Goal: Transaction & Acquisition: Book appointment/travel/reservation

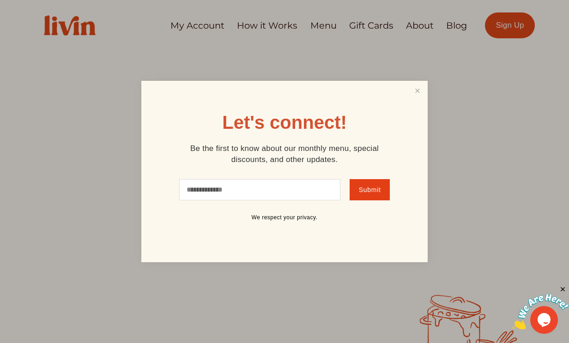
click at [210, 27] on div at bounding box center [284, 171] width 569 height 343
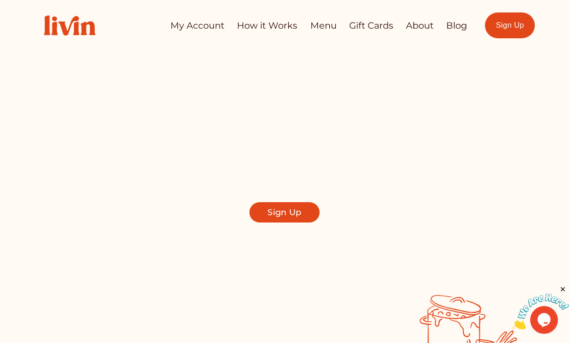
click at [206, 25] on link "My Account" at bounding box center [198, 26] width 54 height 18
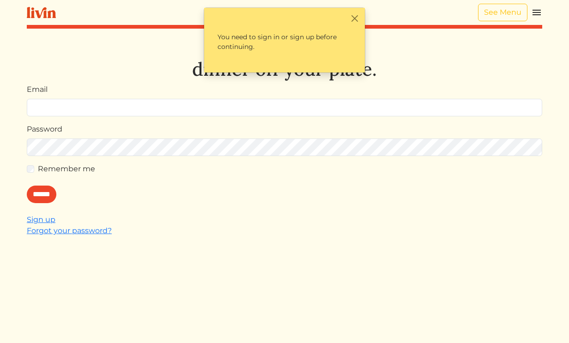
click at [141, 109] on input "Email" at bounding box center [285, 108] width 516 height 18
type input "**********"
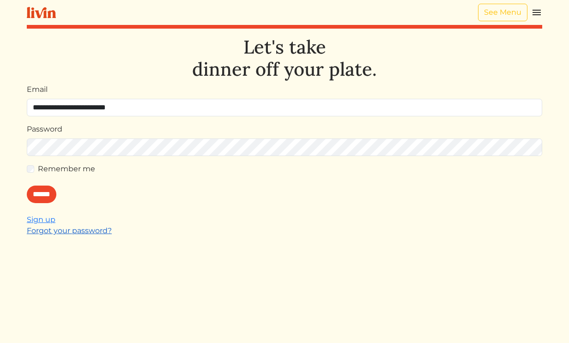
click at [59, 228] on link "Forgot your password?" at bounding box center [69, 230] width 85 height 9
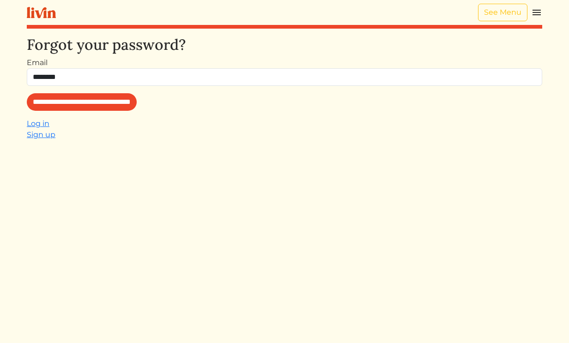
type input "**********"
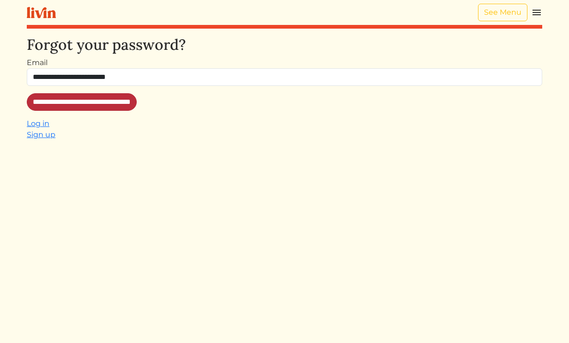
click at [114, 105] on input "**********" at bounding box center [82, 102] width 110 height 18
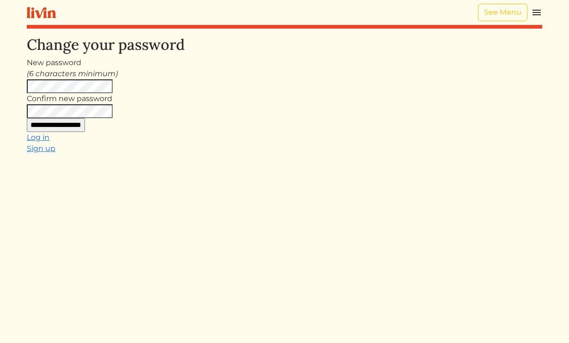
click at [61, 127] on input "**********" at bounding box center [56, 125] width 58 height 14
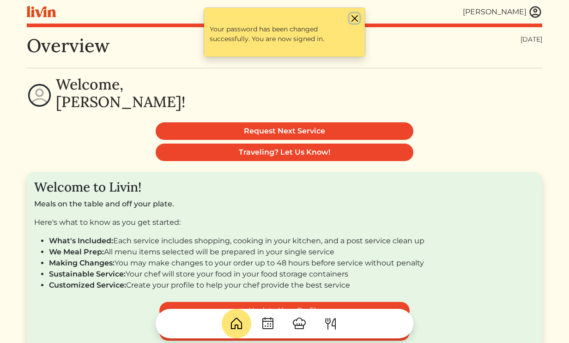
click at [355, 19] on button "Close" at bounding box center [355, 18] width 10 height 10
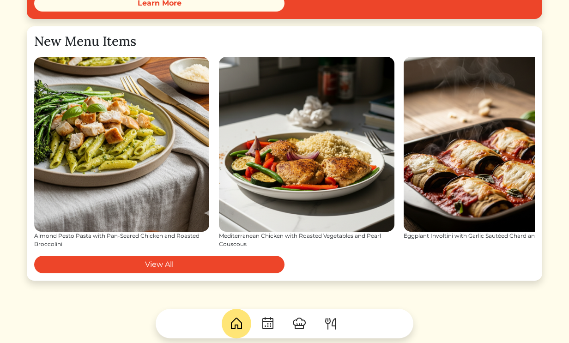
scroll to position [1057, 0]
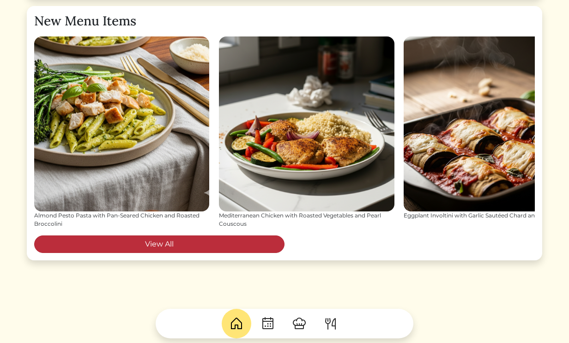
click at [257, 246] on link "View All" at bounding box center [159, 245] width 250 height 18
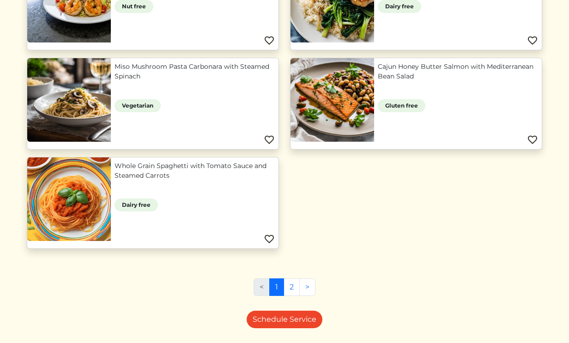
scroll to position [688, 0]
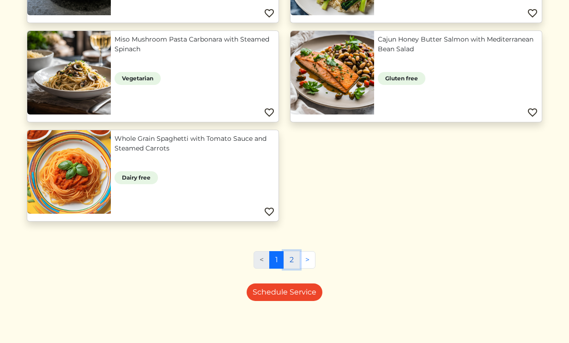
click at [297, 256] on link "2" at bounding box center [292, 260] width 16 height 18
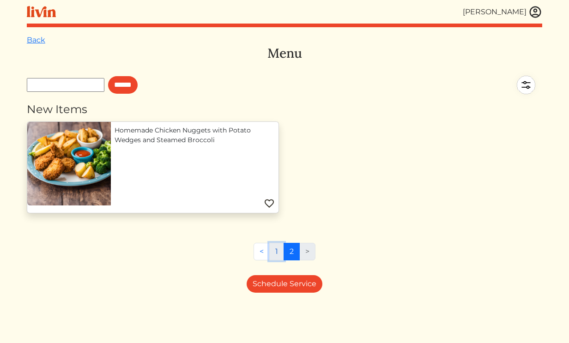
click at [278, 255] on link "1" at bounding box center [276, 252] width 15 height 18
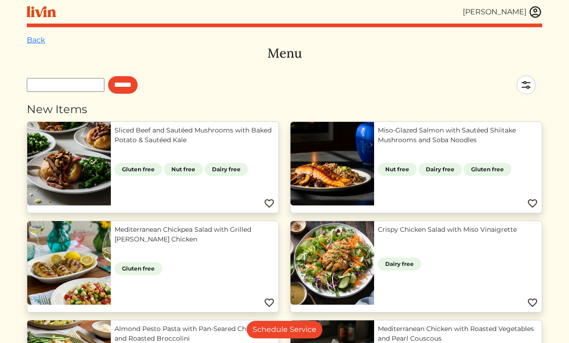
click at [483, 9] on div "[PERSON_NAME]" at bounding box center [495, 11] width 64 height 11
click at [532, 16] on img at bounding box center [536, 12] width 14 height 14
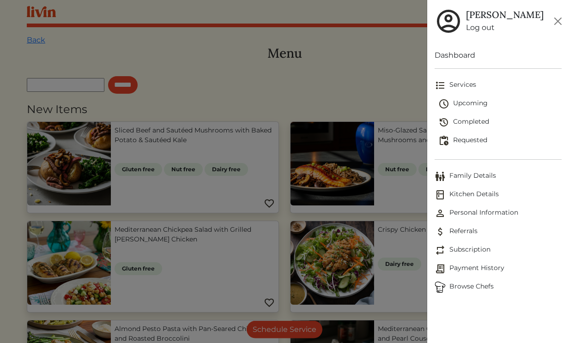
click at [482, 103] on span "Upcoming" at bounding box center [500, 103] width 123 height 11
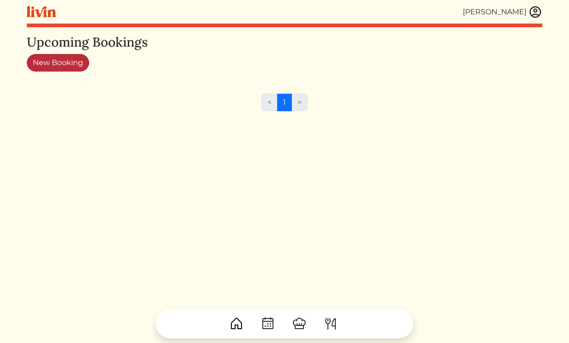
click at [54, 68] on link "New Booking" at bounding box center [58, 63] width 62 height 18
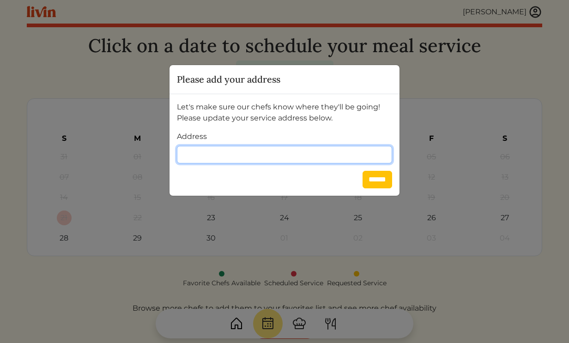
click at [230, 152] on input "Address" at bounding box center [284, 155] width 215 height 18
type input "**********"
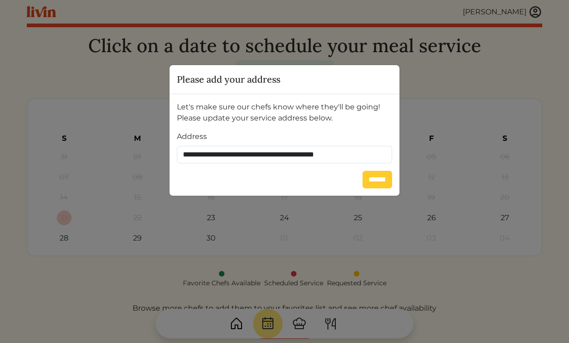
click at [363, 184] on input "******" at bounding box center [378, 180] width 30 height 18
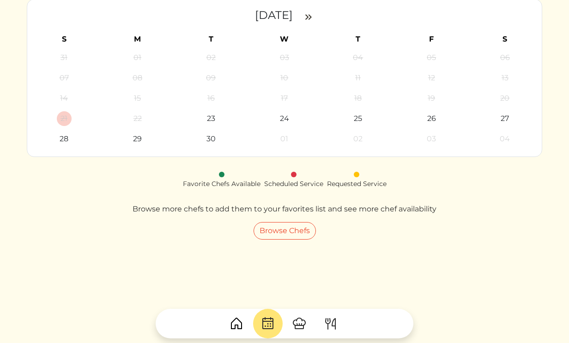
scroll to position [104, 0]
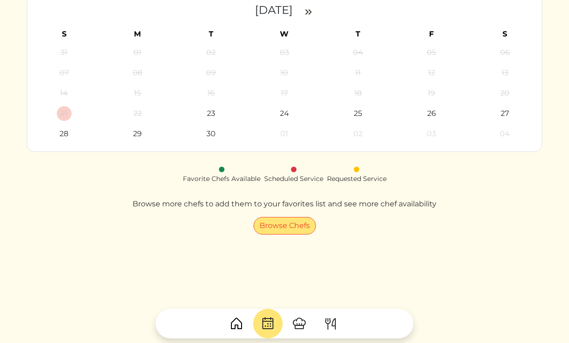
click at [285, 230] on link "Browse Chefs" at bounding box center [285, 226] width 62 height 18
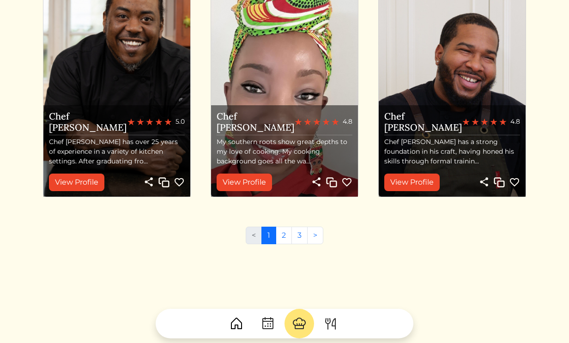
scroll to position [1054, 0]
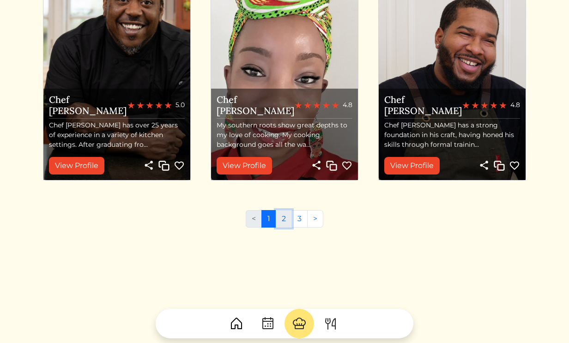
click at [281, 219] on link "2" at bounding box center [284, 219] width 16 height 18
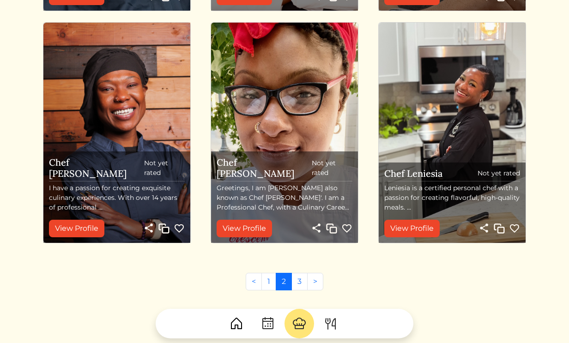
scroll to position [1006, 0]
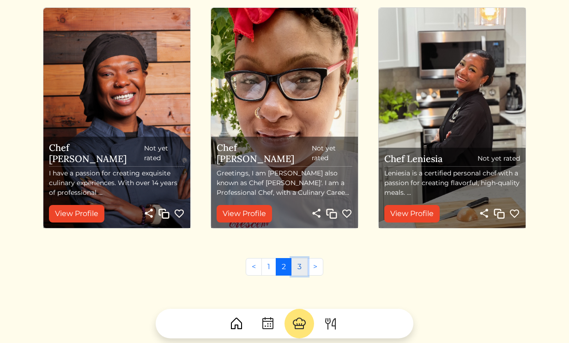
click at [296, 269] on link "3" at bounding box center [300, 267] width 16 height 18
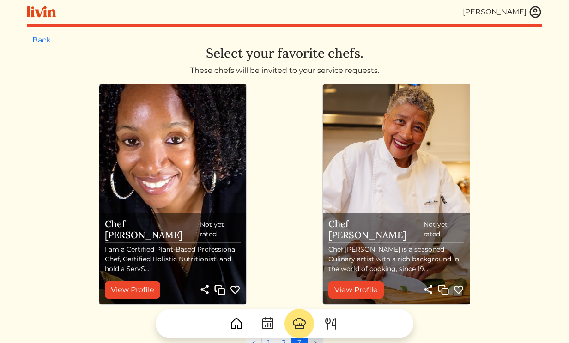
click at [299, 323] on img at bounding box center [299, 324] width 15 height 15
click at [331, 332] on link at bounding box center [331, 324] width 30 height 30
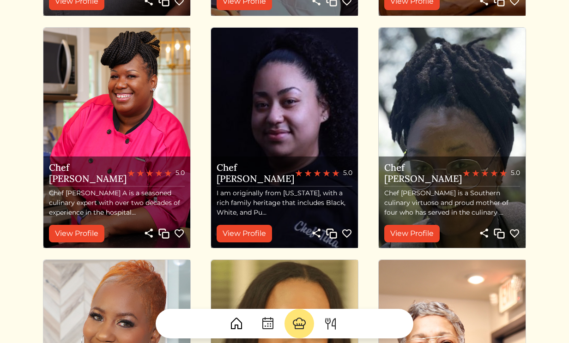
scroll to position [290, 0]
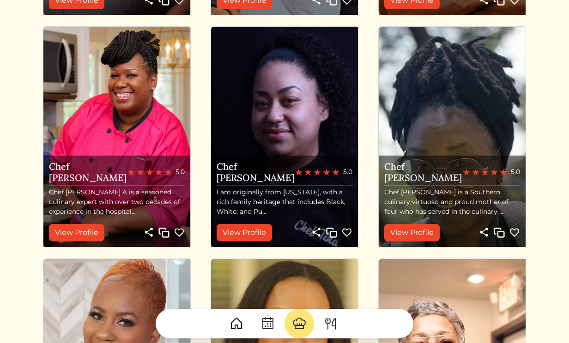
click at [107, 214] on p "Chef Danielle A is a seasoned culinary expert with over two decades of experien…" at bounding box center [117, 202] width 136 height 29
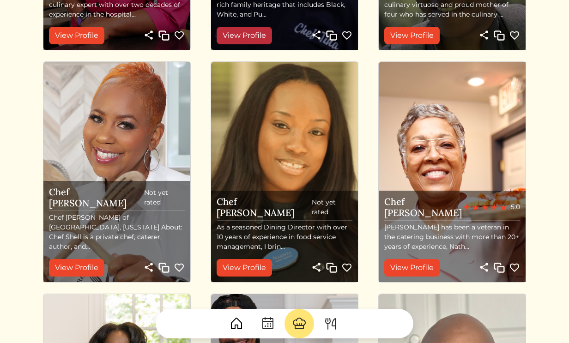
scroll to position [739, 0]
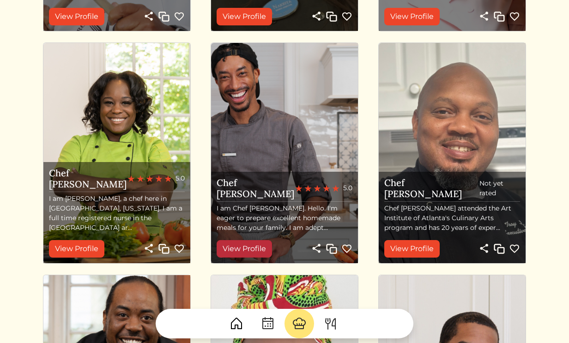
click at [262, 246] on link "View Profile" at bounding box center [244, 249] width 55 height 18
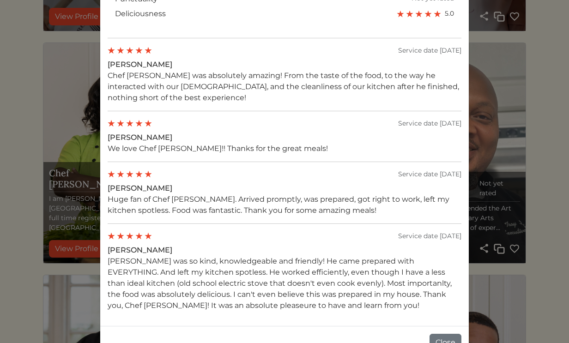
scroll to position [778, 0]
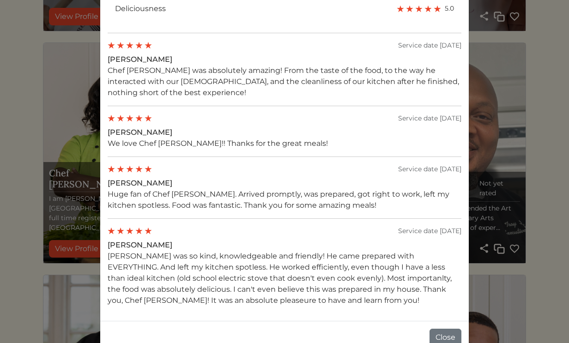
click at [529, 195] on div "Chef Peter Book Share Copy 5.0 21 services completed About me Why I Cook To bri…" at bounding box center [284, 171] width 569 height 343
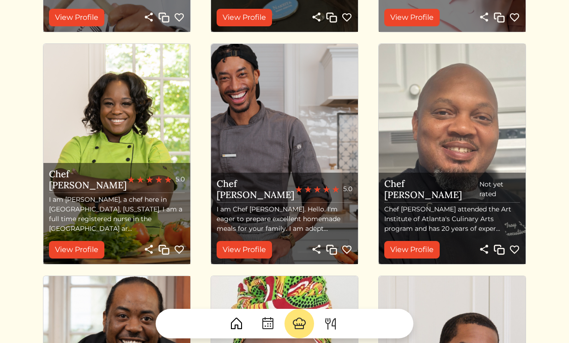
scroll to position [739, 0]
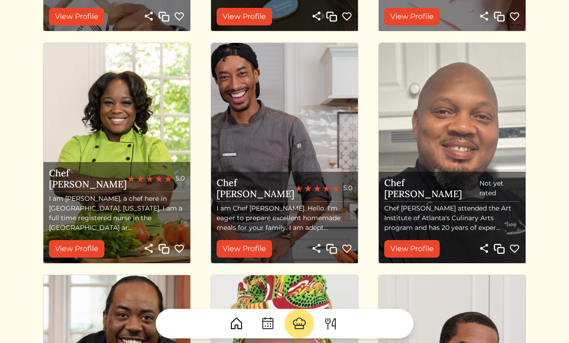
click at [348, 251] on img at bounding box center [347, 249] width 11 height 11
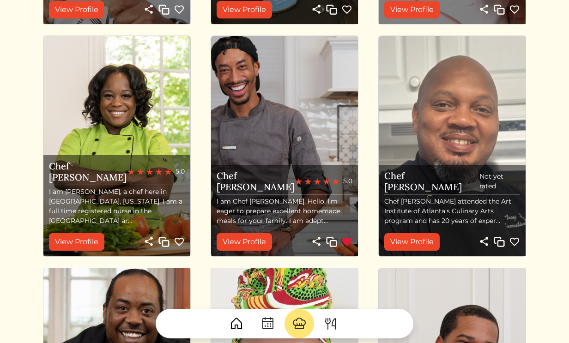
scroll to position [734, 0]
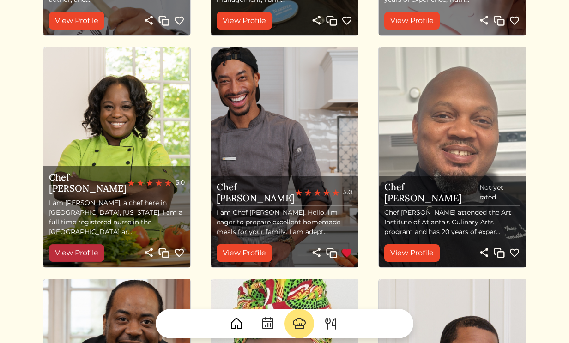
click at [82, 258] on link "View Profile" at bounding box center [76, 253] width 55 height 18
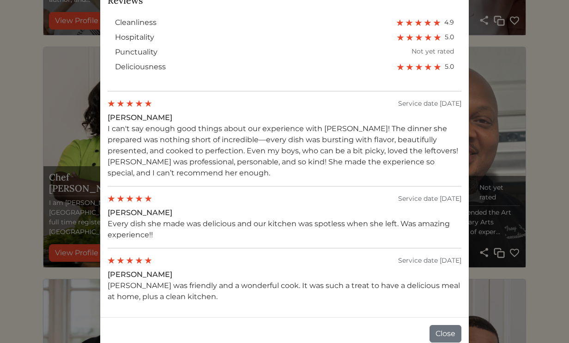
scroll to position [694, 0]
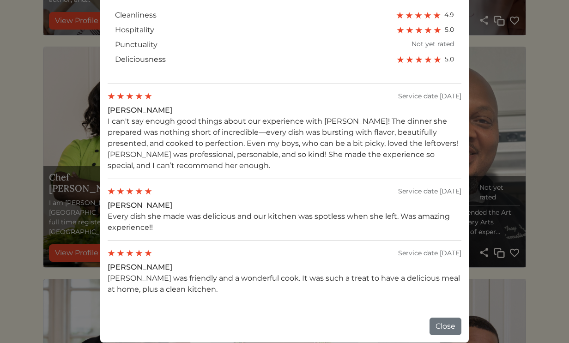
click at [521, 173] on div "Chef Nyesha Book Share Copy 5.0 76 services completed About me I am Nyesha, a c…" at bounding box center [284, 171] width 569 height 343
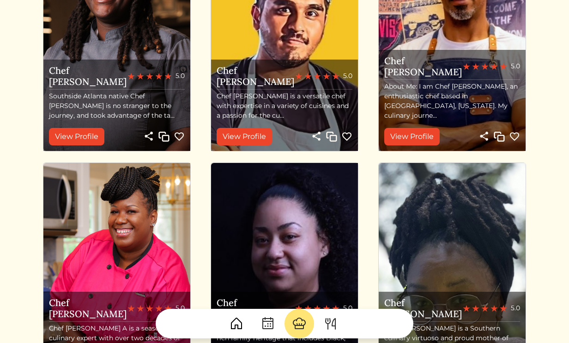
scroll to position [0, 0]
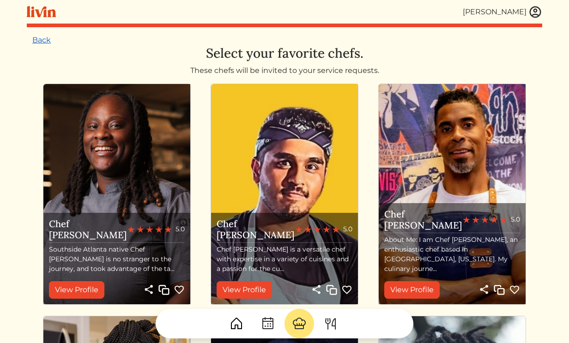
click at [40, 42] on link "Back" at bounding box center [41, 40] width 18 height 9
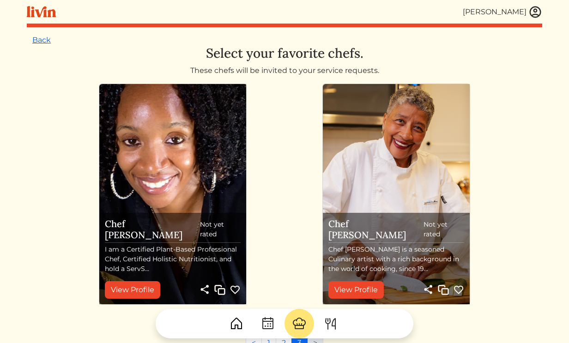
click at [40, 43] on link "Back" at bounding box center [41, 40] width 18 height 9
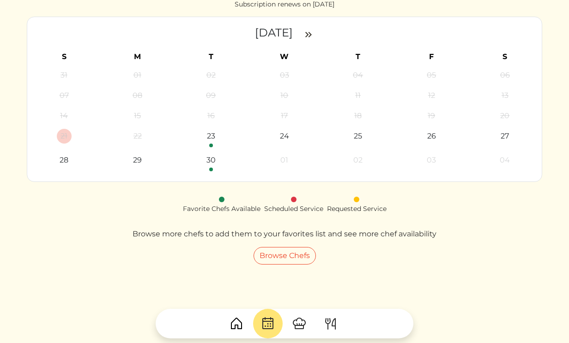
scroll to position [112, 0]
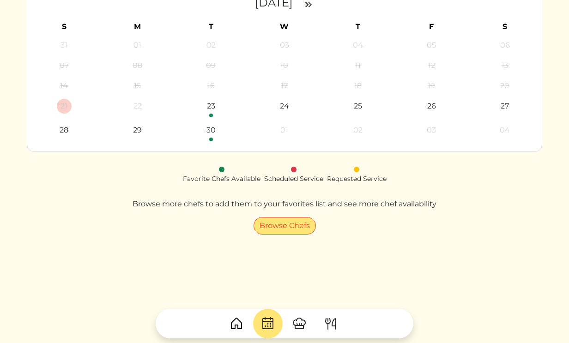
click at [278, 227] on link "Browse Chefs" at bounding box center [285, 226] width 62 height 18
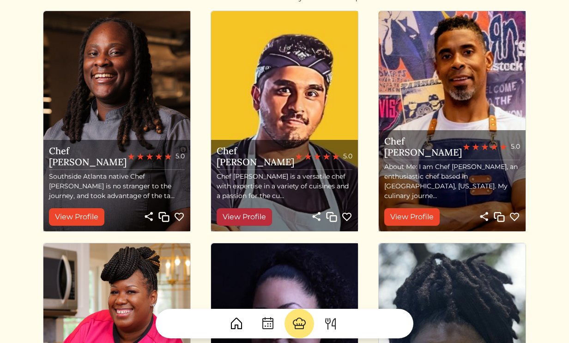
scroll to position [83, 0]
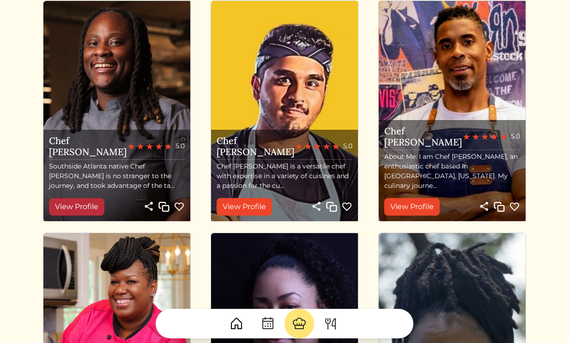
click at [91, 208] on link "View Profile" at bounding box center [76, 207] width 55 height 18
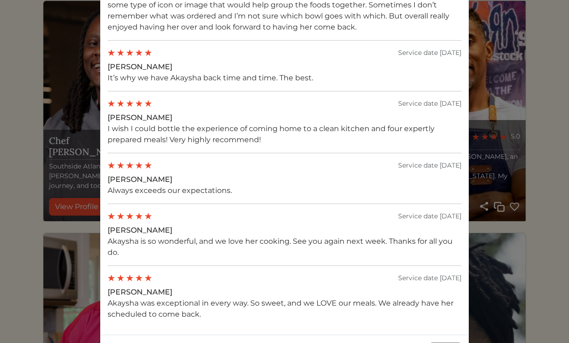
scroll to position [1893, 0]
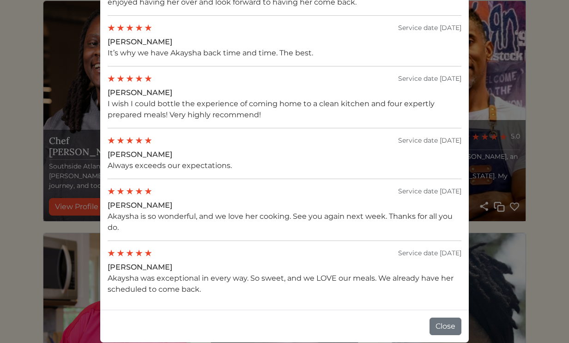
click at [73, 160] on div "Chef Akaysha Personal Chef Book Share Copy 5.0 312 services completed About me …" at bounding box center [284, 171] width 569 height 343
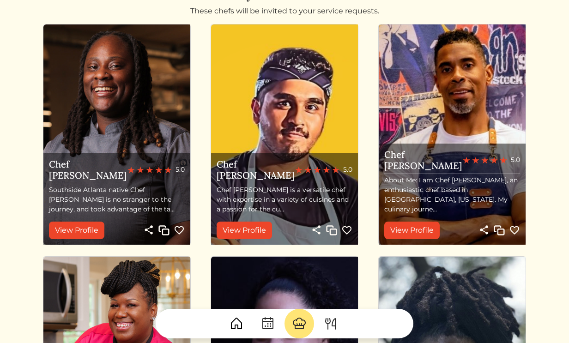
scroll to position [83, 0]
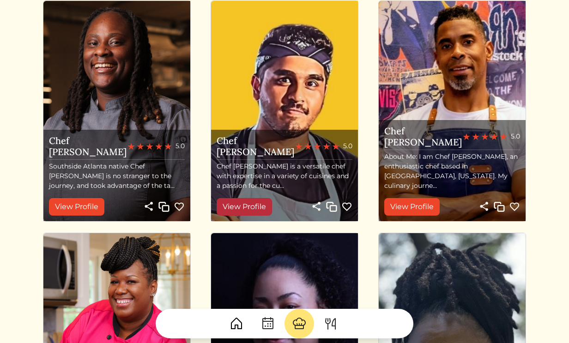
click at [247, 212] on link "View Profile" at bounding box center [244, 207] width 55 height 18
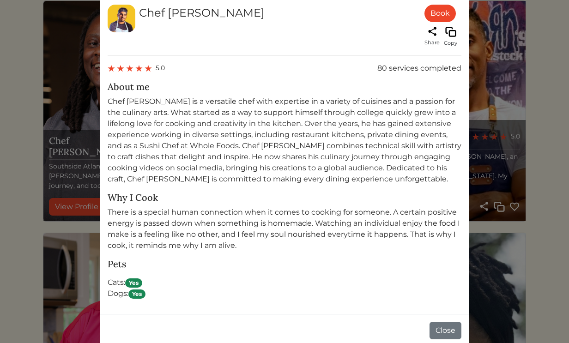
scroll to position [456, 0]
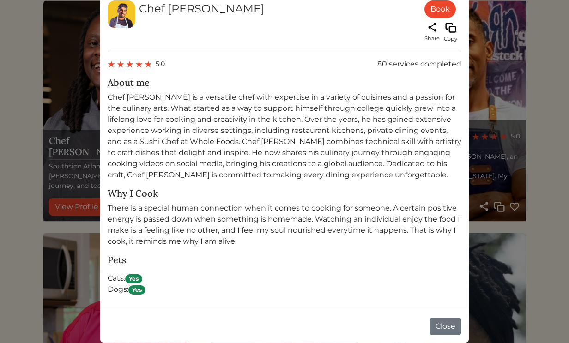
click at [47, 165] on div "Chef Alishah Book Share Copy 5.0 80 services completed About me Why I Cook Ther…" at bounding box center [284, 171] width 569 height 343
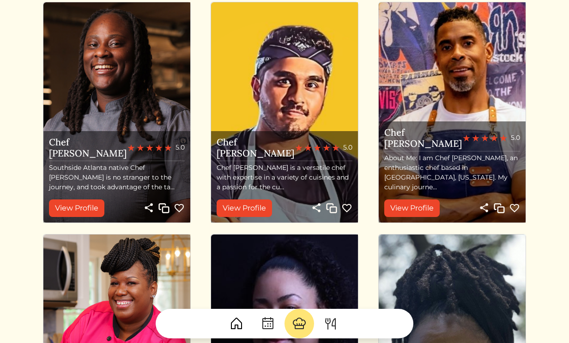
scroll to position [83, 0]
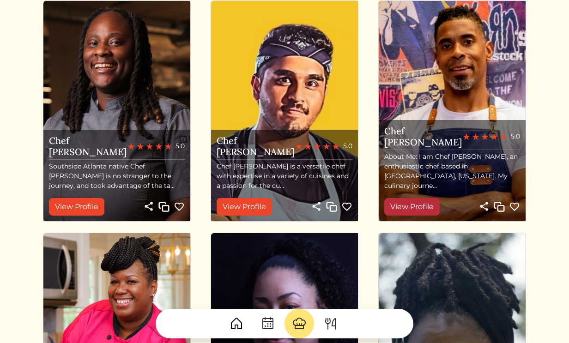
click at [422, 207] on link "View Profile" at bounding box center [412, 207] width 55 height 18
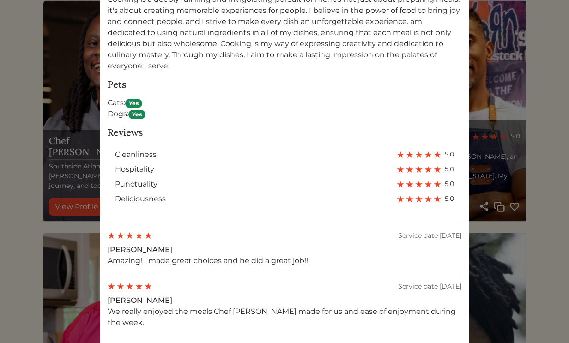
scroll to position [698, 0]
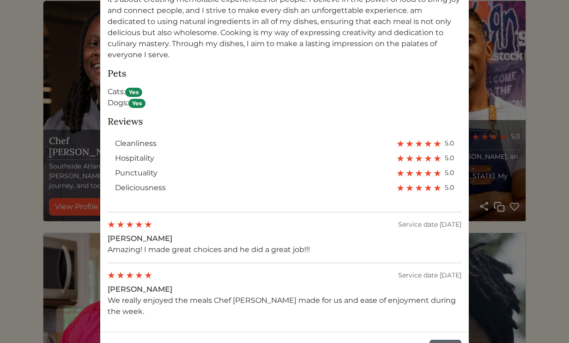
click at [452, 340] on button "Close" at bounding box center [446, 349] width 32 height 18
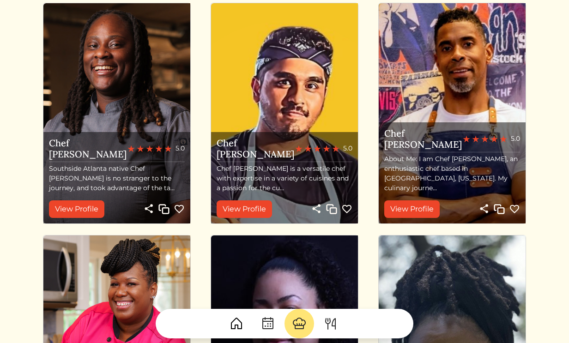
scroll to position [83, 0]
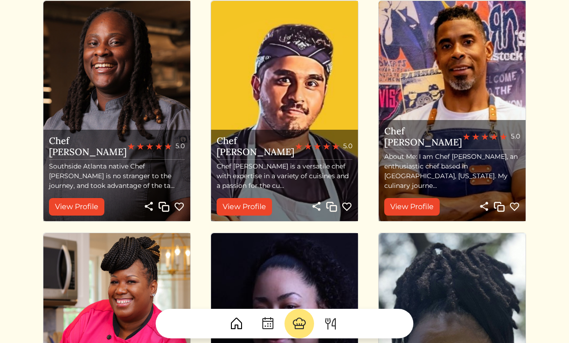
click at [513, 209] on img at bounding box center [514, 207] width 11 height 11
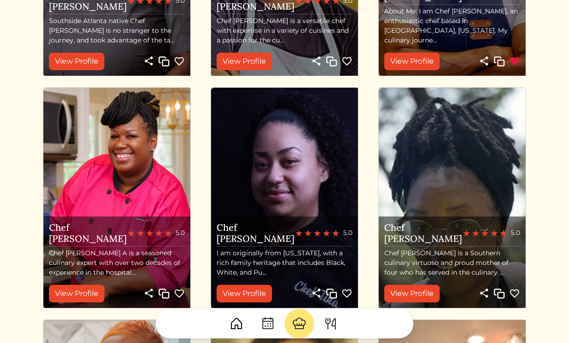
scroll to position [229, 0]
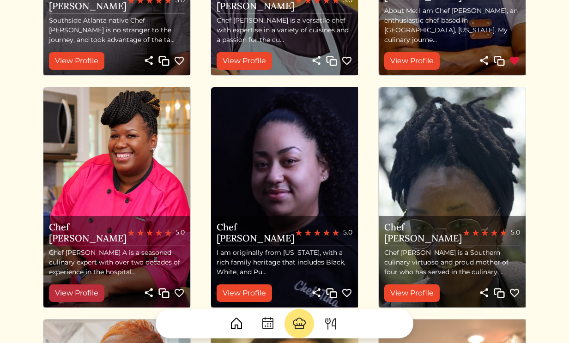
click at [77, 292] on link "View Profile" at bounding box center [76, 294] width 55 height 18
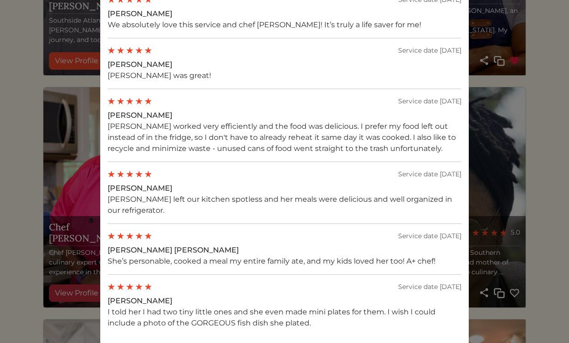
scroll to position [1600, 0]
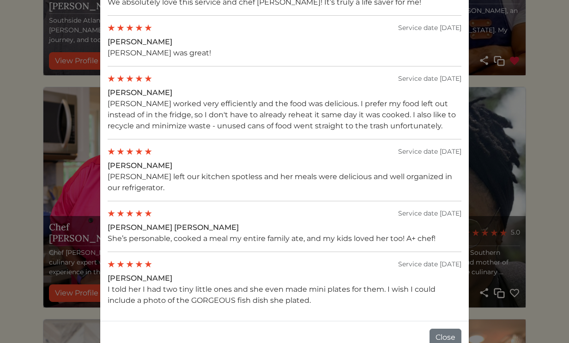
click at [2, 245] on div "Chef Danielle a Book Share Copy 5.0 497 services completed About me Why I Cook …" at bounding box center [284, 171] width 569 height 343
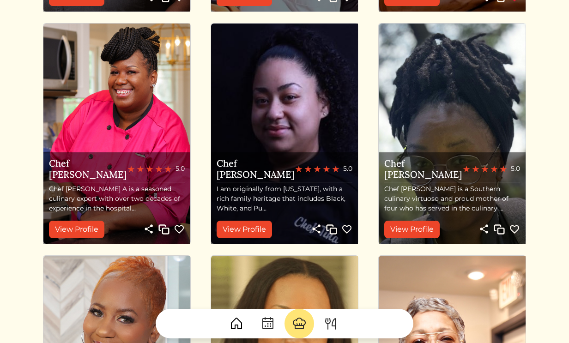
scroll to position [296, 0]
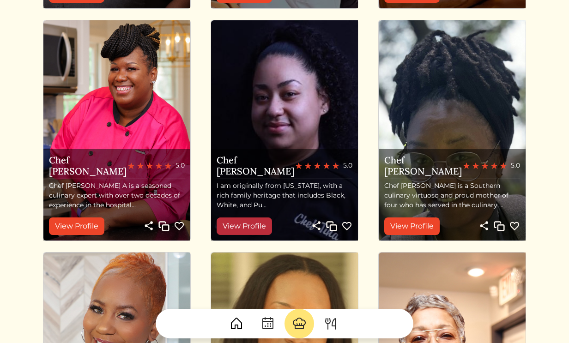
click at [254, 226] on link "View Profile" at bounding box center [244, 227] width 55 height 18
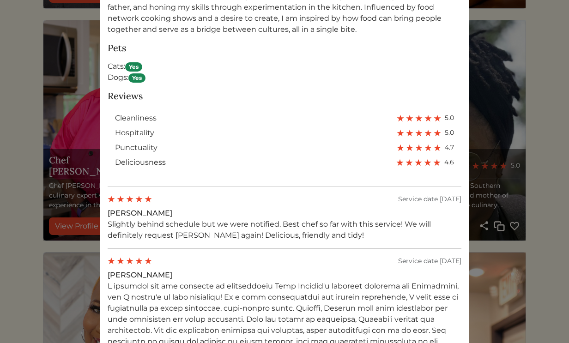
scroll to position [601, 0]
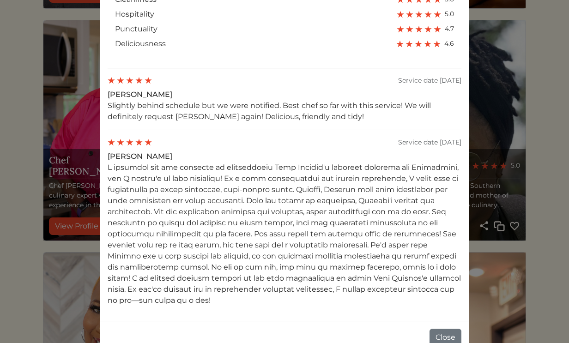
click at [493, 109] on div "Chef Justina Book Share Copy 5.0 36 services completed About me I am originally…" at bounding box center [284, 171] width 569 height 343
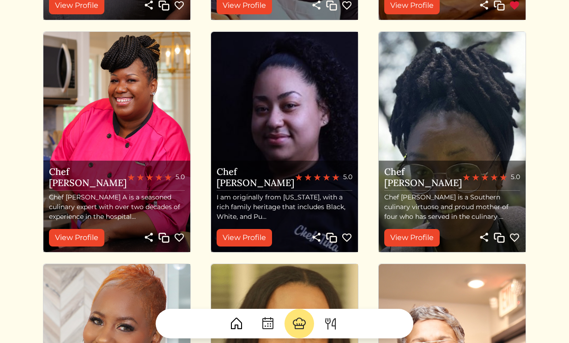
scroll to position [296, 0]
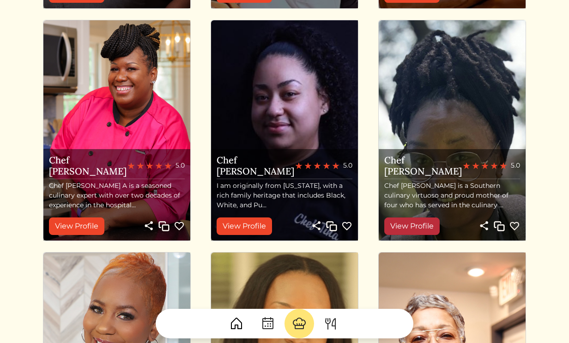
click at [432, 226] on link "View Profile" at bounding box center [412, 227] width 55 height 18
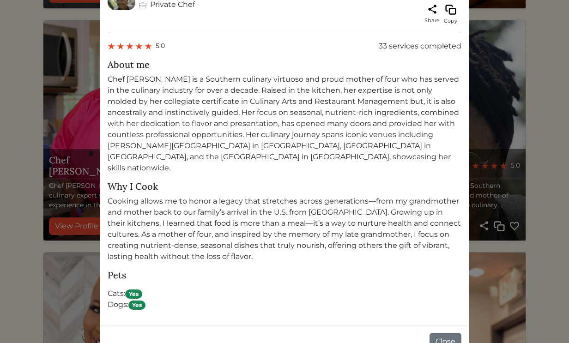
scroll to position [478, 0]
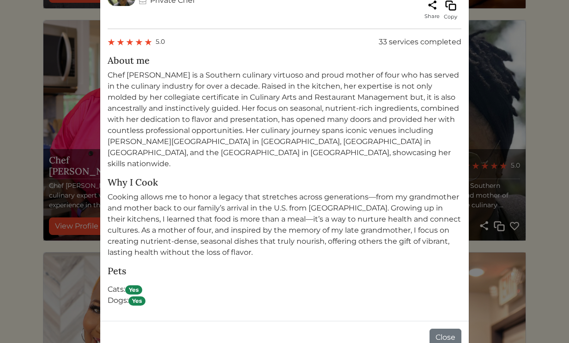
click at [73, 257] on div "Chef Kia Private Chef Book Share Copy 5.0 33 services completed About me Why I …" at bounding box center [284, 171] width 569 height 343
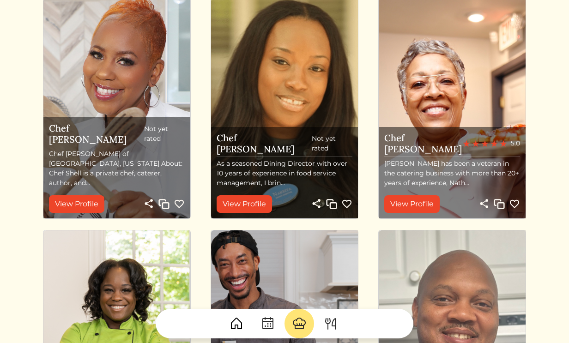
scroll to position [552, 0]
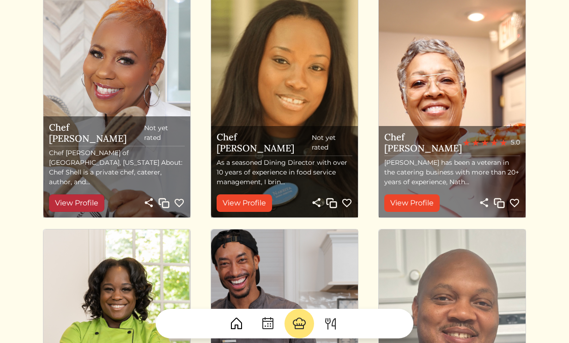
click at [81, 207] on link "View Profile" at bounding box center [76, 204] width 55 height 18
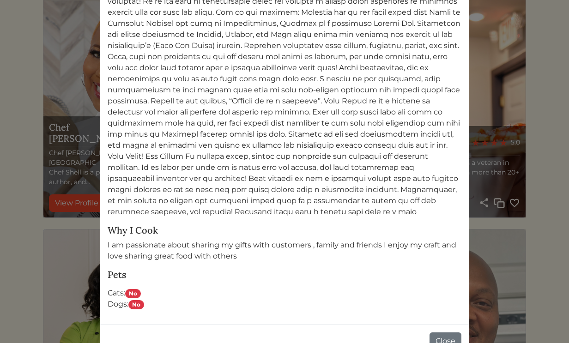
scroll to position [643, 0]
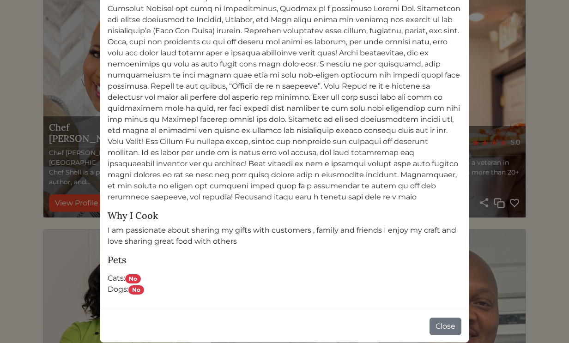
click at [70, 264] on div "Chef Michelle Book Share Copy Not yet rated About me Why I Cook I am passionate…" at bounding box center [284, 171] width 569 height 343
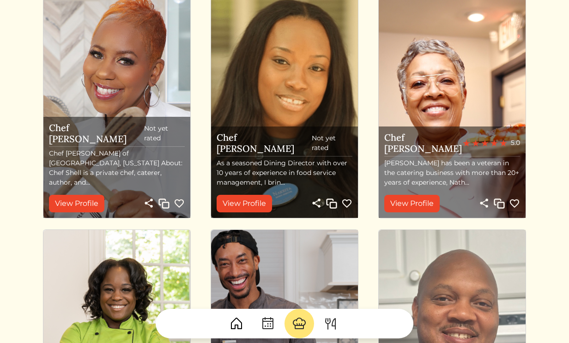
scroll to position [552, 0]
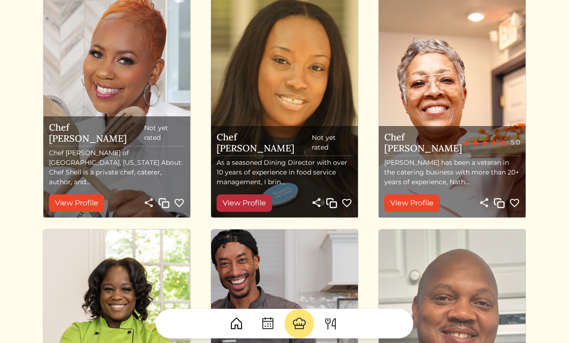
click at [259, 205] on link "View Profile" at bounding box center [244, 204] width 55 height 18
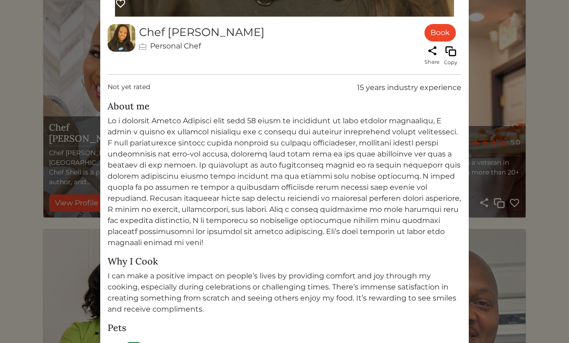
scroll to position [486, 0]
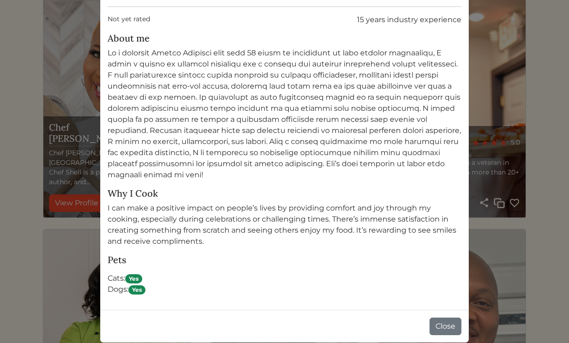
click at [479, 192] on div "Chef Nakeita Personal Chef Book Share Copy Not yet rated 15 years industry expe…" at bounding box center [284, 171] width 569 height 343
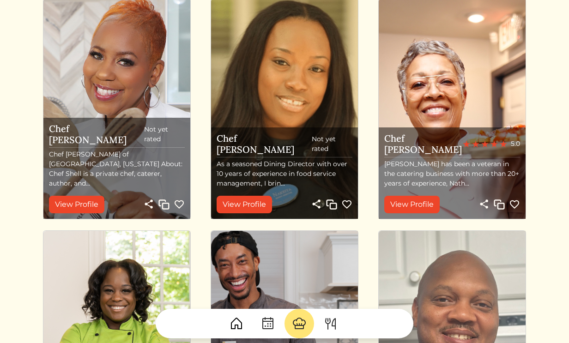
scroll to position [552, 0]
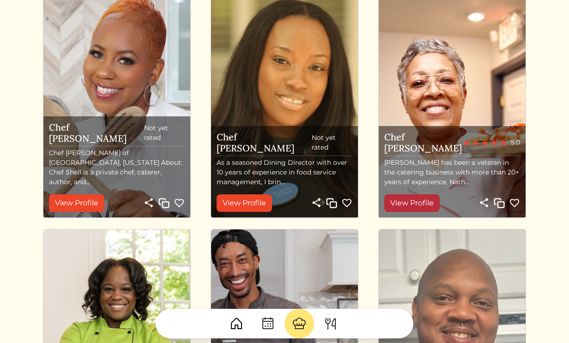
click at [421, 205] on link "View Profile" at bounding box center [412, 204] width 55 height 18
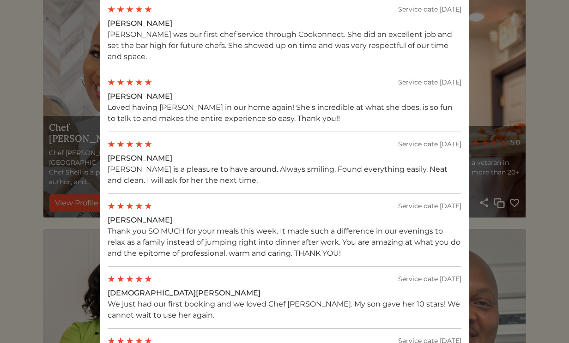
scroll to position [1063, 0]
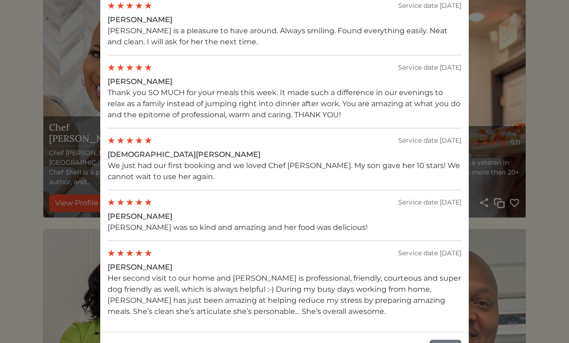
click at [535, 269] on div "Chef Nathalie Book Share Copy 5.0 73 services completed About me Why I Cook Pet…" at bounding box center [284, 171] width 569 height 343
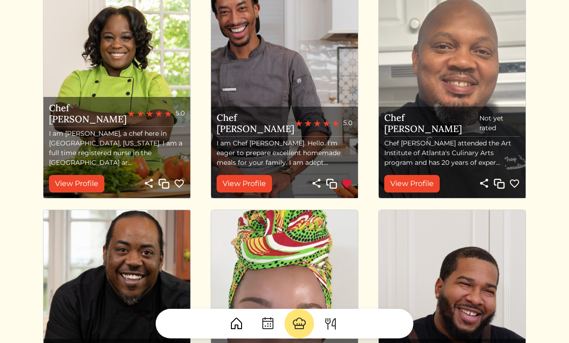
scroll to position [804, 0]
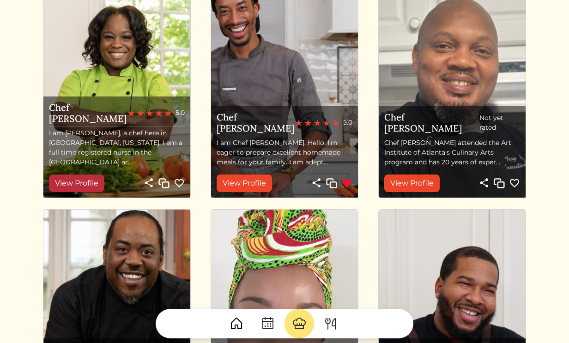
click at [81, 189] on link "View Profile" at bounding box center [76, 184] width 55 height 18
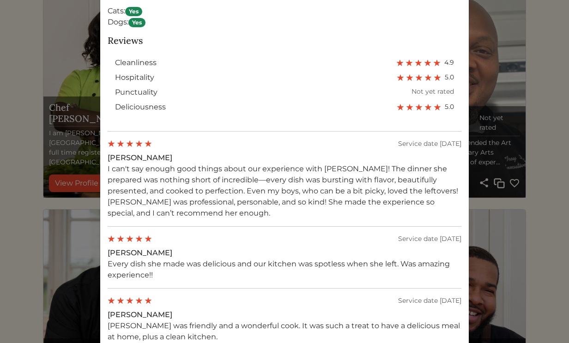
scroll to position [694, 0]
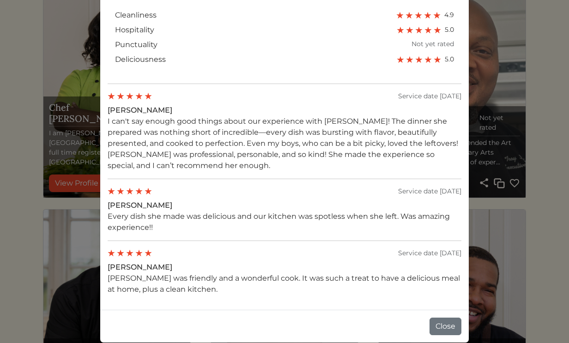
click at [16, 240] on div "Chef Nyesha Book Share Copy 5.0 76 services completed About me I am Nyesha, a c…" at bounding box center [284, 171] width 569 height 343
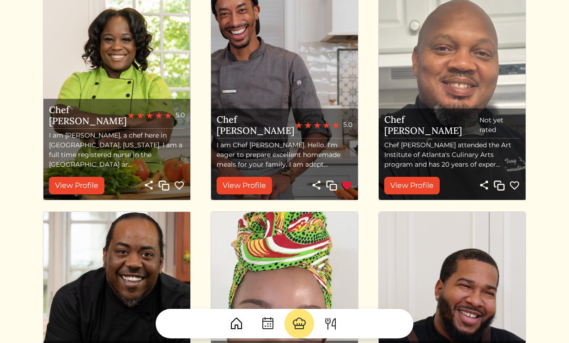
scroll to position [804, 0]
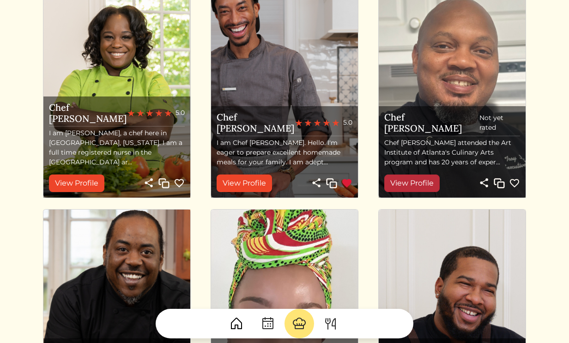
click at [431, 183] on link "View Profile" at bounding box center [412, 184] width 55 height 18
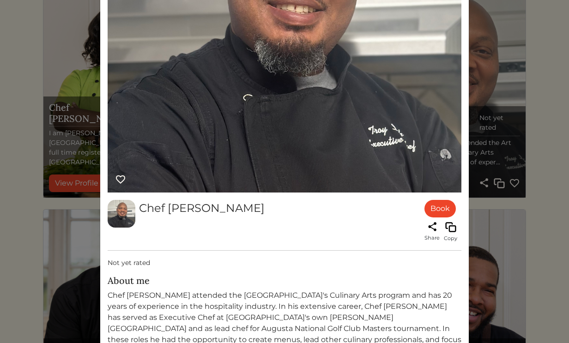
scroll to position [421, 0]
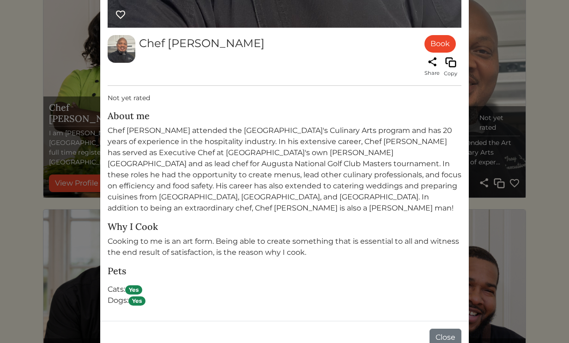
click at [513, 190] on div "Chef Troy Book Share Copy Not yet rated About me Why I Cook Cooking to me is an…" at bounding box center [284, 171] width 569 height 343
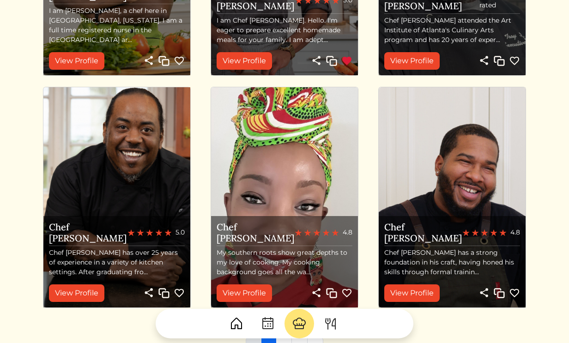
scroll to position [928, 0]
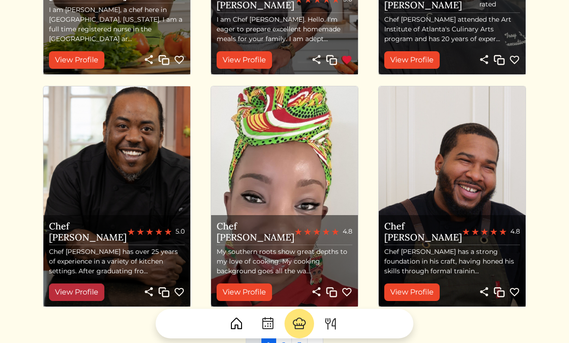
click at [79, 293] on link "View Profile" at bounding box center [76, 293] width 55 height 18
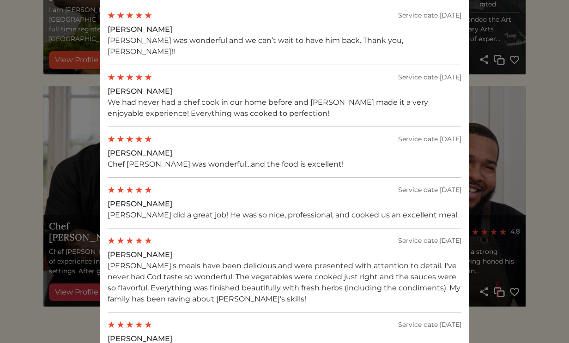
scroll to position [930, 0]
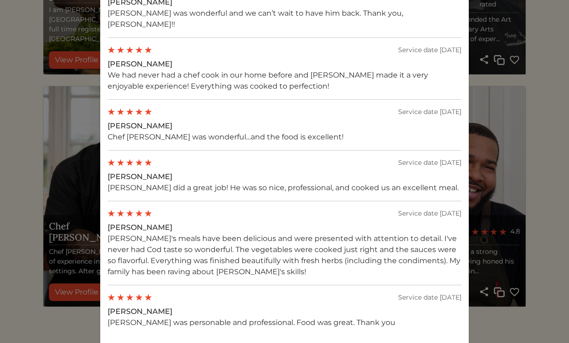
click at [26, 272] on div "Chef Ty Book Share Copy 5.0 141 services completed About me Chef Tywan has over…" at bounding box center [284, 171] width 569 height 343
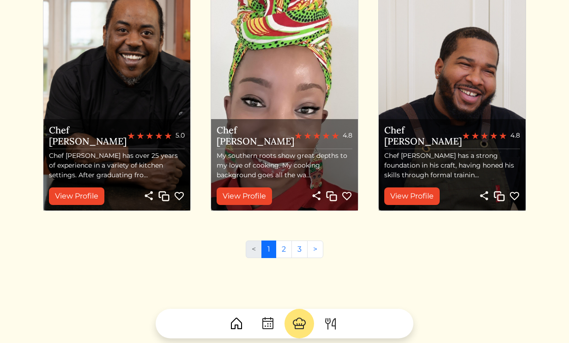
scroll to position [1025, 0]
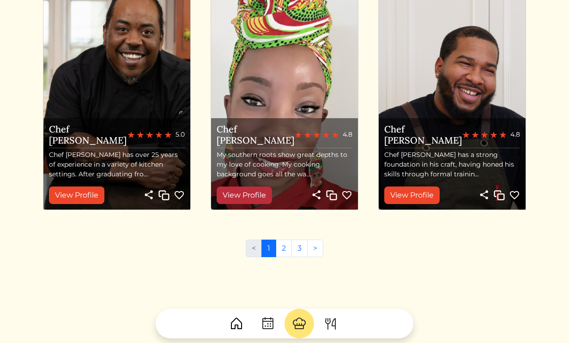
click at [258, 195] on link "View Profile" at bounding box center [244, 196] width 55 height 18
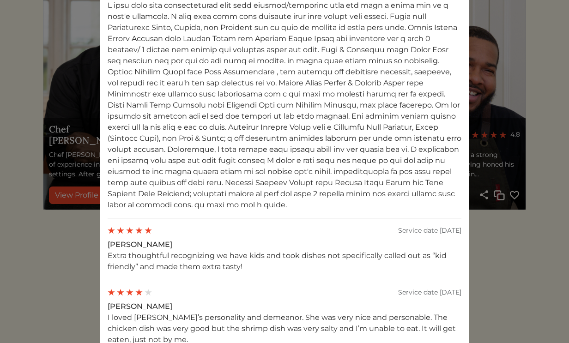
scroll to position [1011, 0]
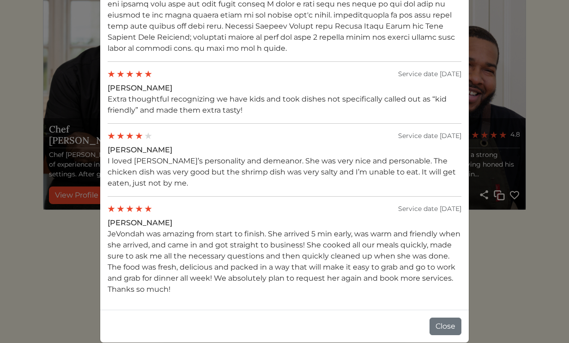
click at [497, 280] on div "Chef Jevondah Book Share Copy 4.8 83 services completed About me Why I Cook I c…" at bounding box center [284, 171] width 569 height 343
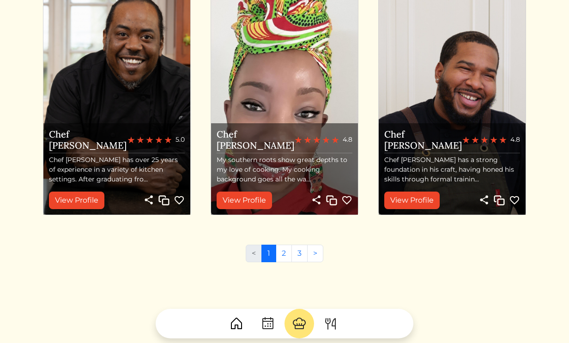
scroll to position [1025, 0]
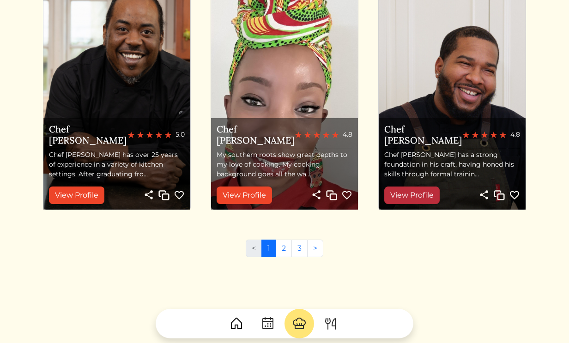
click at [409, 199] on link "View Profile" at bounding box center [412, 196] width 55 height 18
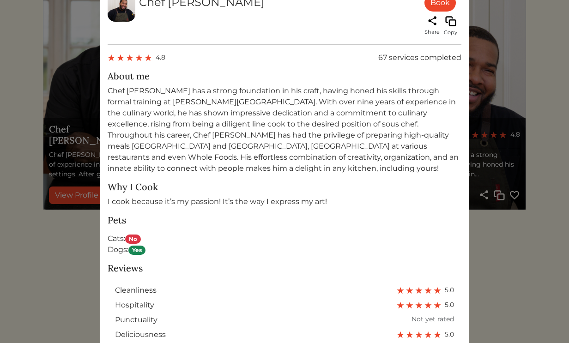
scroll to position [468, 0]
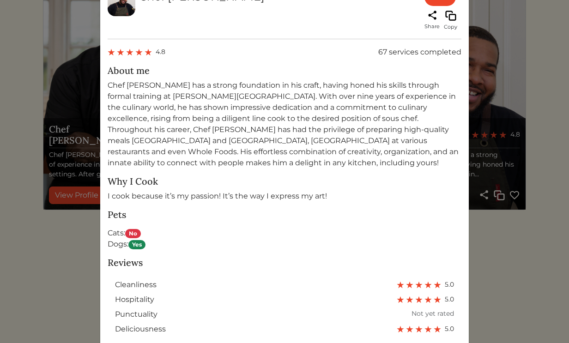
click at [506, 220] on div "Chef Brandon Book Share Copy 4.8 67 services completed About me Why I Cook I co…" at bounding box center [284, 171] width 569 height 343
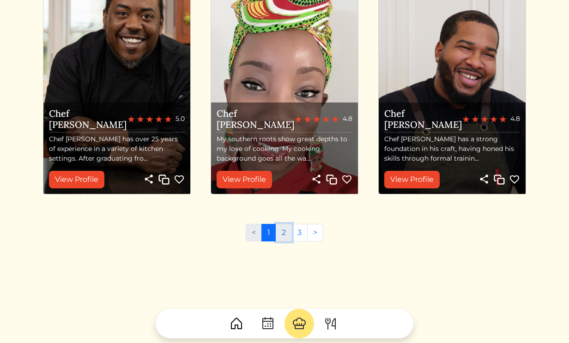
click at [287, 231] on link "2" at bounding box center [284, 233] width 16 height 18
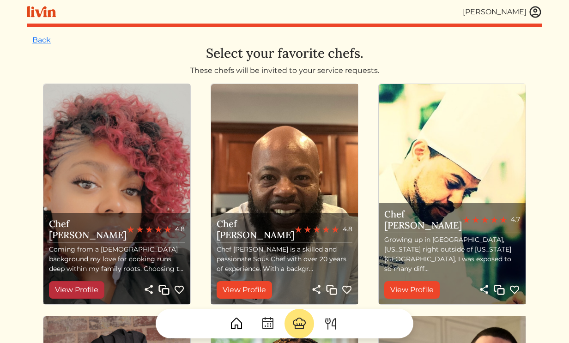
click at [94, 290] on link "View Profile" at bounding box center [76, 290] width 55 height 18
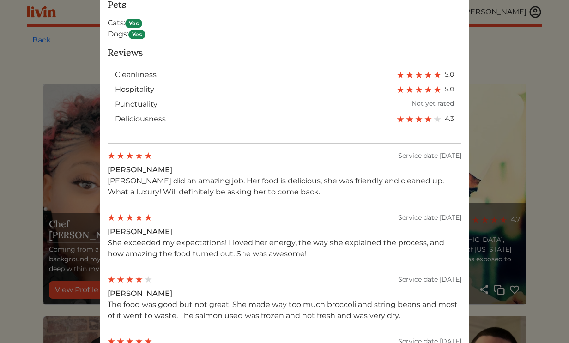
scroll to position [756, 0]
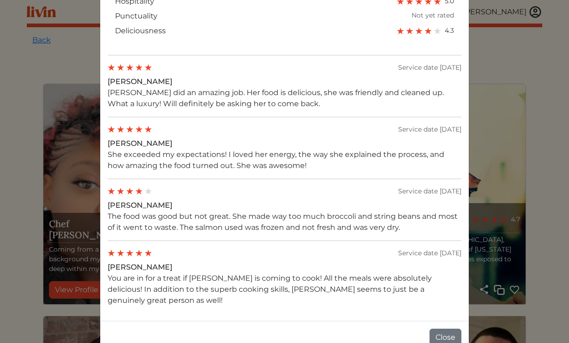
click at [27, 250] on div "Chef Katiana Book Share Copy 4.8 27 services completed About me Coming from a H…" at bounding box center [284, 171] width 569 height 343
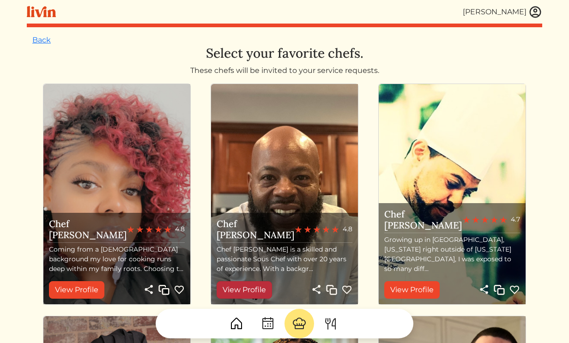
click at [262, 287] on link "View Profile" at bounding box center [244, 290] width 55 height 18
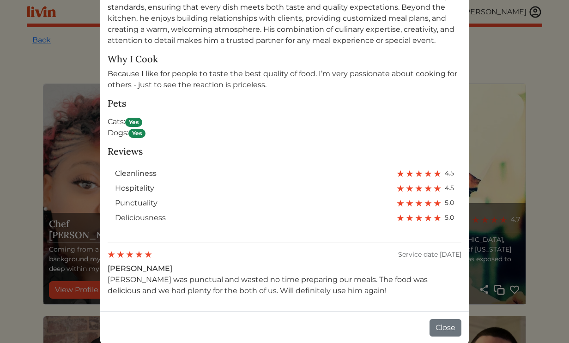
scroll to position [614, 0]
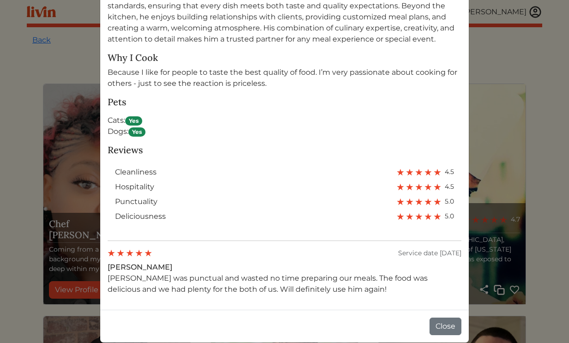
click at [520, 210] on div "Chef Milton Book Share Copy 4.8 105 services completed About me Why I Cook Beca…" at bounding box center [284, 171] width 569 height 343
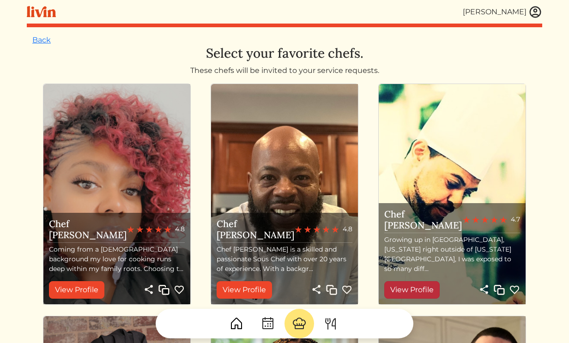
click at [423, 290] on link "View Profile" at bounding box center [412, 290] width 55 height 18
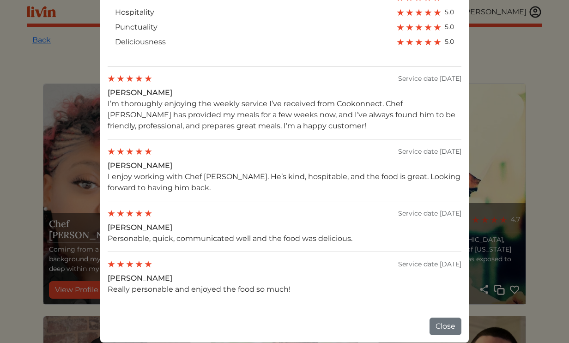
scroll to position [694, 0]
click at [501, 153] on div "Chef Christopher Book Share Copy 4.7 101 services completed About me Why I Cook…" at bounding box center [284, 171] width 569 height 343
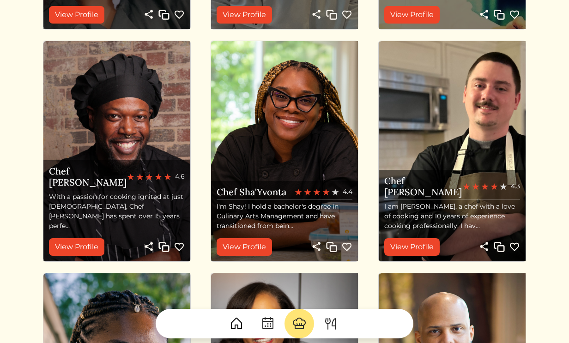
scroll to position [277, 0]
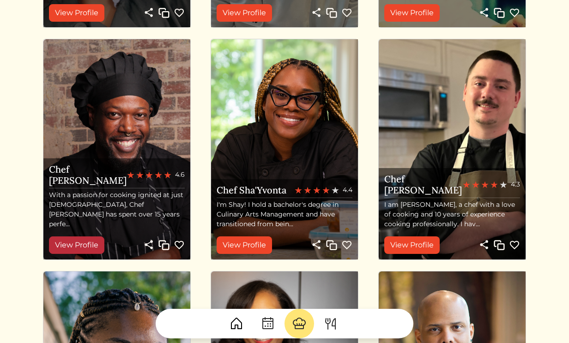
click at [90, 248] on link "View Profile" at bounding box center [76, 246] width 55 height 18
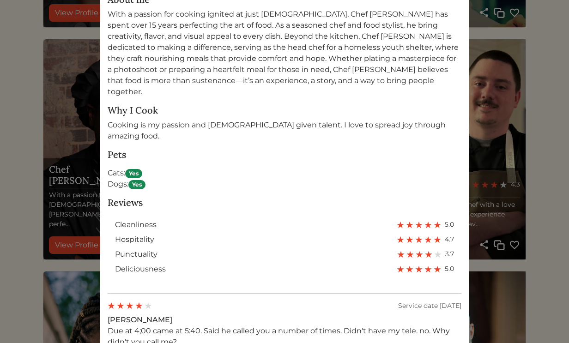
scroll to position [509, 0]
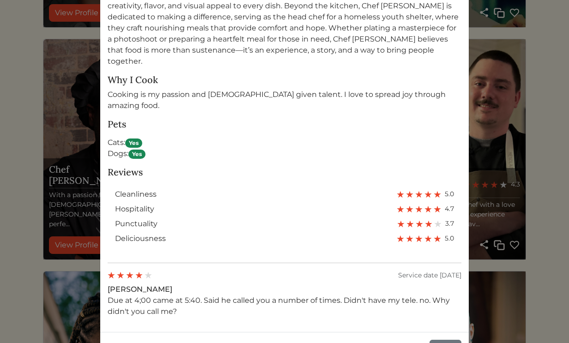
click at [40, 300] on div "Chef Jaren Head Chef, Covenant House Georgia Book Share Copy 4.6 74 services co…" at bounding box center [284, 171] width 569 height 343
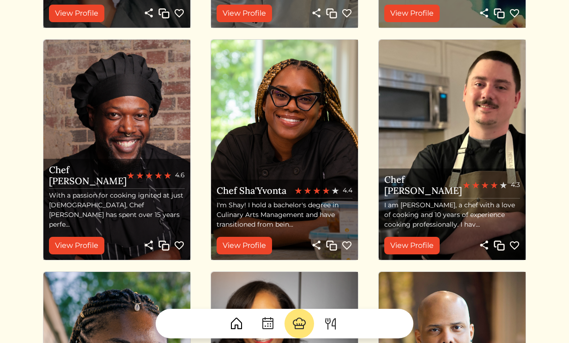
scroll to position [277, 0]
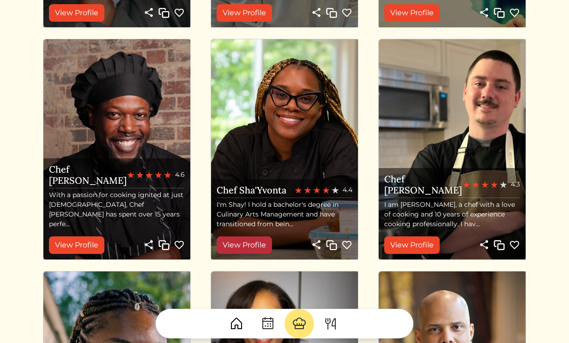
click at [263, 250] on link "View Profile" at bounding box center [244, 246] width 55 height 18
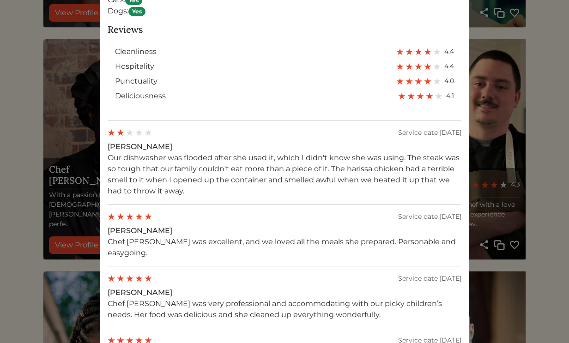
scroll to position [800, 0]
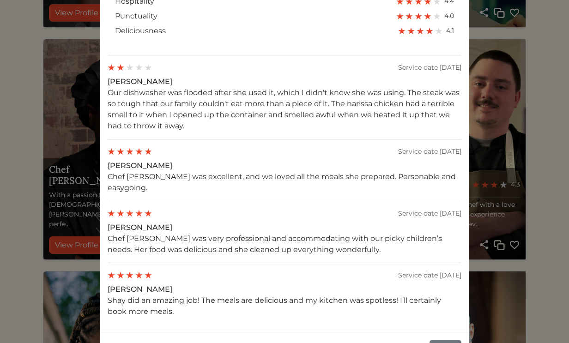
click at [502, 296] on div "Chef Sha'yvonta Book Share Copy 4.4 155 services completed About me Why I Cook …" at bounding box center [284, 171] width 569 height 343
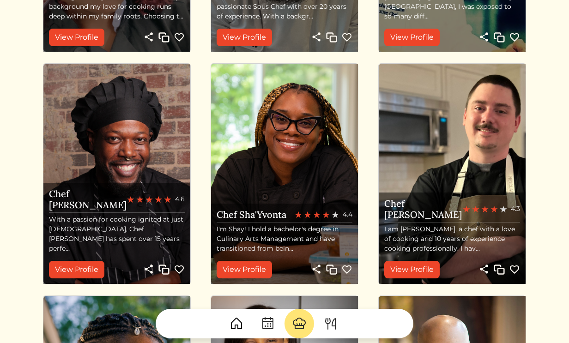
scroll to position [277, 0]
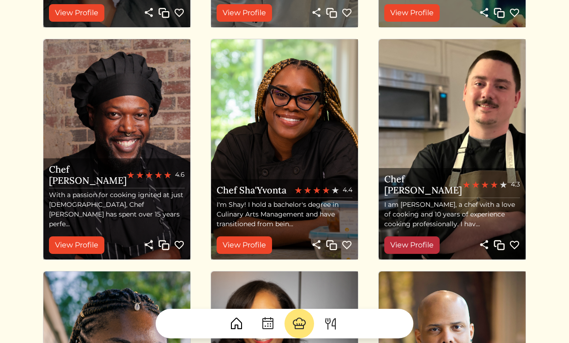
click at [418, 251] on link "View Profile" at bounding box center [412, 246] width 55 height 18
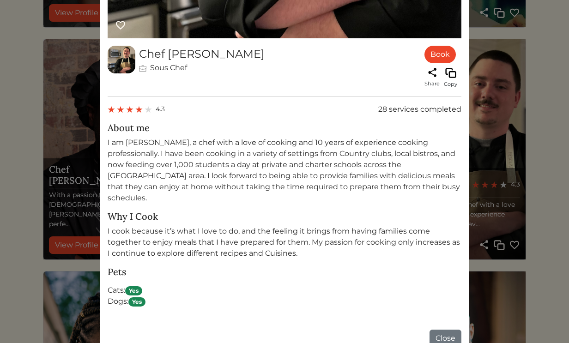
scroll to position [412, 0]
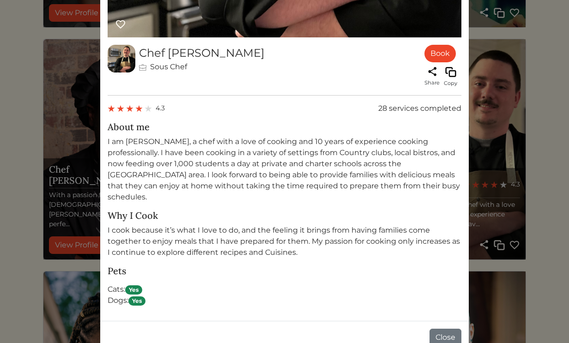
click at [558, 205] on div "Chef Cody Sous Chef Book Share Copy 4.3 28 services completed About me I am Cod…" at bounding box center [284, 171] width 569 height 343
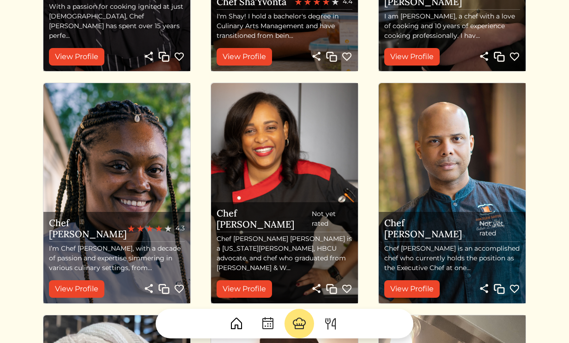
scroll to position [479, 0]
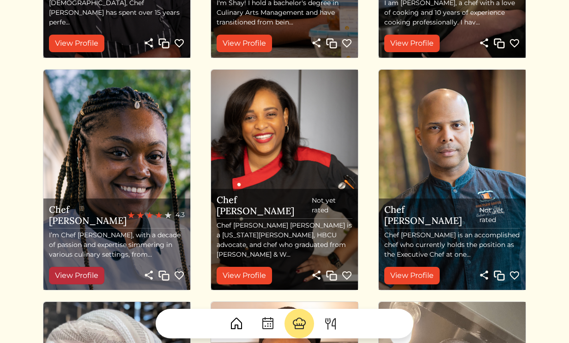
click at [99, 273] on link "View Profile" at bounding box center [76, 276] width 55 height 18
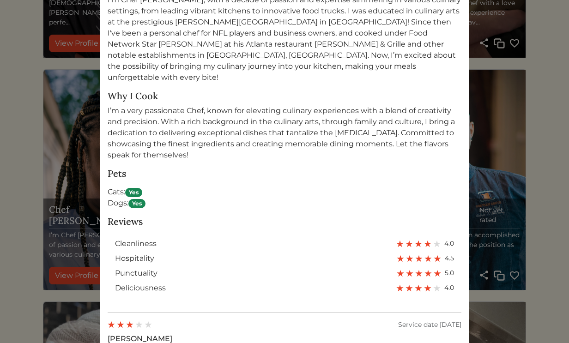
scroll to position [657, 0]
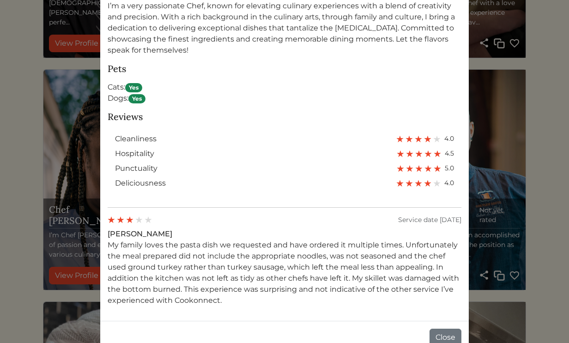
click at [490, 166] on div "Chef Lex Book Share Copy 4.3 About me Why I Cook I’m a very passionate Chef, kn…" at bounding box center [284, 171] width 569 height 343
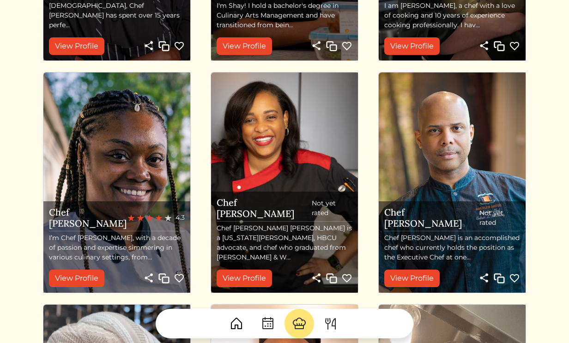
scroll to position [479, 0]
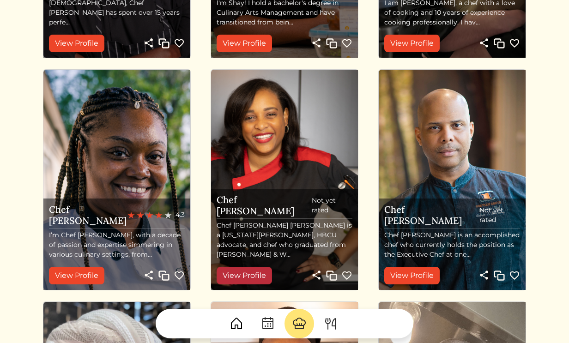
click at [263, 271] on link "View Profile" at bounding box center [244, 276] width 55 height 18
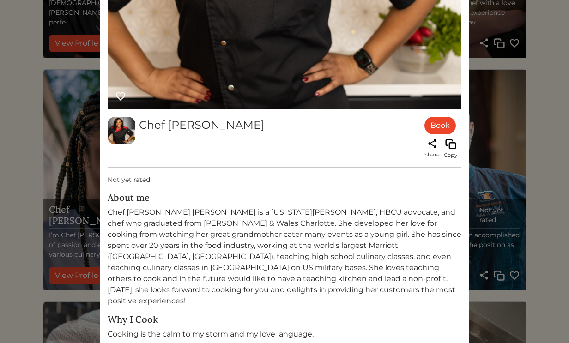
scroll to position [421, 0]
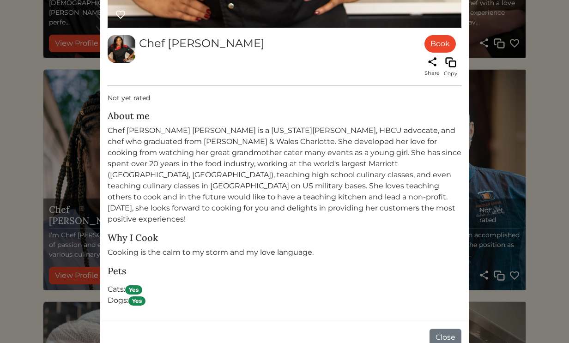
click at [496, 203] on div "Chef Brittini Book Share Copy Not yet rated About me Why I Cook Cooking is the …" at bounding box center [284, 171] width 569 height 343
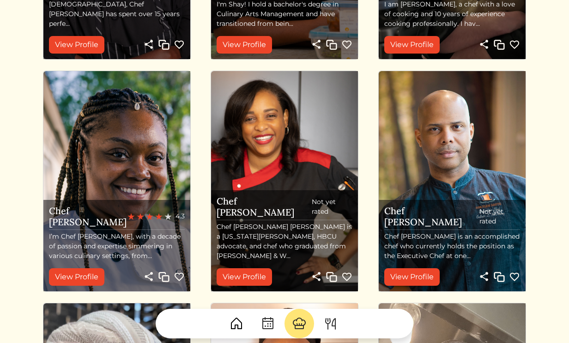
scroll to position [479, 0]
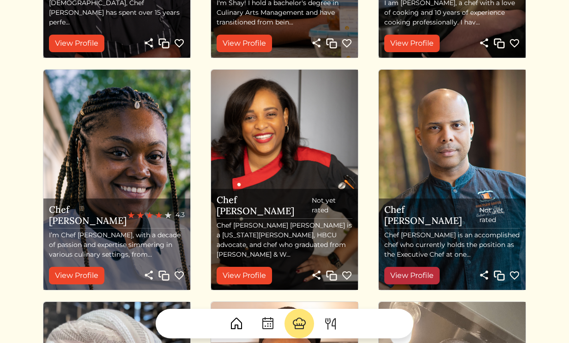
click at [423, 279] on link "View Profile" at bounding box center [412, 276] width 55 height 18
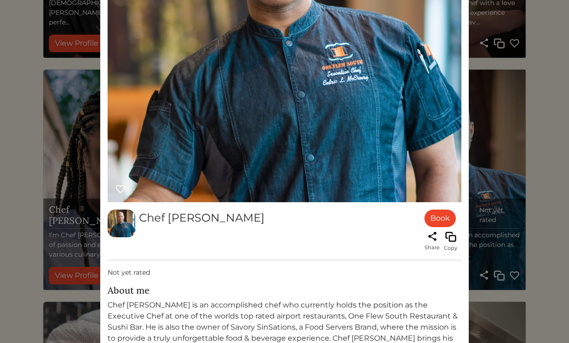
scroll to position [421, 0]
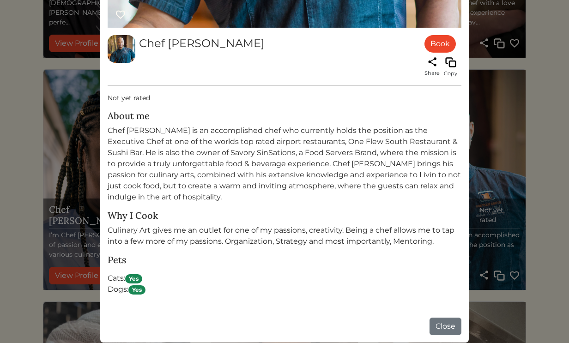
click at [494, 215] on div "Chef Cedric Book Share Copy Not yet rated About me Why I Cook Culinary Art give…" at bounding box center [284, 171] width 569 height 343
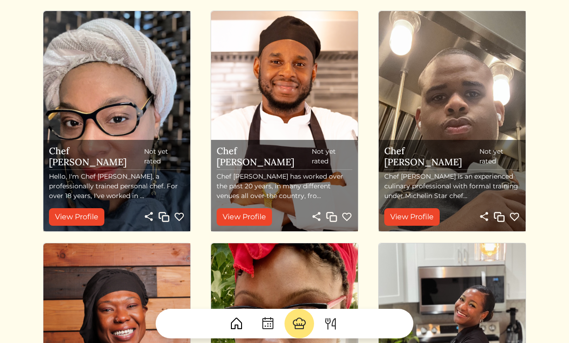
scroll to position [771, 0]
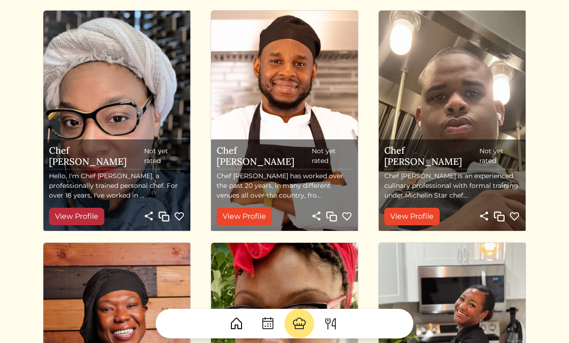
click at [91, 217] on link "View Profile" at bounding box center [76, 217] width 55 height 18
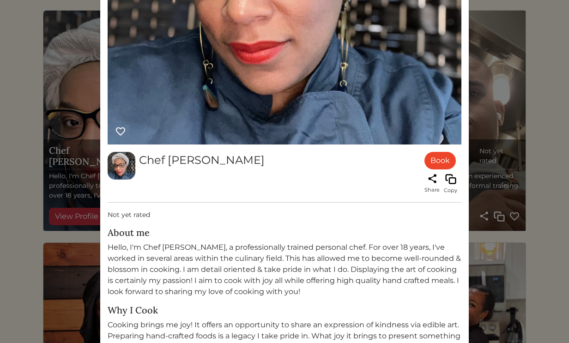
scroll to position [410, 0]
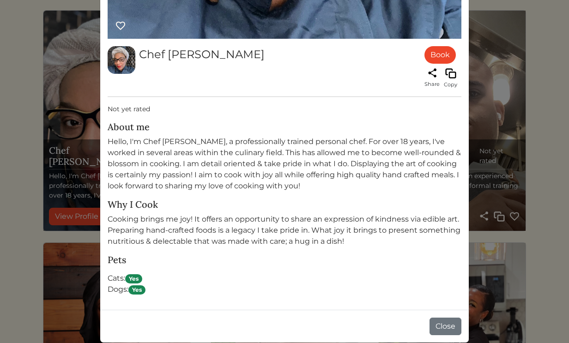
click at [61, 200] on div "Chef Chana Book Share Copy Not yet rated About me Hello, I'm Chef Chana, a prof…" at bounding box center [284, 171] width 569 height 343
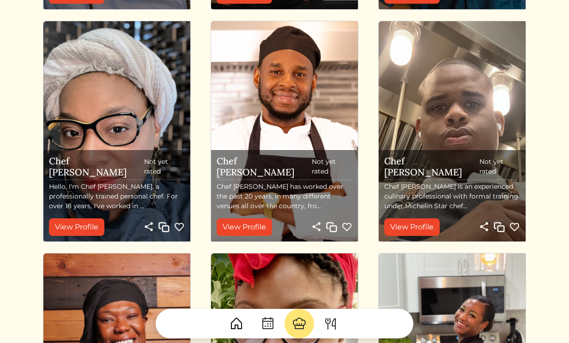
scroll to position [771, 0]
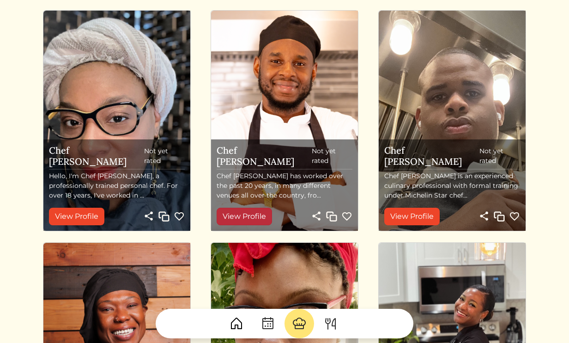
click at [240, 220] on link "View Profile" at bounding box center [244, 217] width 55 height 18
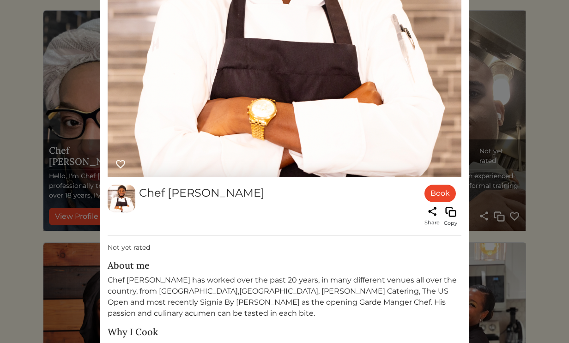
scroll to position [410, 0]
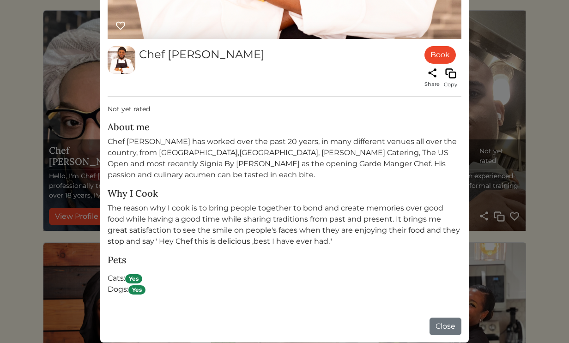
click at [46, 277] on div "Chef Essien Book Share Copy Not yet rated About me Chef Essien has worked over …" at bounding box center [284, 171] width 569 height 343
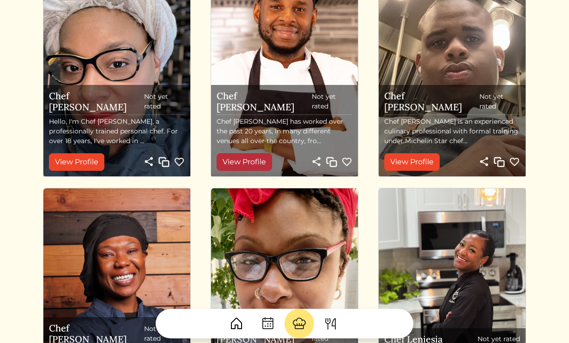
scroll to position [828, 0]
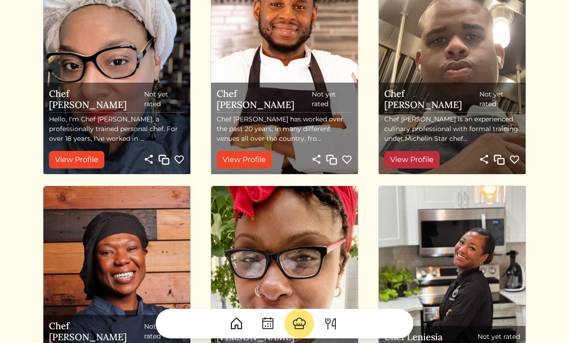
click at [403, 164] on link "View Profile" at bounding box center [412, 160] width 55 height 18
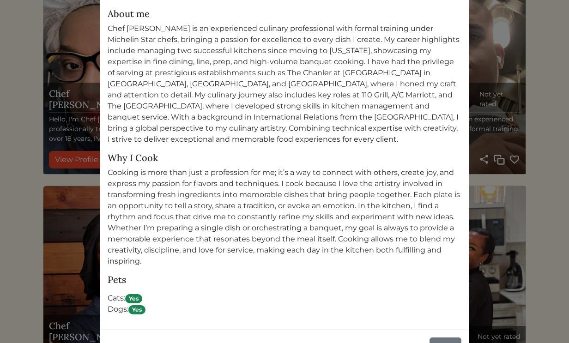
scroll to position [544, 0]
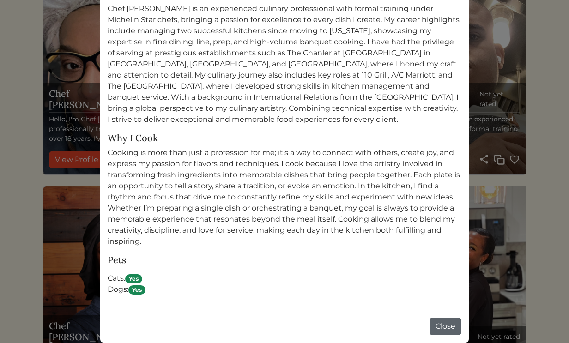
click at [447, 324] on button "Close" at bounding box center [446, 327] width 32 height 18
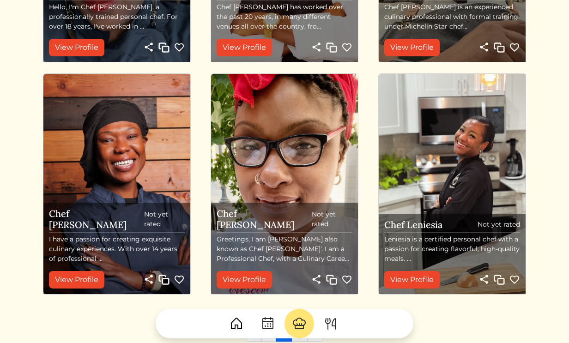
scroll to position [958, 0]
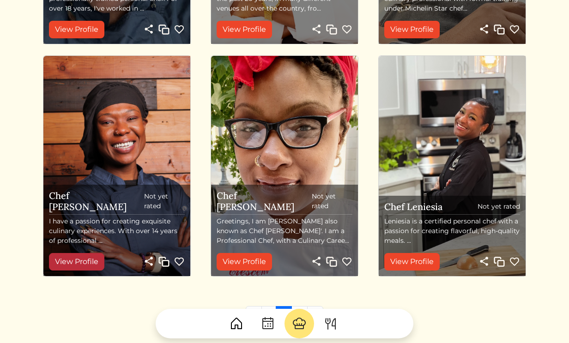
click at [78, 263] on link "View Profile" at bounding box center [76, 262] width 55 height 18
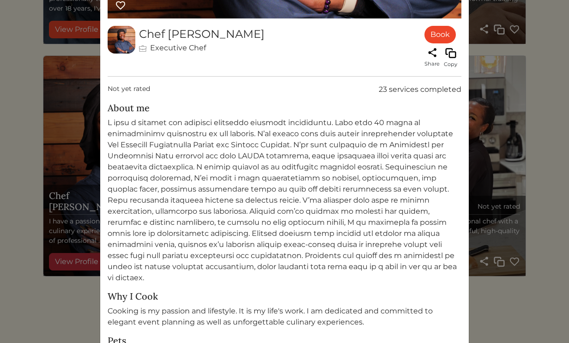
scroll to position [501, 0]
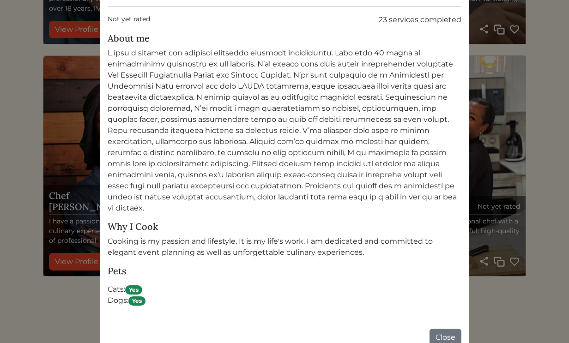
click at [46, 309] on div "Chef Isha Executive Chef Book Share Copy Not yet rated 23 services completed Ab…" at bounding box center [284, 171] width 569 height 343
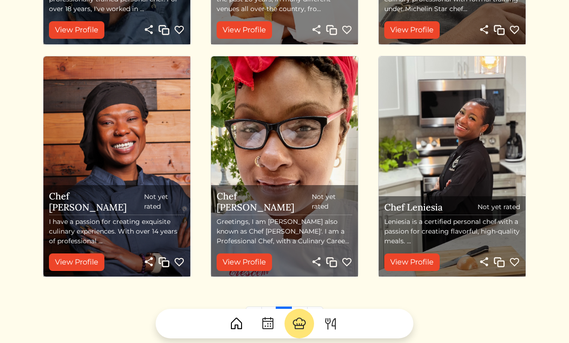
scroll to position [958, 0]
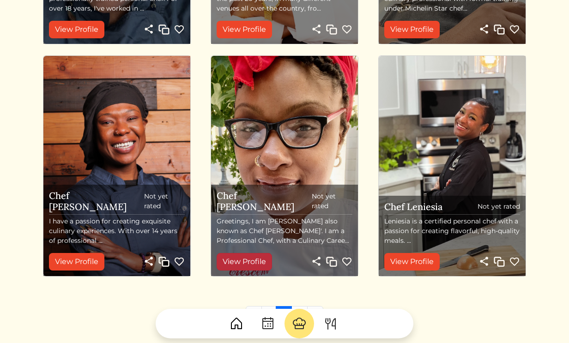
click at [241, 263] on link "View Profile" at bounding box center [244, 262] width 55 height 18
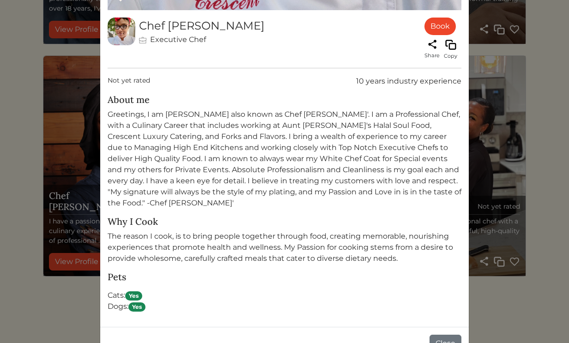
scroll to position [445, 0]
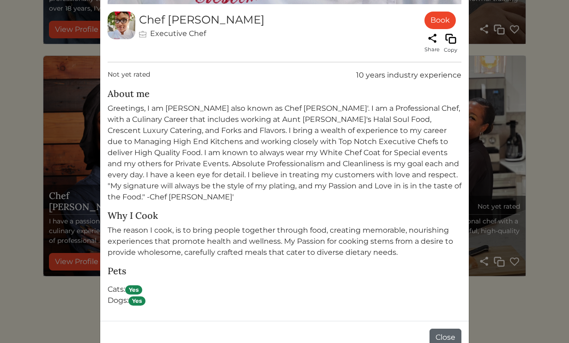
click at [444, 331] on button "Close" at bounding box center [446, 338] width 32 height 18
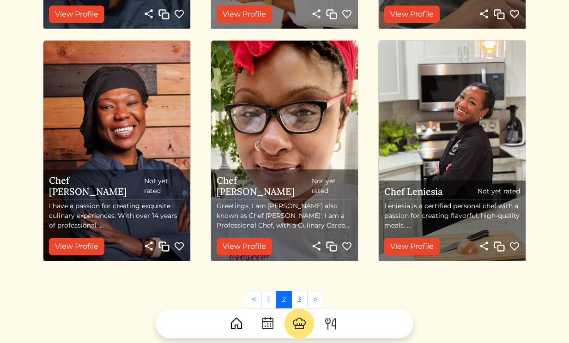
scroll to position [981, 0]
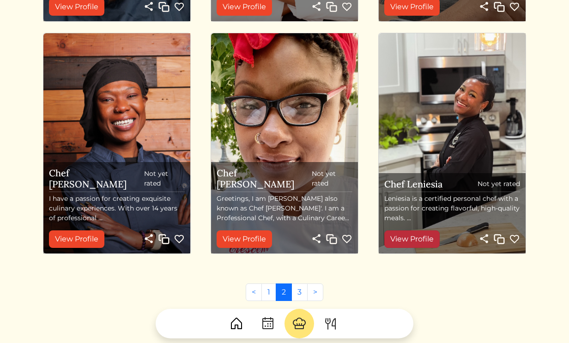
click at [415, 242] on link "View Profile" at bounding box center [412, 240] width 55 height 18
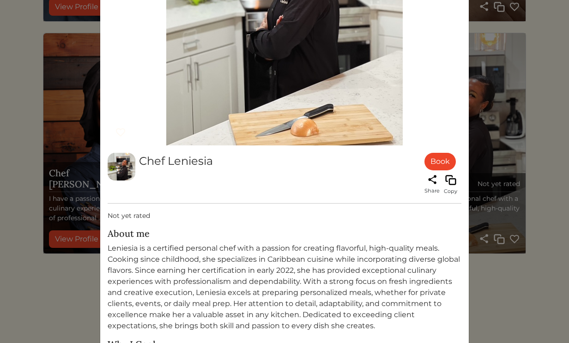
scroll to position [304, 0]
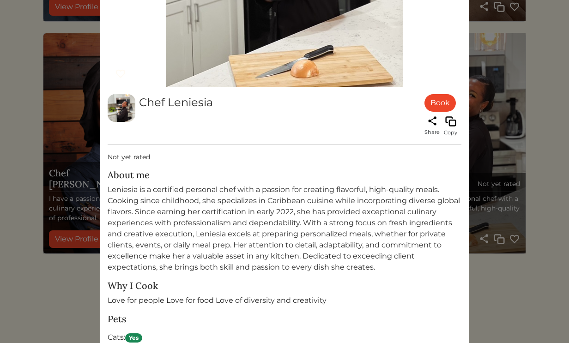
click at [533, 275] on div "Chef Leniesia Book Share Copy Not yet rated About me Why I Cook Love for people…" at bounding box center [284, 171] width 569 height 343
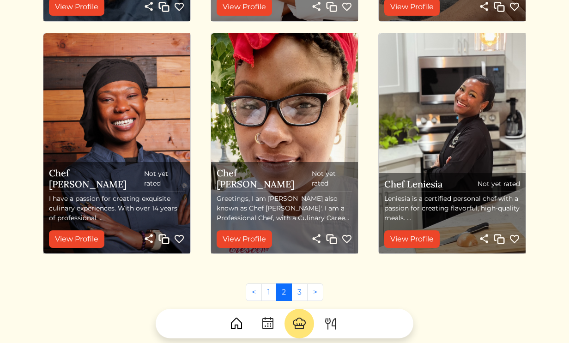
scroll to position [1054, 0]
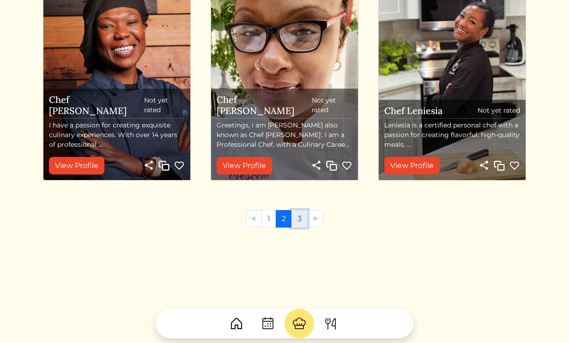
click at [296, 222] on link "3" at bounding box center [300, 219] width 16 height 18
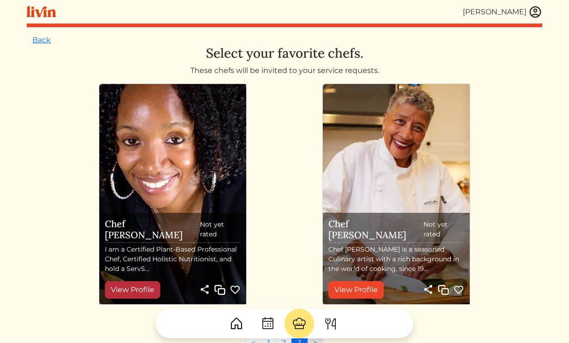
click at [127, 294] on link "View Profile" at bounding box center [132, 290] width 55 height 18
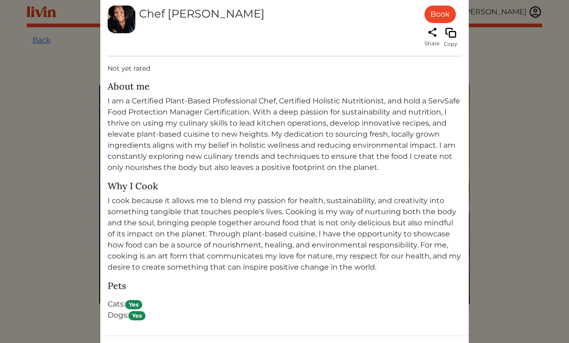
scroll to position [477, 0]
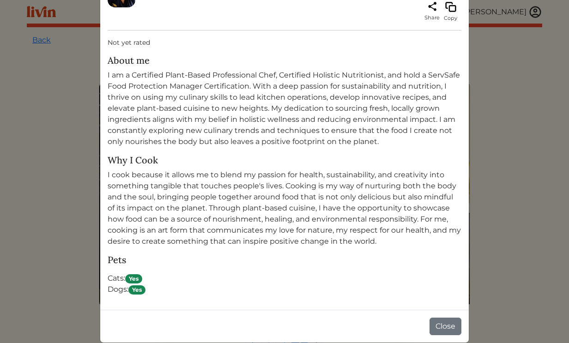
click at [46, 126] on div "Chef Natanyah Book Share Copy Not yet rated About me Why I Cook Pets Cats: Yes …" at bounding box center [284, 171] width 569 height 343
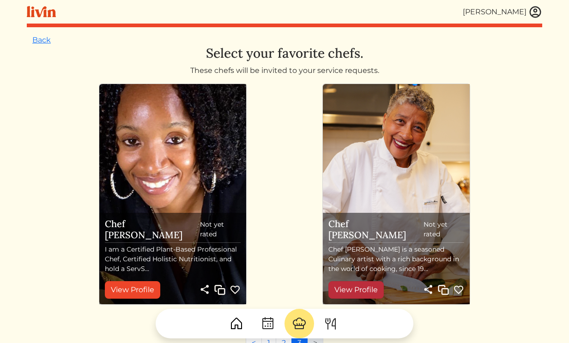
click at [372, 285] on link "View Profile" at bounding box center [356, 290] width 55 height 18
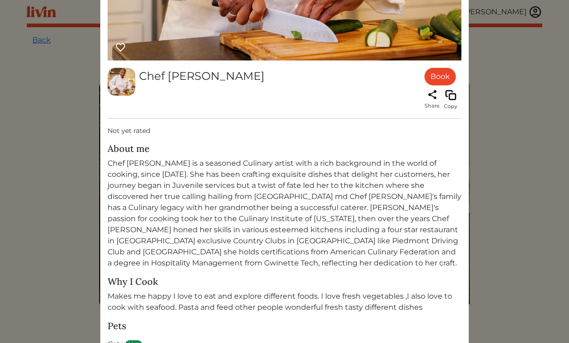
scroll to position [455, 0]
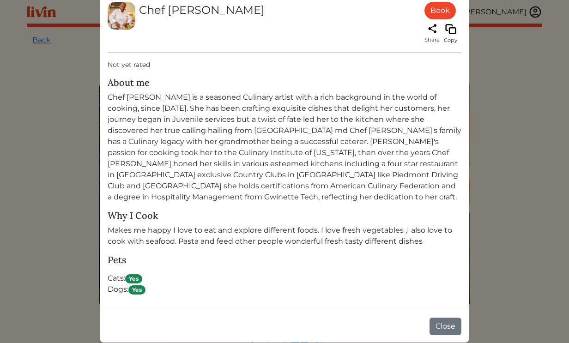
click at [507, 264] on div "Chef Robin Book Share Copy Not yet rated About me Why I Cook Makes me happy I l…" at bounding box center [284, 171] width 569 height 343
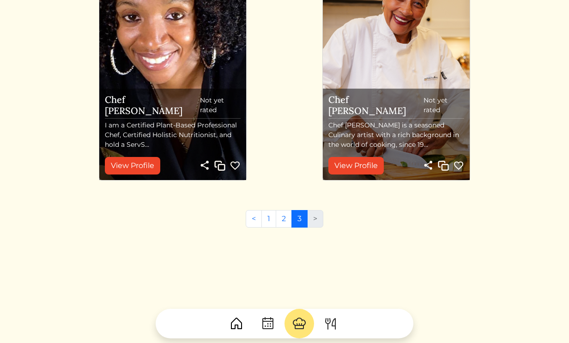
scroll to position [0, 0]
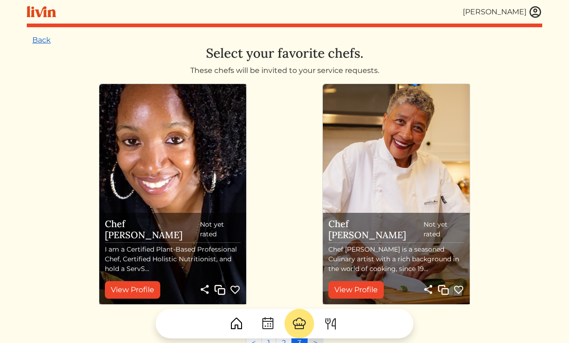
click at [39, 43] on link "Back" at bounding box center [41, 40] width 18 height 9
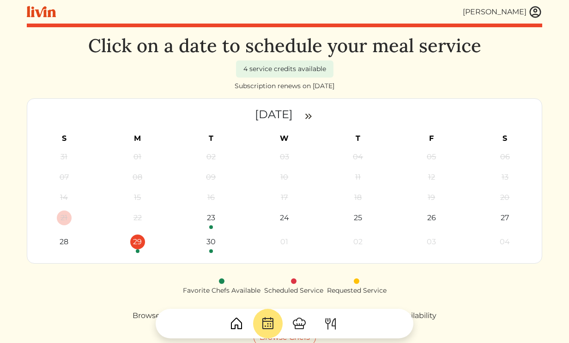
click at [137, 244] on div "29" at bounding box center [137, 242] width 15 height 15
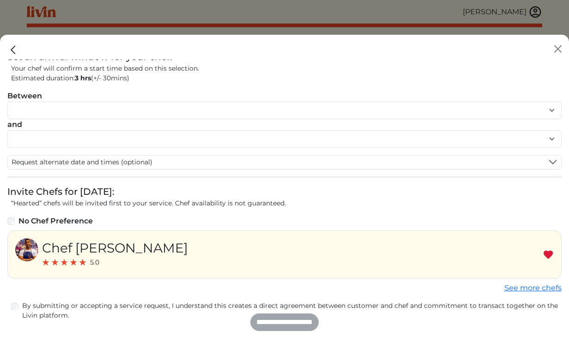
scroll to position [52, 0]
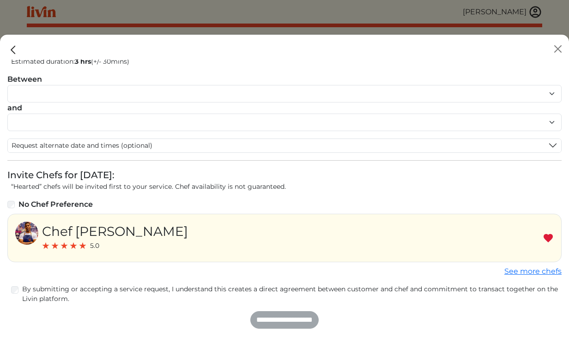
click at [69, 290] on label "By submitting or accepting a service request, I understand this creates a direc…" at bounding box center [292, 294] width 540 height 19
click at [520, 272] on link "See more chefs" at bounding box center [533, 271] width 57 height 9
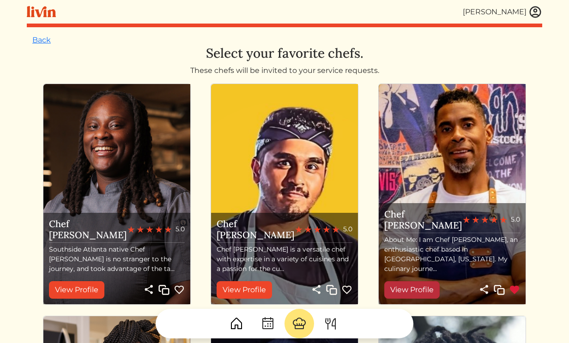
click at [423, 296] on link "View Profile" at bounding box center [412, 290] width 55 height 18
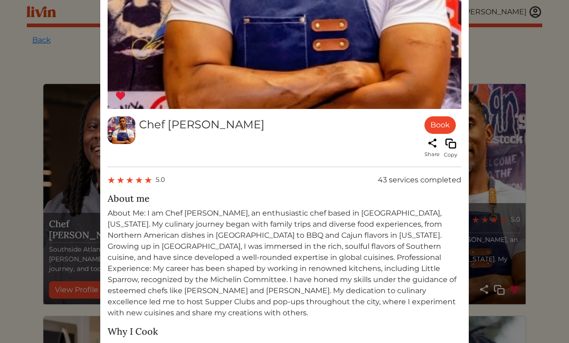
scroll to position [342, 0]
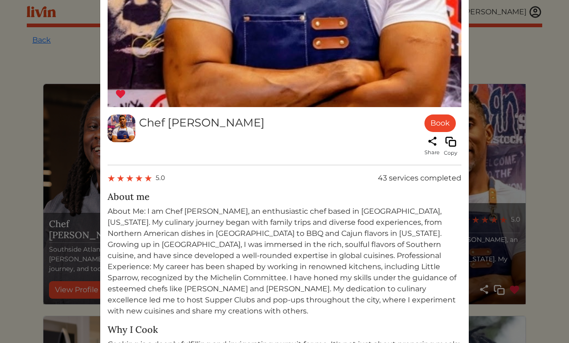
click at [502, 276] on div "Chef Brandon c Book Share Copy 5.0 43 services completed About me Why I Cook Pe…" at bounding box center [284, 171] width 569 height 343
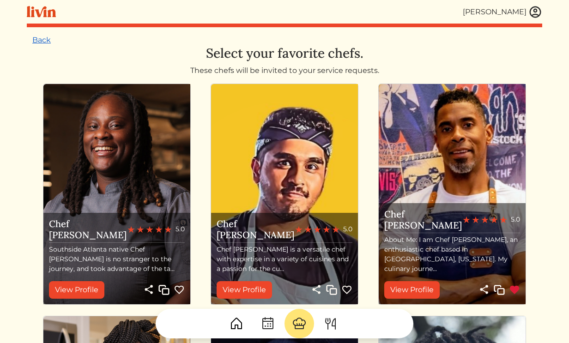
click at [44, 43] on link "Back" at bounding box center [41, 40] width 18 height 9
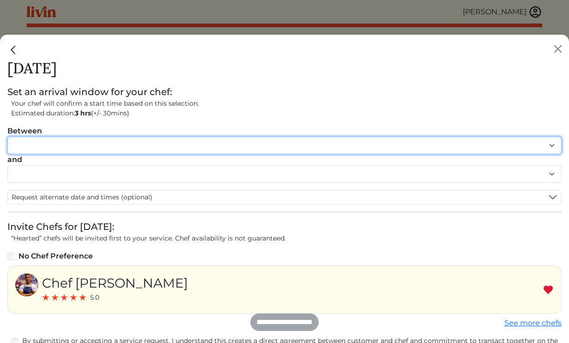
click at [67, 143] on select "******* ******* ******* ******* ******* ******* ******** ******** ******** ****…" at bounding box center [284, 146] width 555 height 18
click at [7, 137] on select "******* ******* ******* ******* ******* ******* ******** ******** ******** ****…" at bounding box center [284, 146] width 555 height 18
click at [41, 144] on select "******* ******* ******* ******* ******* ******* ******** ******** ******** ****…" at bounding box center [284, 146] width 555 height 18
select select "********"
click at [7, 137] on select "******* ******* ******* ******* ******* ******* ******** ******** ******** ****…" at bounding box center [284, 146] width 555 height 18
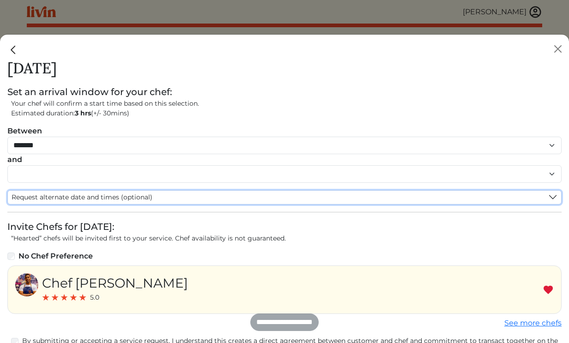
click at [51, 195] on span "Request alternate date and times (optional)" at bounding box center [82, 198] width 141 height 10
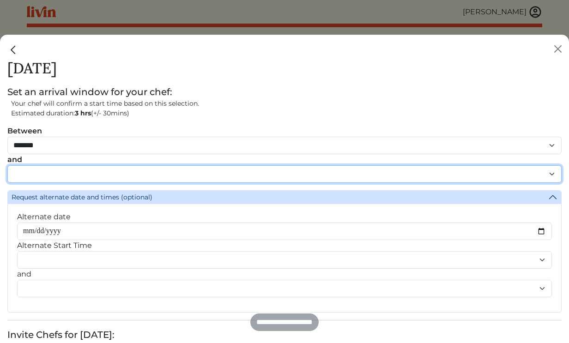
click at [51, 170] on select "******* ******* ******* ******* ******* ******* ******** ******** ******** ****…" at bounding box center [284, 174] width 555 height 18
select select "********"
click at [7, 165] on select "******* ******* ******* ******* ******* ******* ******** ******** ******** ****…" at bounding box center [284, 174] width 555 height 18
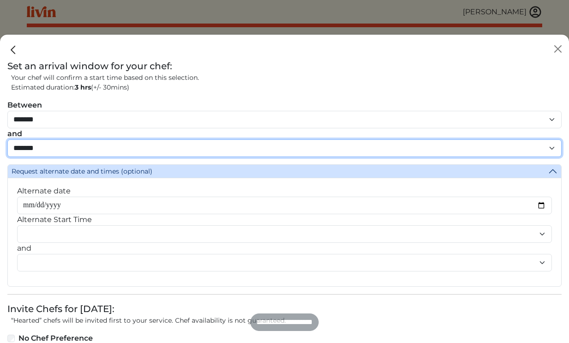
scroll to position [160, 0]
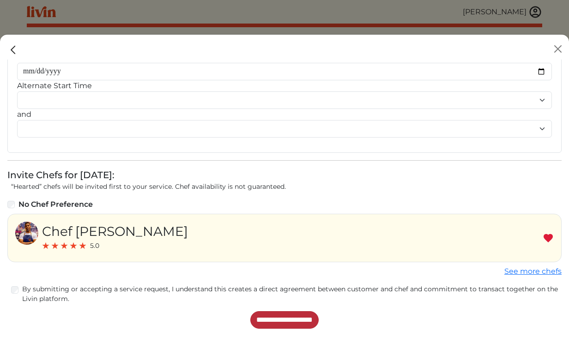
click at [288, 317] on input "**********" at bounding box center [284, 321] width 68 height 18
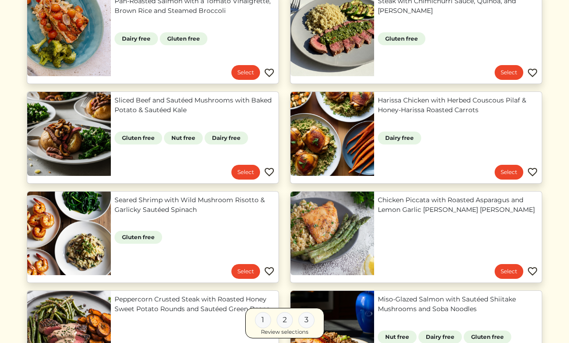
scroll to position [530, 0]
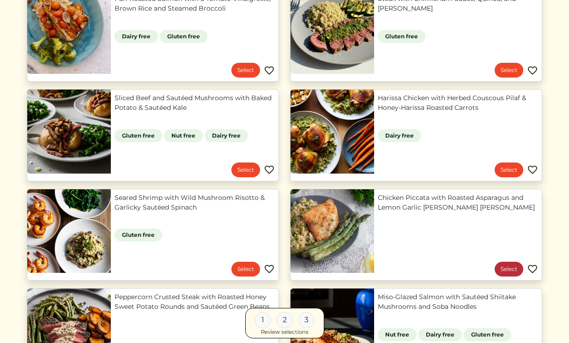
click at [510, 270] on link "Select" at bounding box center [509, 269] width 29 height 15
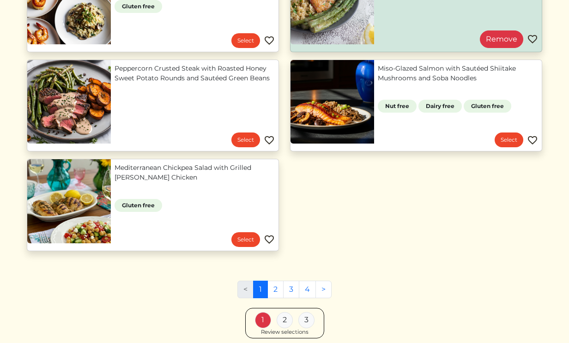
scroll to position [759, 0]
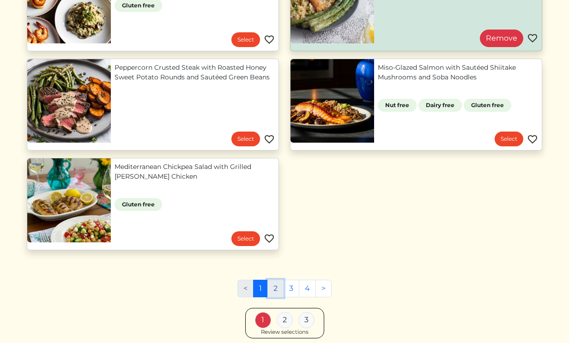
click at [276, 287] on link "2" at bounding box center [276, 289] width 16 height 18
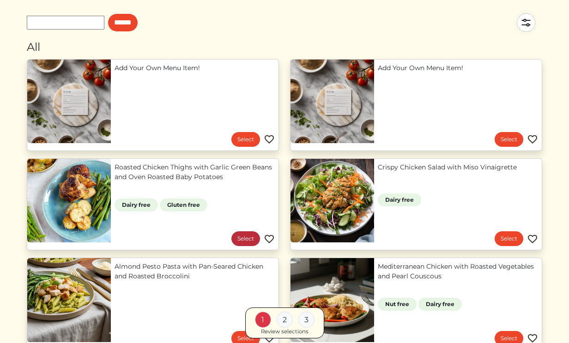
scroll to position [70, 0]
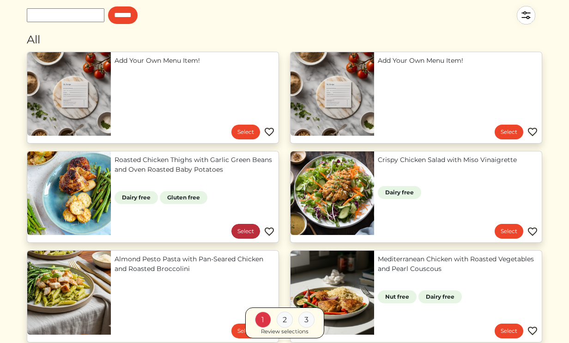
click at [243, 232] on link "Select" at bounding box center [246, 231] width 29 height 15
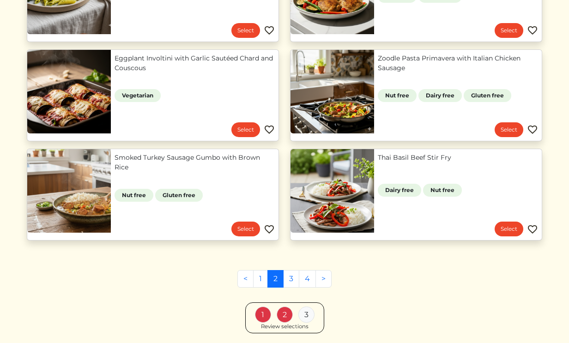
scroll to position [374, 0]
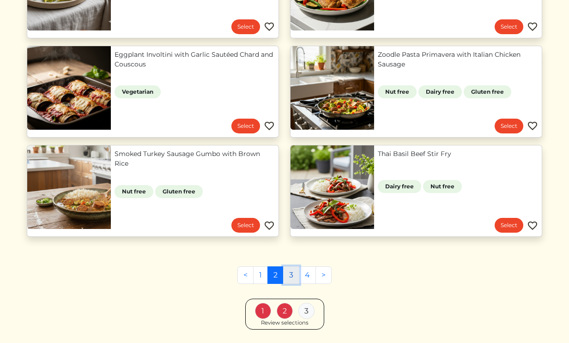
click at [290, 280] on link "3" at bounding box center [291, 276] width 16 height 18
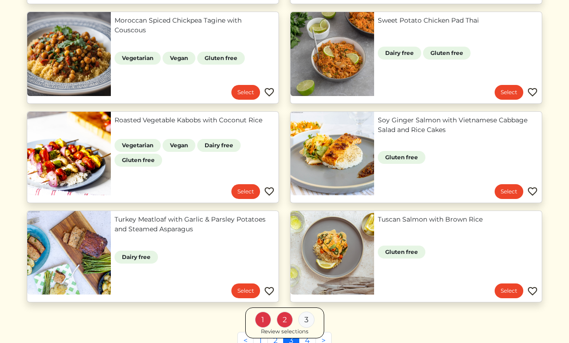
scroll to position [616, 0]
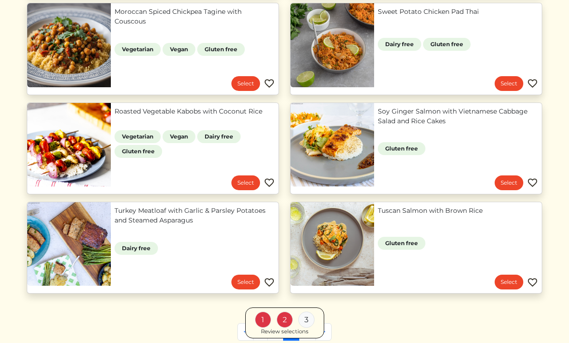
click at [303, 319] on div "3" at bounding box center [307, 320] width 16 height 16
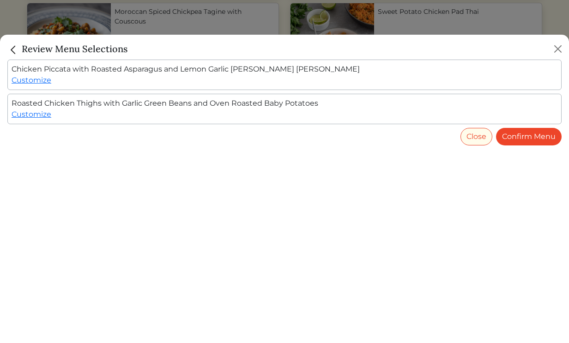
click at [12, 49] on img "Close" at bounding box center [13, 50] width 12 height 12
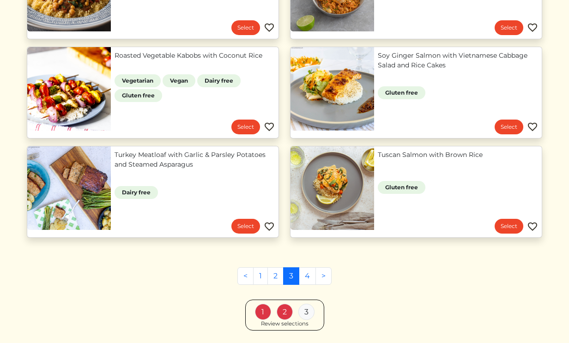
scroll to position [701, 0]
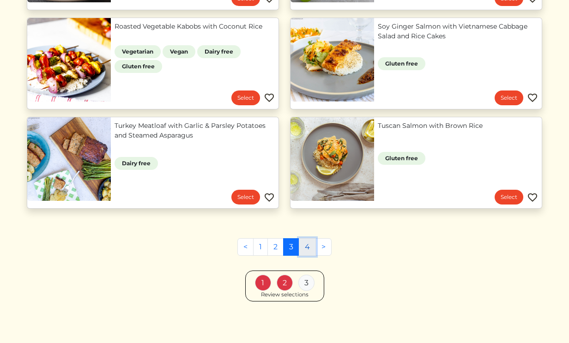
click at [307, 248] on link "4" at bounding box center [307, 247] width 17 height 18
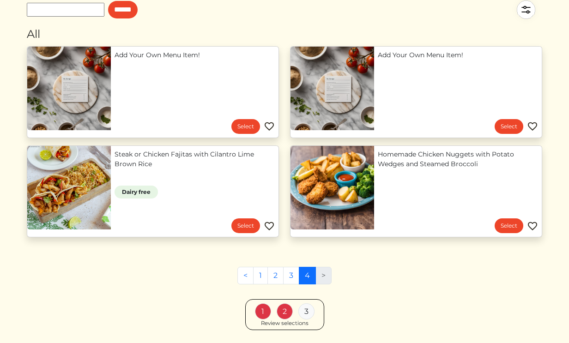
scroll to position [104, 0]
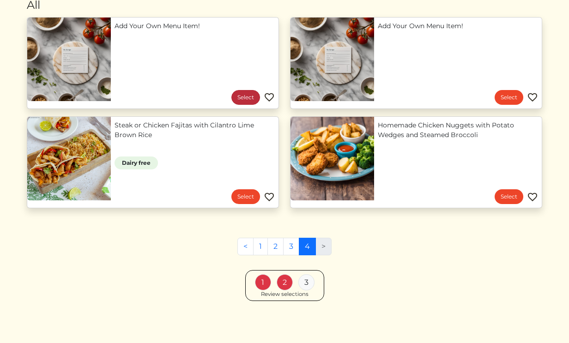
click at [233, 97] on link "Select" at bounding box center [246, 97] width 29 height 15
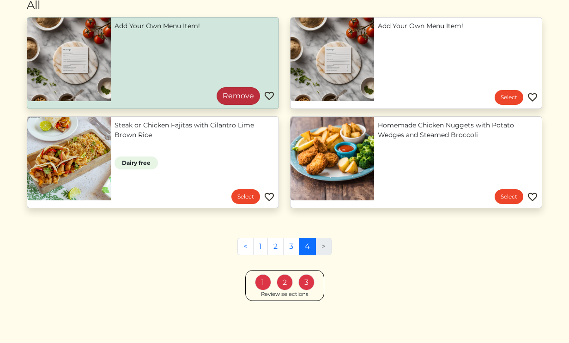
click at [246, 98] on link "Remove" at bounding box center [238, 96] width 43 height 18
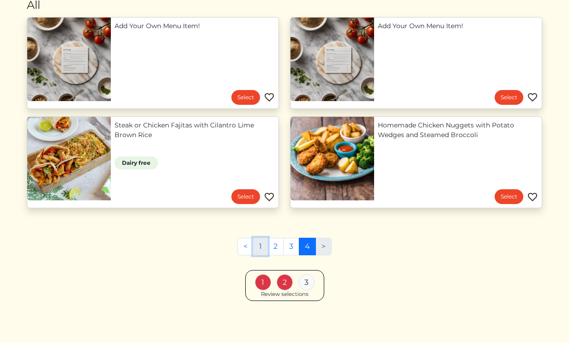
click at [263, 245] on link "1" at bounding box center [260, 247] width 15 height 18
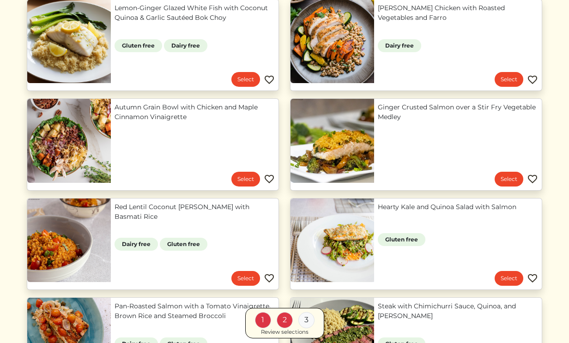
scroll to position [257, 0]
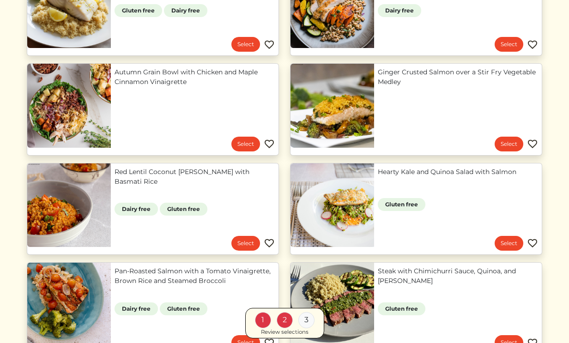
click at [310, 323] on div "3" at bounding box center [307, 320] width 16 height 16
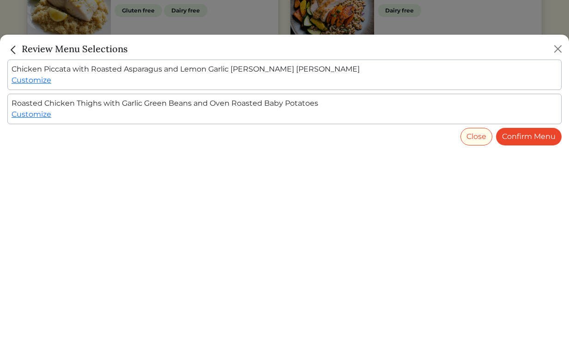
click at [287, 32] on div at bounding box center [284, 171] width 569 height 343
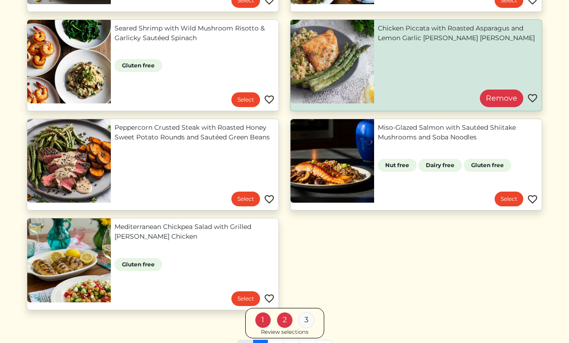
scroll to position [700, 0]
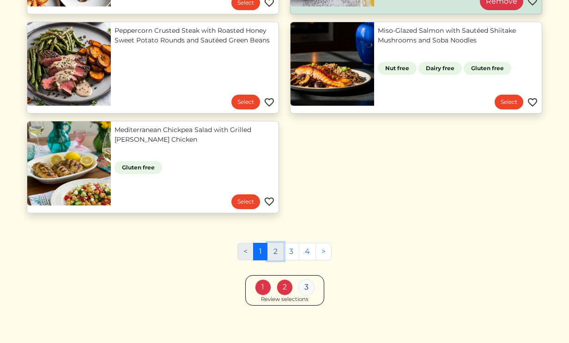
click at [274, 260] on link "2" at bounding box center [276, 252] width 16 height 18
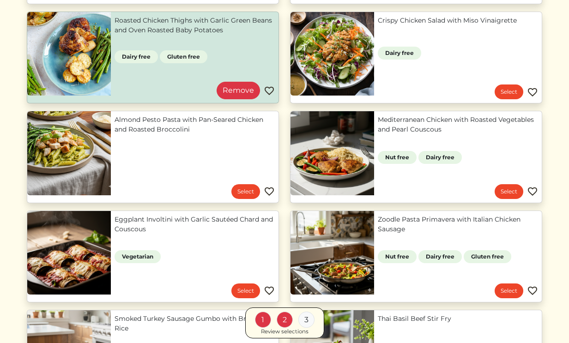
scroll to position [225, 0]
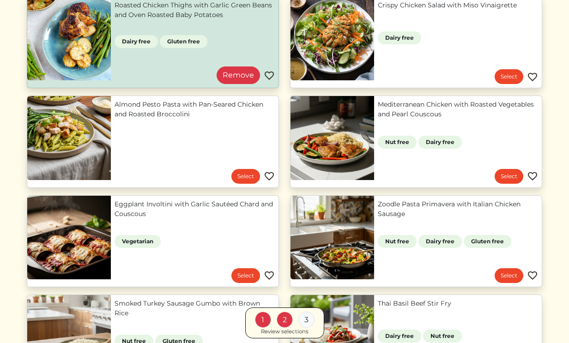
click at [115, 119] on link "Almond Pesto Pasta with Pan-Seared Chicken and Roasted Broccolini" at bounding box center [195, 109] width 160 height 19
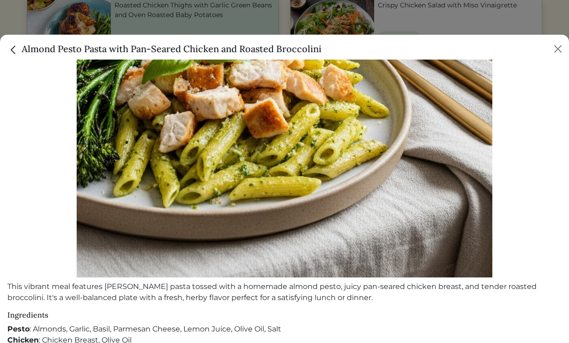
scroll to position [159, 0]
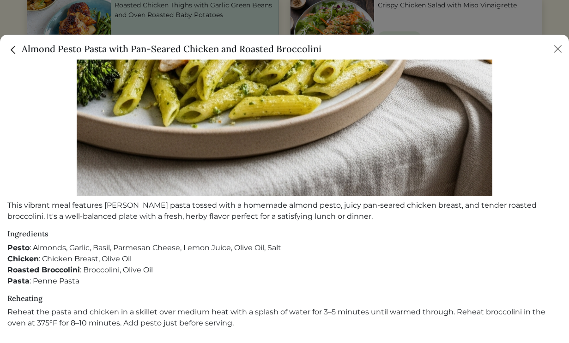
click at [17, 49] on img "Close" at bounding box center [13, 50] width 12 height 12
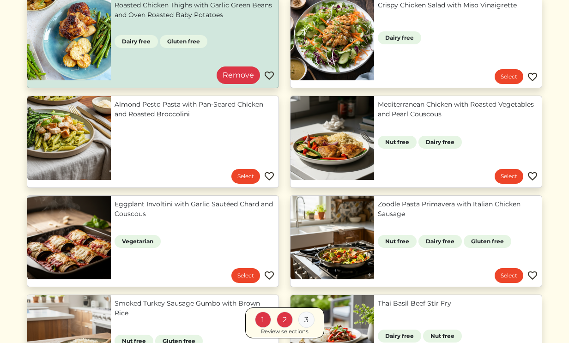
click at [387, 212] on link "Zoodle Pasta Primavera with Italian Chicken Sausage" at bounding box center [458, 209] width 160 height 19
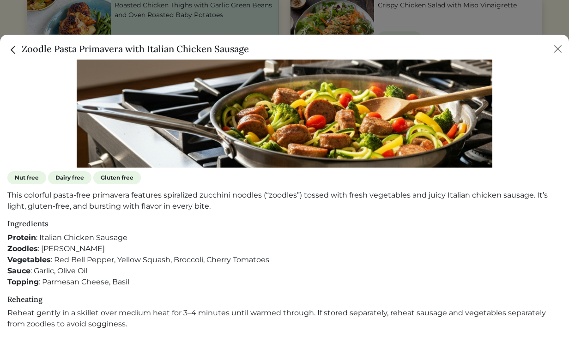
scroll to position [189, 0]
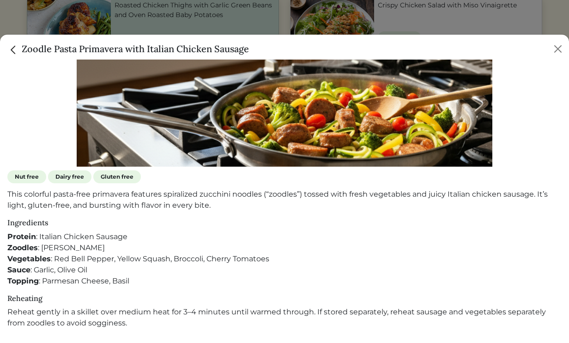
click at [13, 46] on img "Close" at bounding box center [13, 50] width 12 height 12
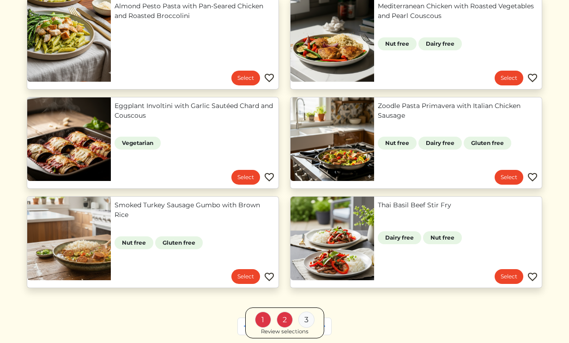
scroll to position [326, 0]
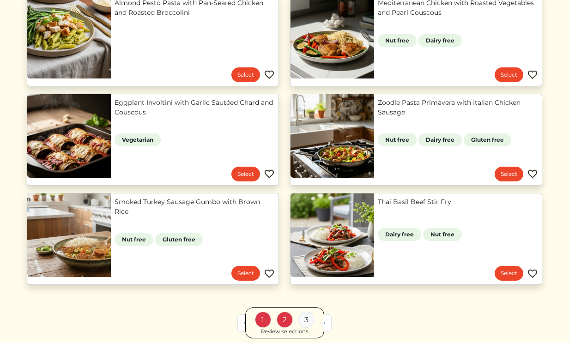
click at [391, 207] on link "Thai Basil Beef Stir Fry" at bounding box center [458, 202] width 160 height 10
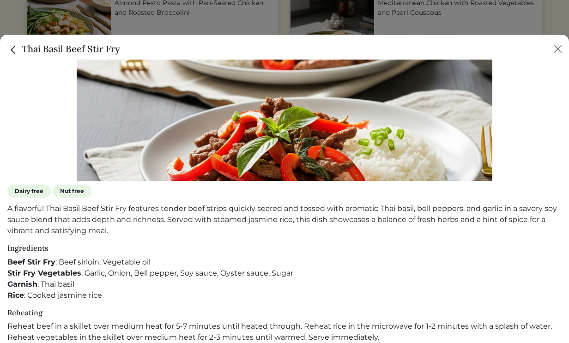
scroll to position [189, 0]
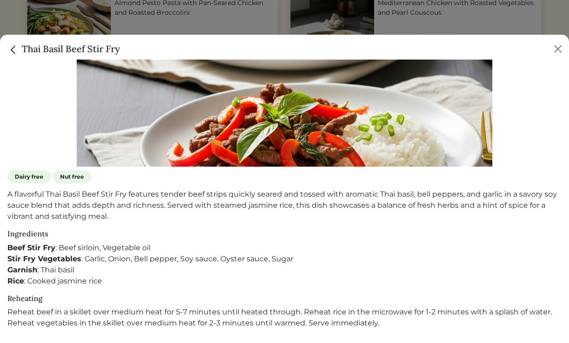
click at [16, 52] on img "Close" at bounding box center [13, 50] width 12 height 12
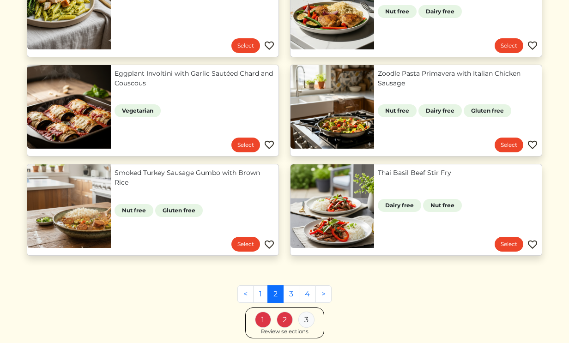
scroll to position [403, 0]
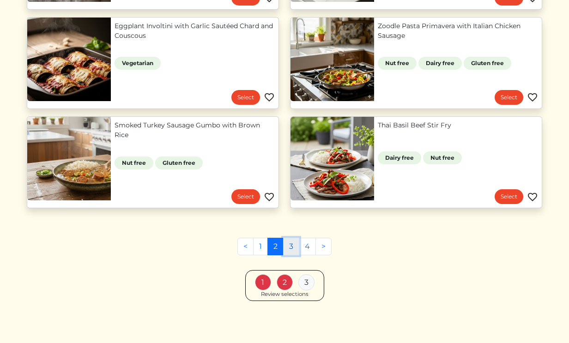
click at [288, 244] on link "3" at bounding box center [291, 247] width 16 height 18
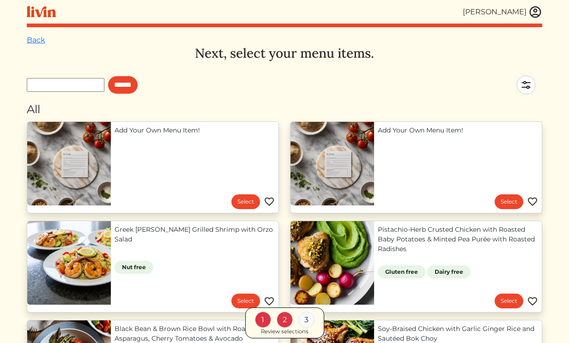
click at [173, 240] on link "Greek [PERSON_NAME] Grilled Shrimp with Orzo Salad" at bounding box center [195, 234] width 160 height 19
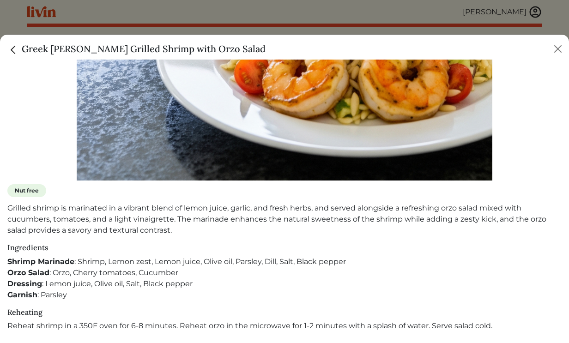
scroll to position [177, 0]
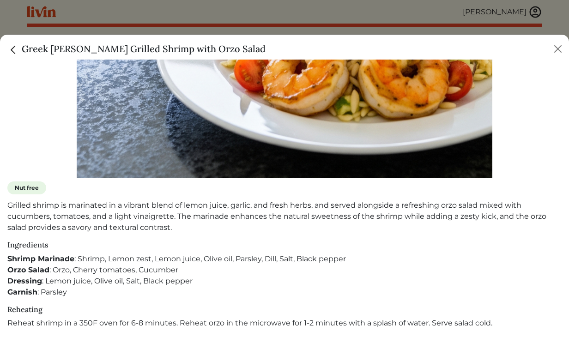
click at [12, 49] on img "Close" at bounding box center [13, 50] width 12 height 12
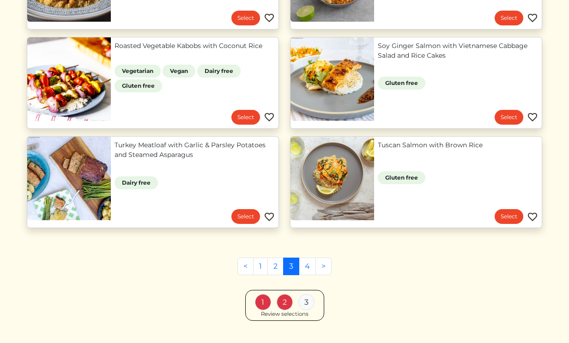
scroll to position [701, 0]
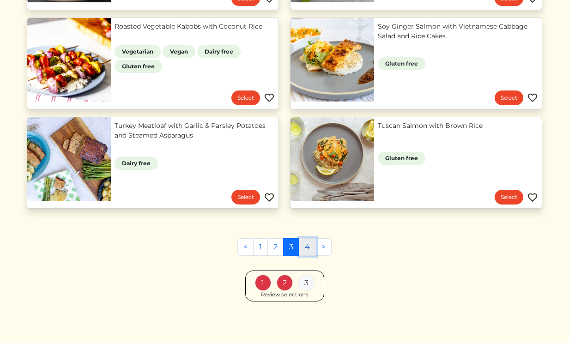
click at [303, 247] on link "4" at bounding box center [307, 247] width 17 height 18
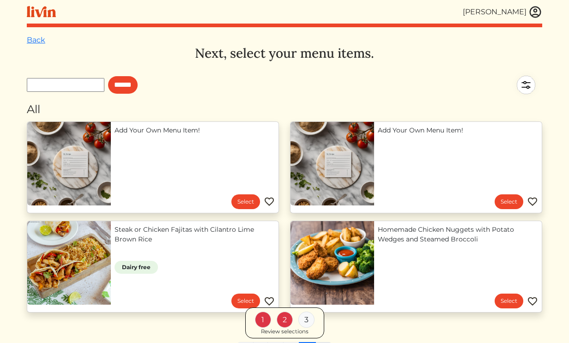
click at [165, 244] on link "Steak or Chicken Fajitas with Cilantro Lime Brown Rice" at bounding box center [195, 234] width 160 height 19
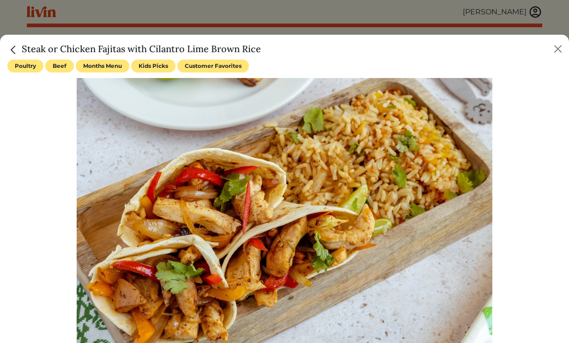
click at [16, 47] on img "Close" at bounding box center [13, 50] width 12 height 12
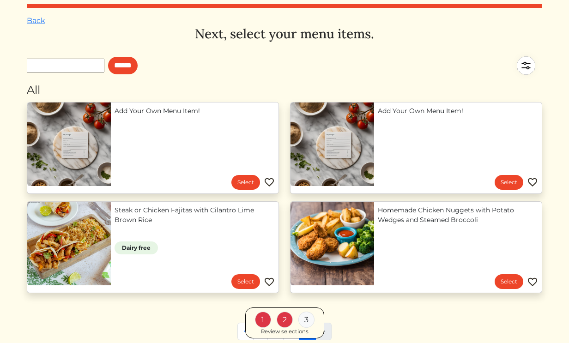
scroll to position [104, 0]
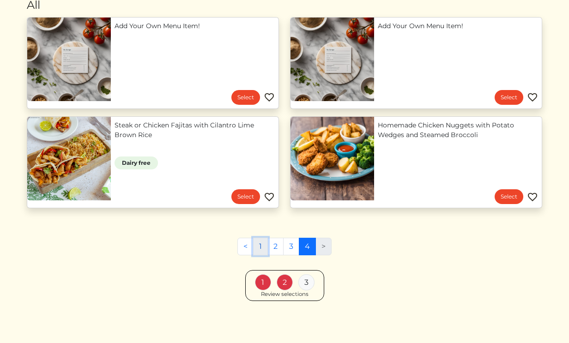
click at [262, 245] on link "1" at bounding box center [260, 247] width 15 height 18
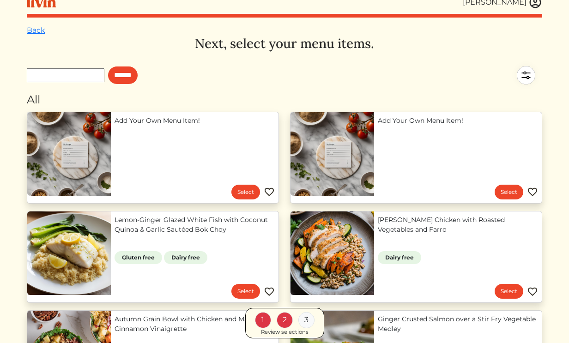
scroll to position [11, 0]
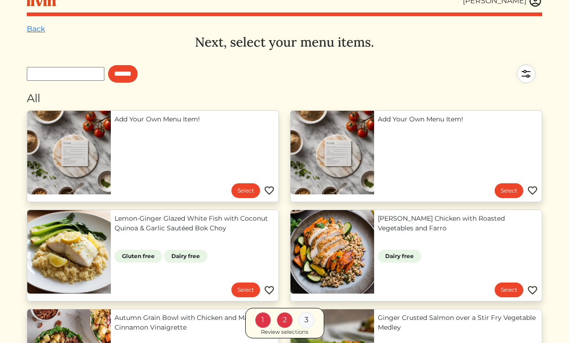
click at [115, 233] on link "Lemon‑Ginger Glazed White Fish with Coconut Quinoa & Garlic Sautéed Bok Choy" at bounding box center [195, 223] width 160 height 19
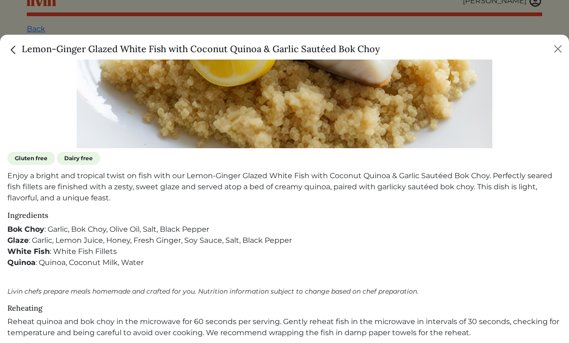
scroll to position [217, 0]
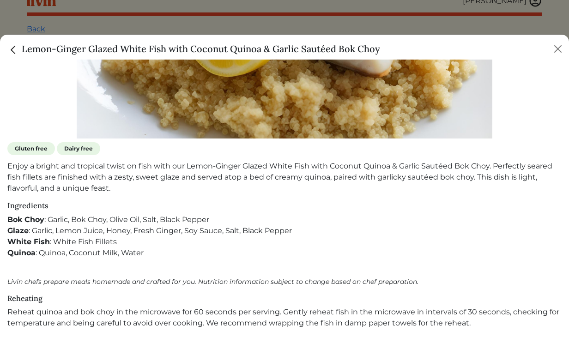
click at [10, 52] on img "Close" at bounding box center [13, 50] width 12 height 12
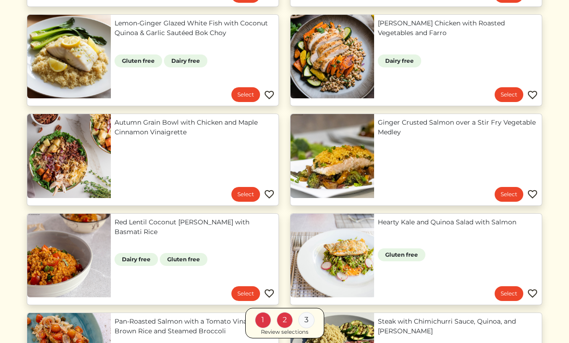
scroll to position [208, 0]
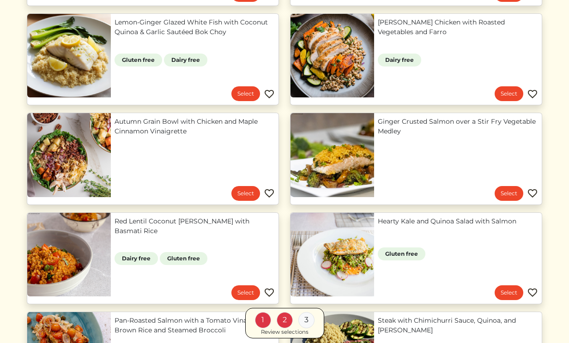
click at [178, 136] on link "Autumn Grain Bowl with Chicken and Maple Cinnamon Vinaigrette" at bounding box center [195, 126] width 160 height 19
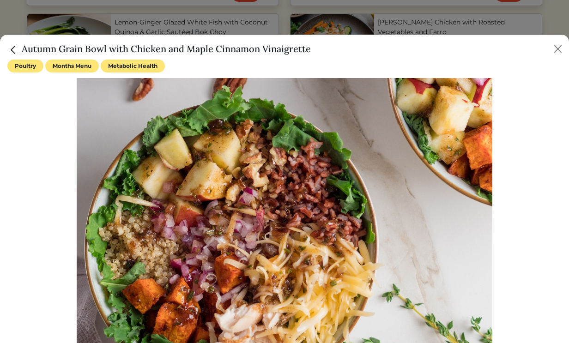
click at [35, 179] on div at bounding box center [284, 216] width 555 height 277
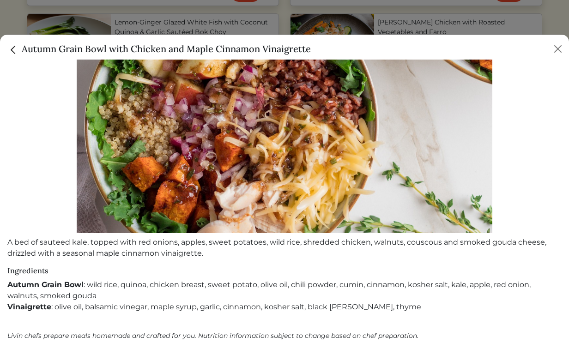
scroll to position [165, 0]
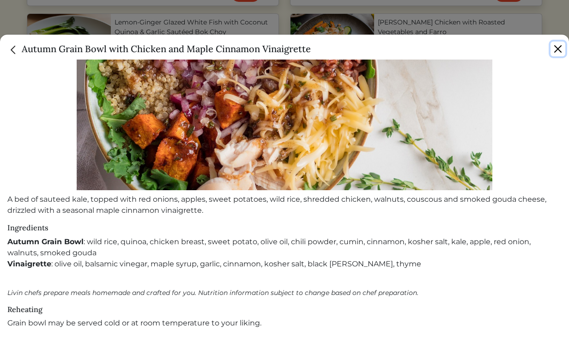
click at [555, 54] on button "Close" at bounding box center [558, 49] width 15 height 15
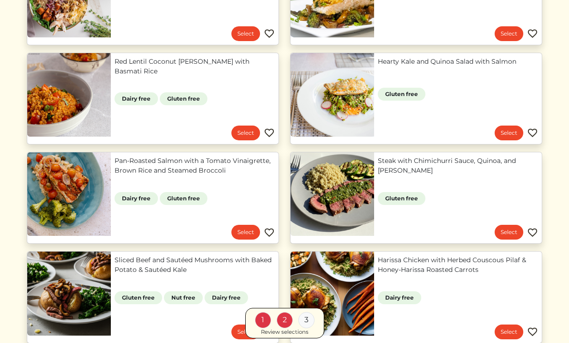
scroll to position [370, 0]
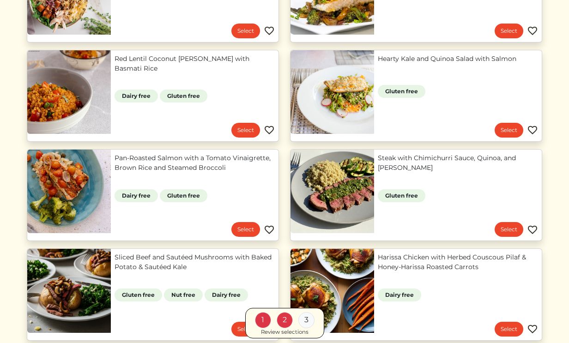
click at [378, 173] on link "Steak with Chimichurri Sauce, Quinoa, and [PERSON_NAME]" at bounding box center [458, 162] width 160 height 19
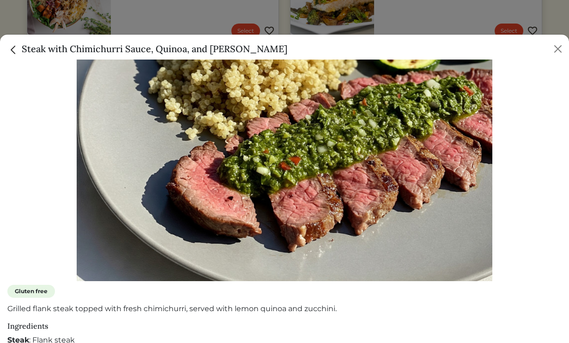
scroll to position [155, 0]
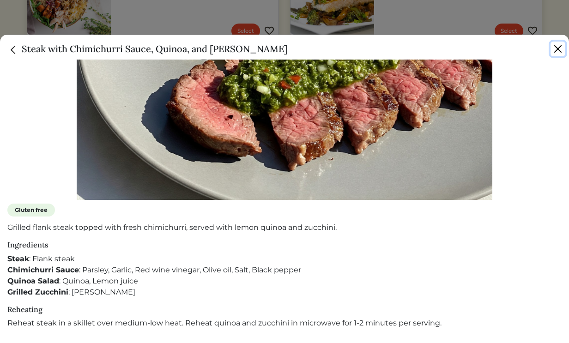
click at [556, 49] on button "Close" at bounding box center [558, 49] width 15 height 15
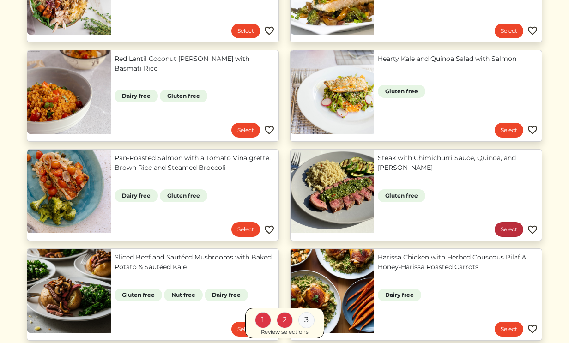
click at [507, 230] on link "Select" at bounding box center [509, 229] width 29 height 15
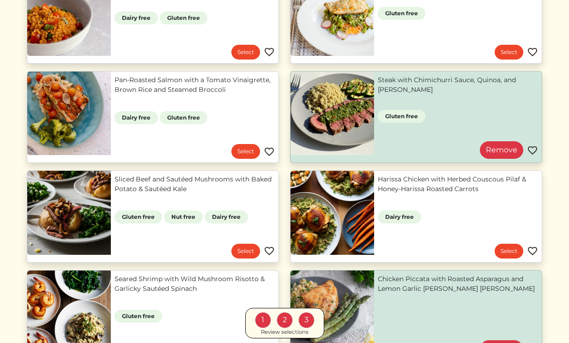
scroll to position [452, 0]
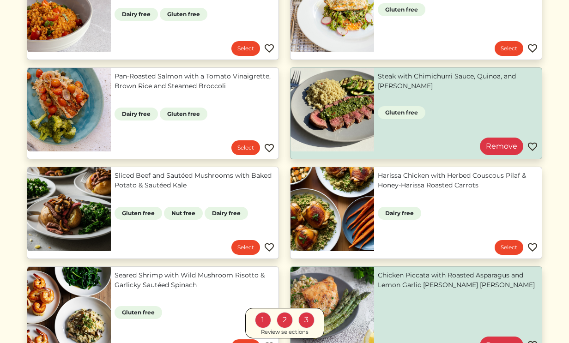
click at [378, 190] on link "Harissa Chicken with Herbed Couscous Pilaf & Honey-Harissa Roasted Carrots" at bounding box center [458, 180] width 160 height 19
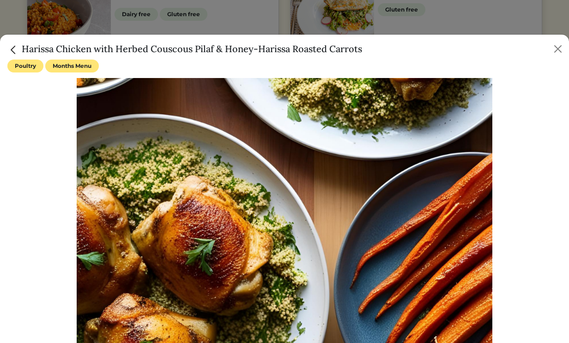
scroll to position [177, 0]
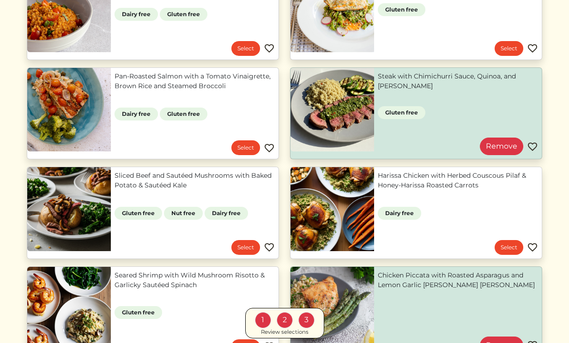
click at [408, 18] on div at bounding box center [284, 171] width 569 height 343
click at [202, 173] on link "Sliced Beef and Sautéed Mushrooms with Baked Potato & Sautéed Kale" at bounding box center [195, 180] width 160 height 19
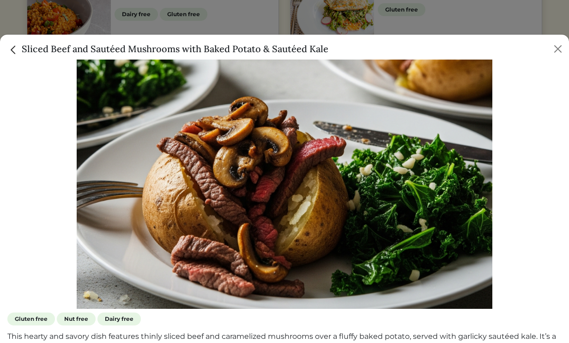
scroll to position [129, 0]
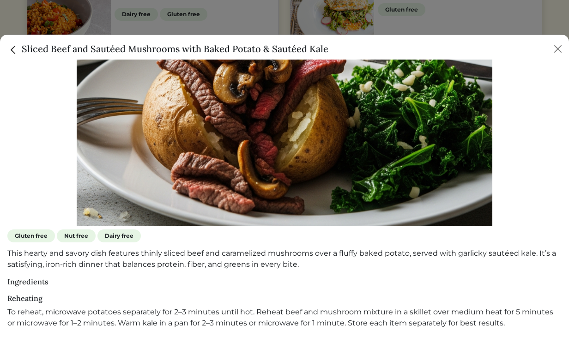
click at [397, 25] on div at bounding box center [284, 171] width 569 height 343
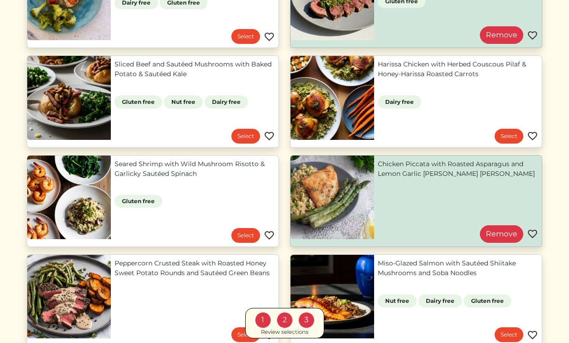
scroll to position [573, 0]
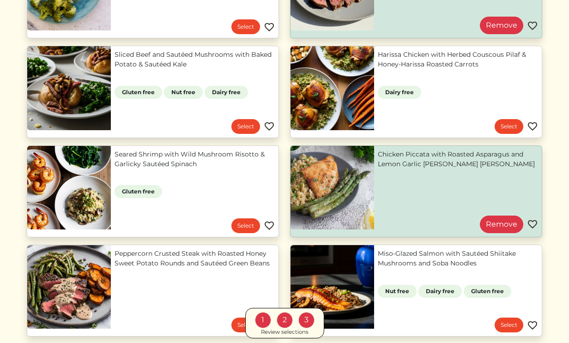
click at [378, 169] on link "Chicken Piccata with Roasted Asparagus and Lemon Garlic [PERSON_NAME] [PERSON_N…" at bounding box center [458, 159] width 160 height 19
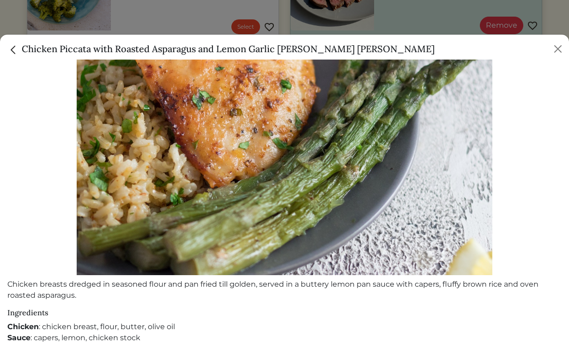
scroll to position [0, 0]
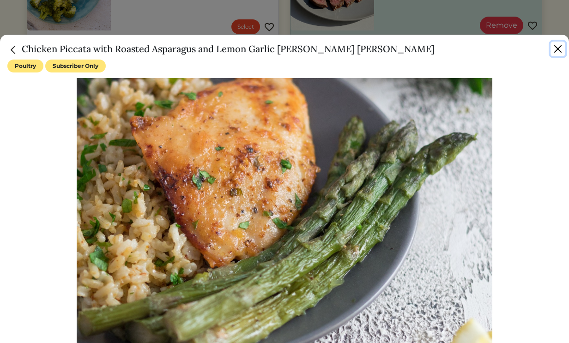
click at [554, 48] on button "Close" at bounding box center [558, 49] width 15 height 15
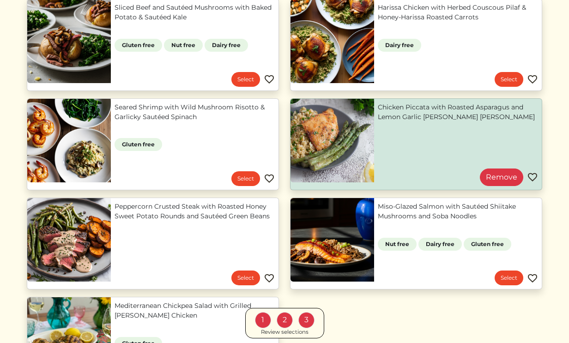
scroll to position [630, 0]
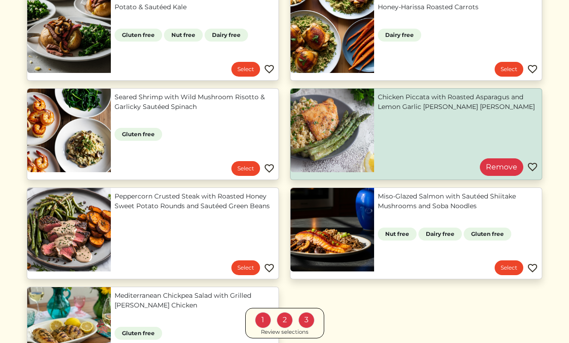
click at [175, 211] on link "Peppercorn Crusted Steak with Roasted Honey Sweet Potato Rounds and Sautéed Gre…" at bounding box center [195, 201] width 160 height 19
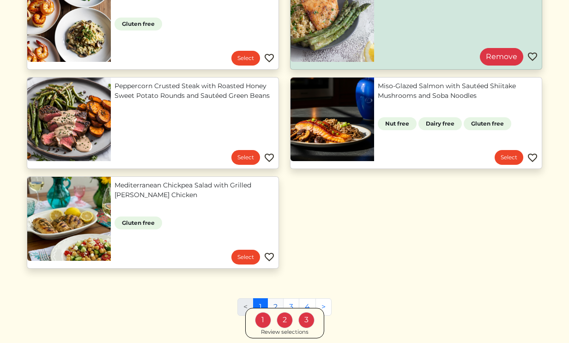
scroll to position [801, 0]
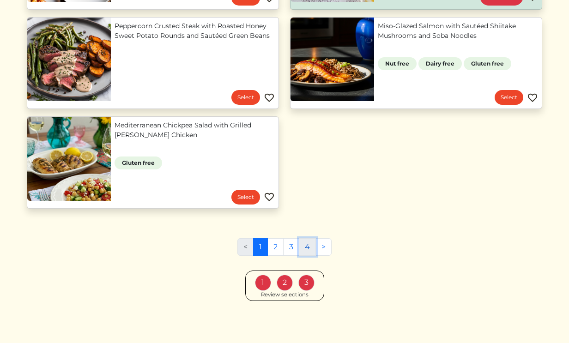
click at [311, 251] on link "4" at bounding box center [307, 247] width 17 height 18
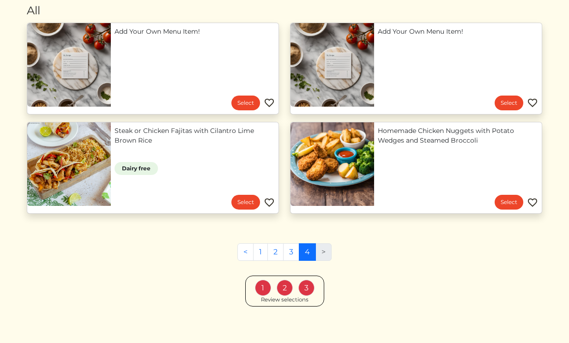
scroll to position [104, 0]
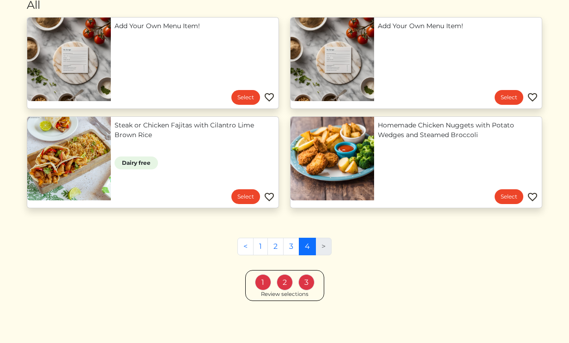
click at [305, 283] on div "3" at bounding box center [307, 283] width 16 height 16
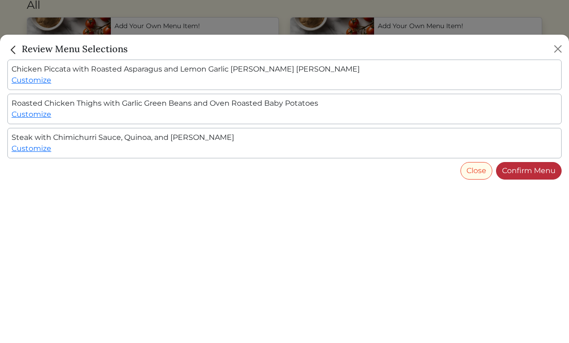
click at [506, 171] on link "Confirm Menu" at bounding box center [529, 171] width 66 height 18
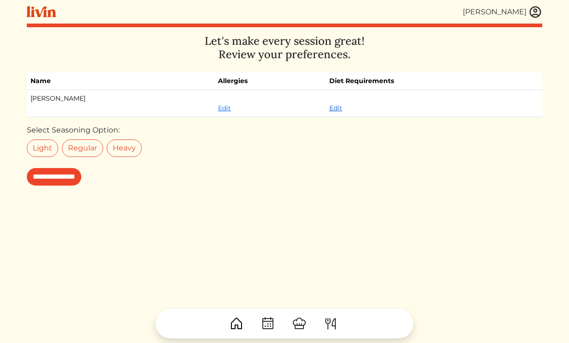
click at [330, 110] on link "Edit" at bounding box center [336, 108] width 13 height 8
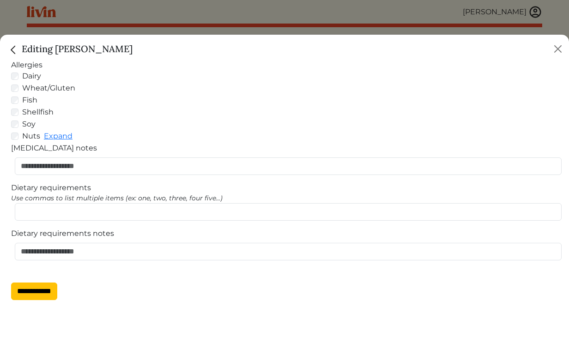
click at [199, 10] on div at bounding box center [284, 171] width 569 height 343
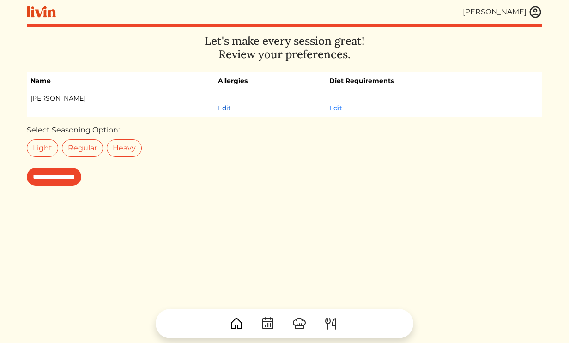
click at [218, 105] on link "Edit" at bounding box center [224, 108] width 13 height 8
click at [81, 180] on input "**********" at bounding box center [54, 177] width 55 height 18
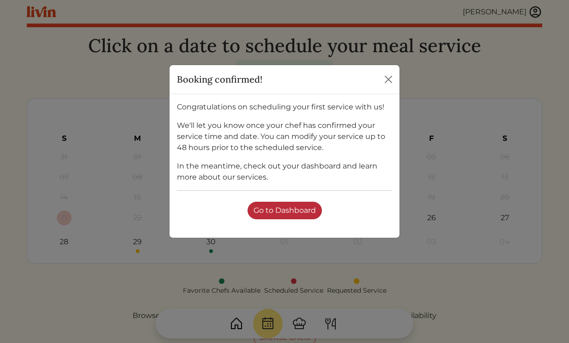
click at [269, 213] on link "Go to Dashboard" at bounding box center [285, 211] width 74 height 18
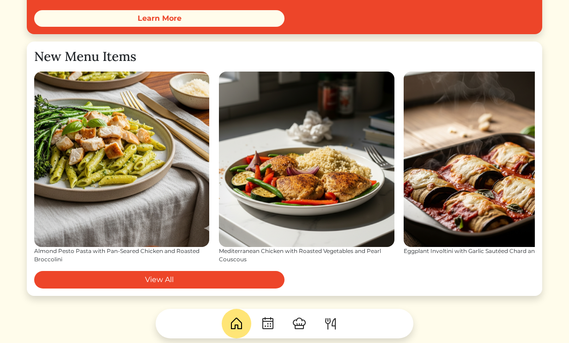
scroll to position [1319, 0]
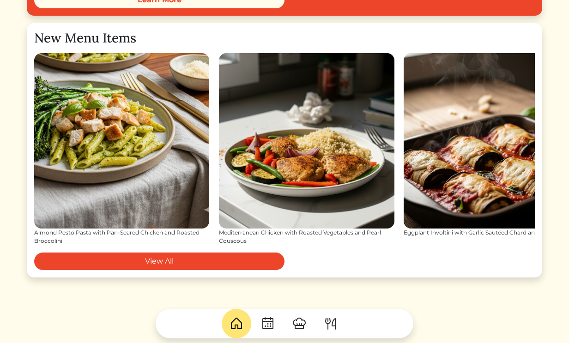
click at [313, 180] on img at bounding box center [306, 140] width 175 height 175
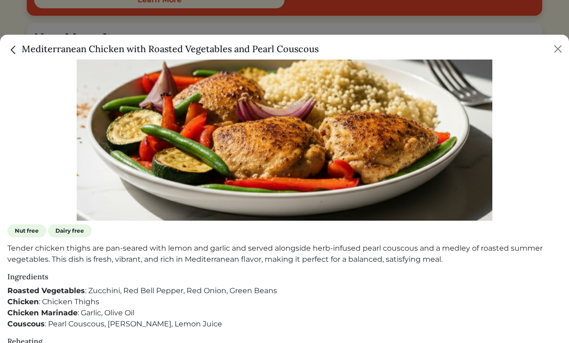
scroll to position [135, 0]
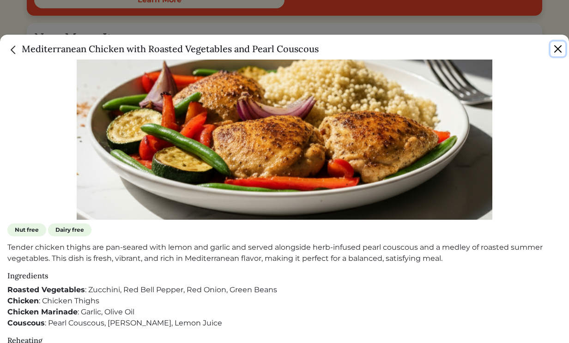
click at [556, 50] on button "Close" at bounding box center [558, 49] width 15 height 15
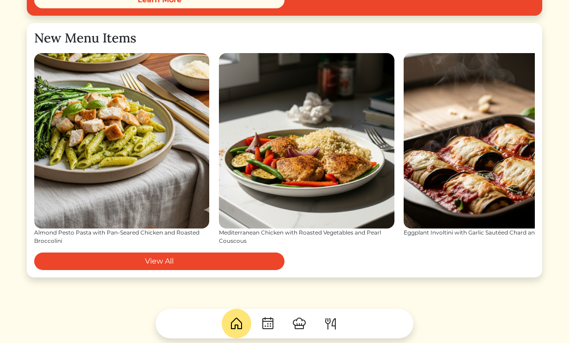
click at [483, 167] on img at bounding box center [491, 140] width 175 height 175
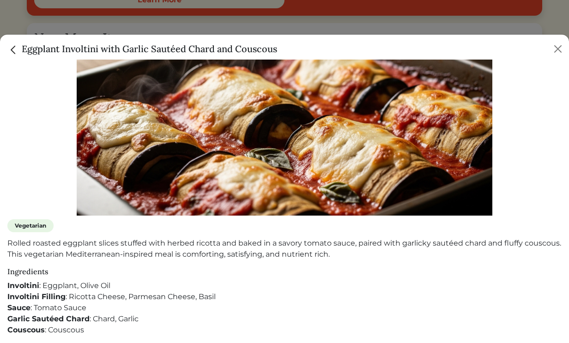
scroll to position [189, 0]
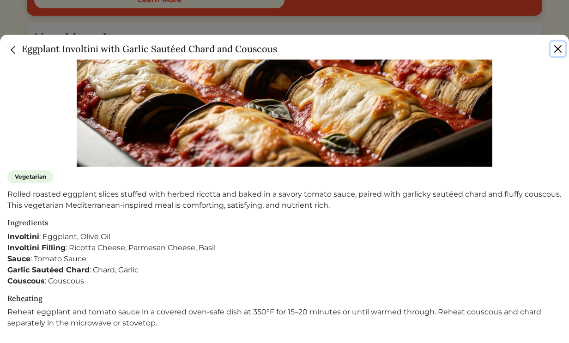
click at [556, 46] on button "Close" at bounding box center [558, 49] width 15 height 15
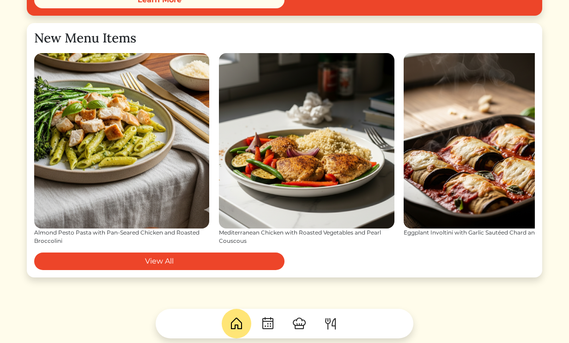
scroll to position [1325, 0]
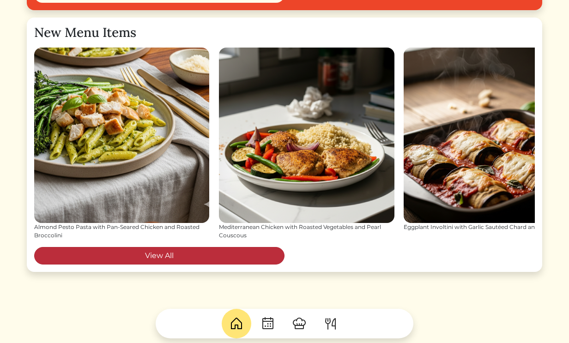
click at [245, 256] on link "View All" at bounding box center [159, 256] width 250 height 18
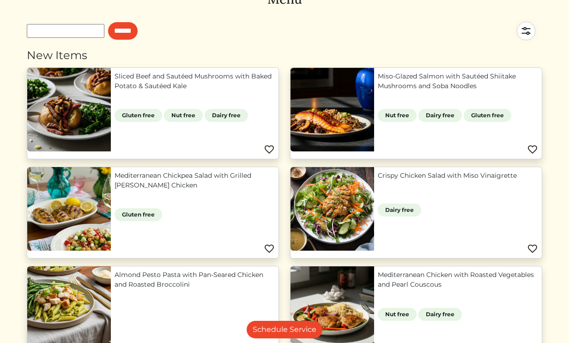
scroll to position [55, 0]
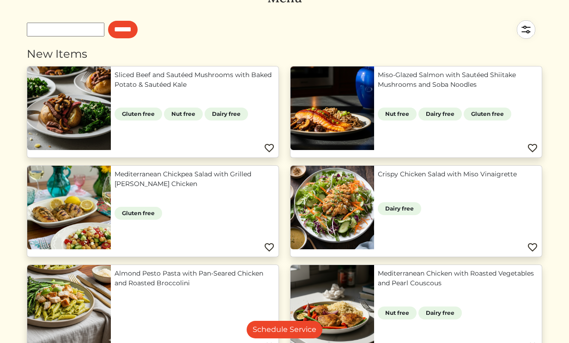
click at [378, 179] on link "Crispy Chicken Salad with Miso Vinaigrette" at bounding box center [458, 175] width 160 height 10
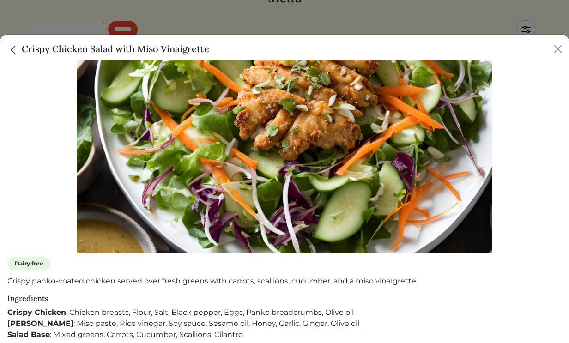
scroll to position [144, 0]
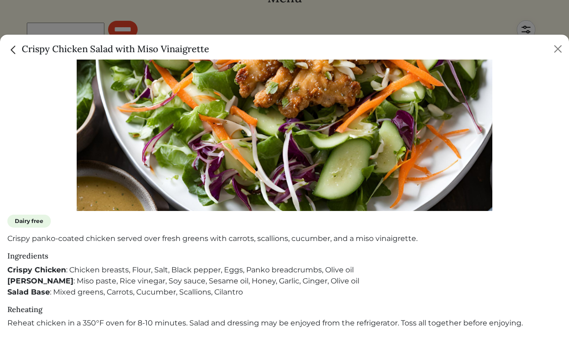
click at [18, 52] on img "Close" at bounding box center [13, 50] width 12 height 12
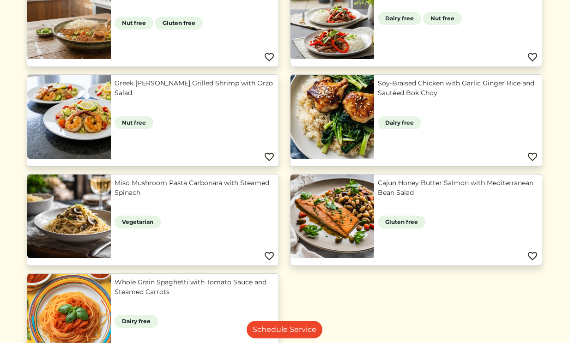
scroll to position [688, 0]
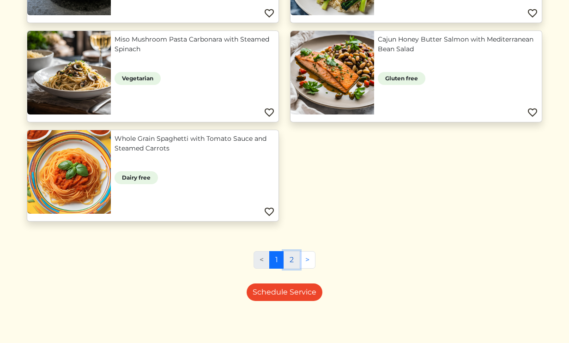
click at [294, 261] on link "2" at bounding box center [292, 260] width 16 height 18
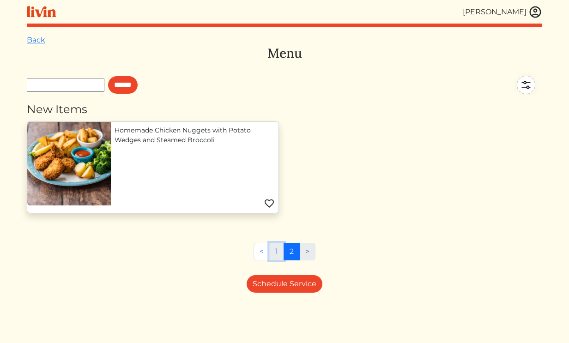
click at [277, 250] on link "1" at bounding box center [276, 252] width 15 height 18
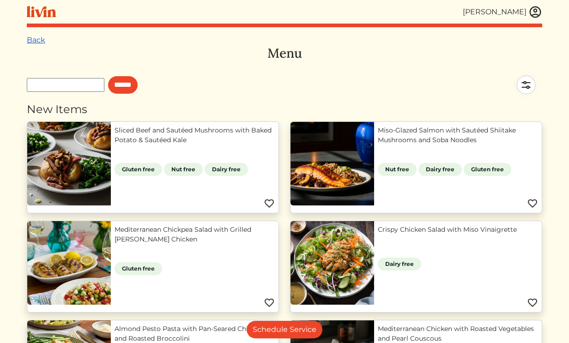
click at [27, 39] on link "Back" at bounding box center [36, 40] width 18 height 9
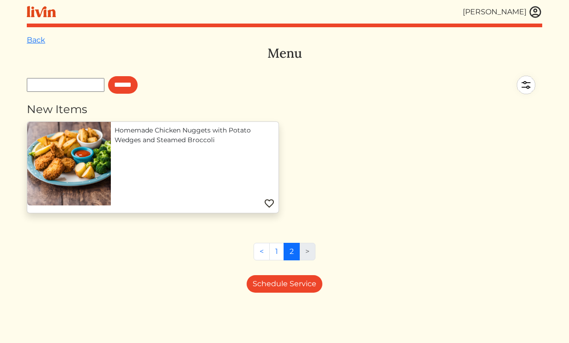
click at [27, 39] on link "Back" at bounding box center [36, 40] width 18 height 9
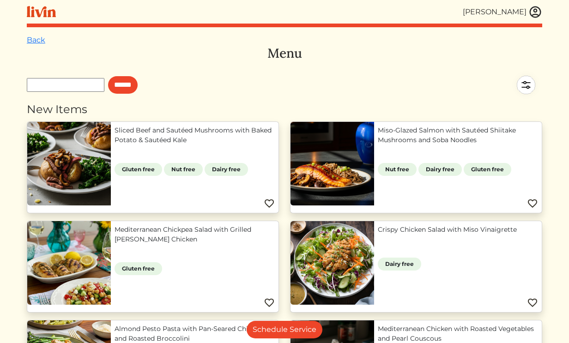
click at [27, 39] on link "Back" at bounding box center [36, 40] width 18 height 9
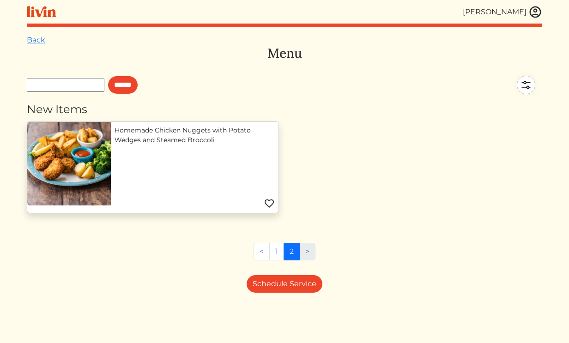
click at [27, 39] on link "Back" at bounding box center [36, 40] width 18 height 9
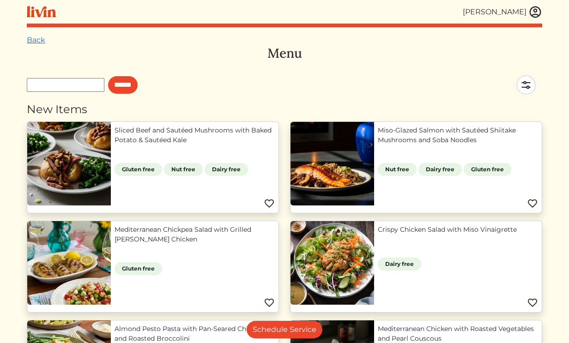
click at [27, 39] on link "Back" at bounding box center [36, 40] width 18 height 9
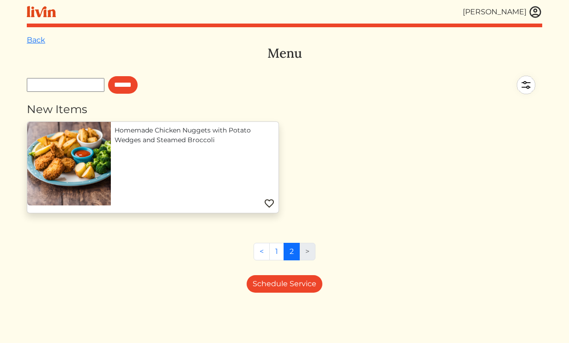
click at [27, 39] on link "Back" at bounding box center [36, 40] width 18 height 9
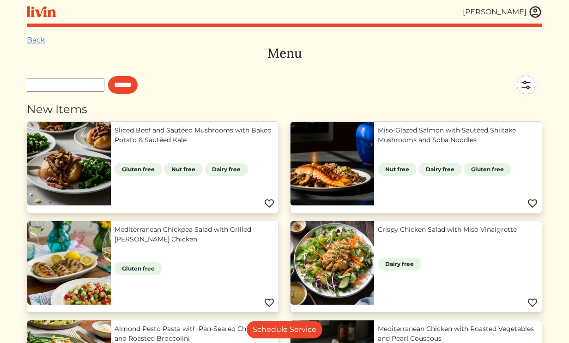
click at [27, 39] on link "Back" at bounding box center [36, 40] width 18 height 9
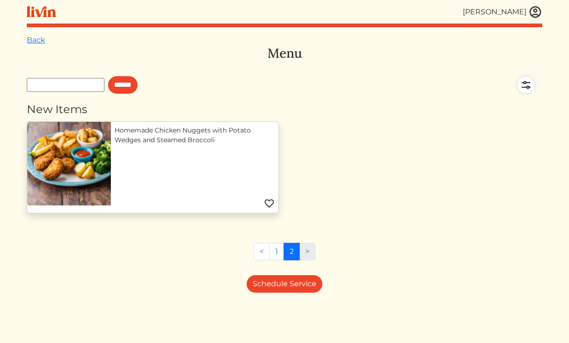
click at [27, 39] on link "Back" at bounding box center [36, 40] width 18 height 9
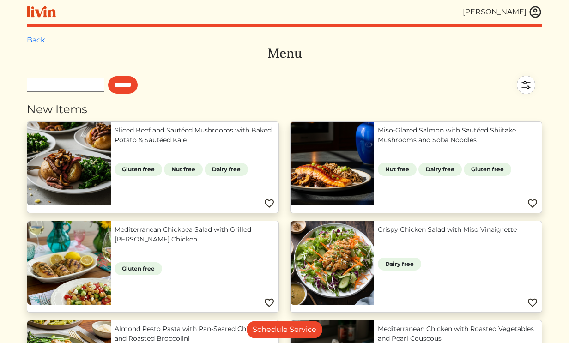
click at [27, 39] on link "Back" at bounding box center [36, 40] width 18 height 9
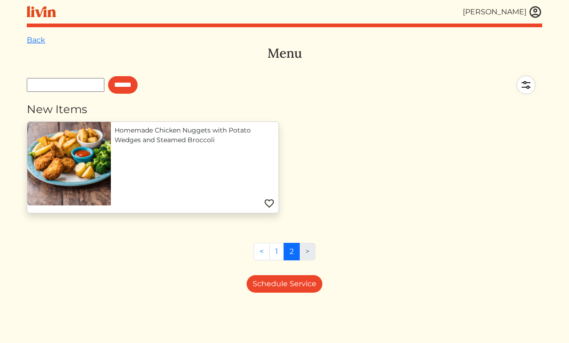
click at [27, 39] on link "Back" at bounding box center [36, 40] width 18 height 9
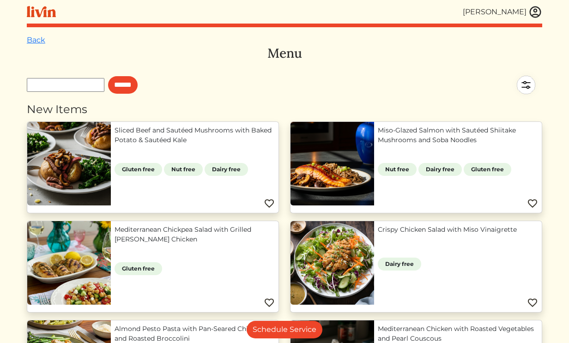
click at [27, 39] on link "Back" at bounding box center [36, 40] width 18 height 9
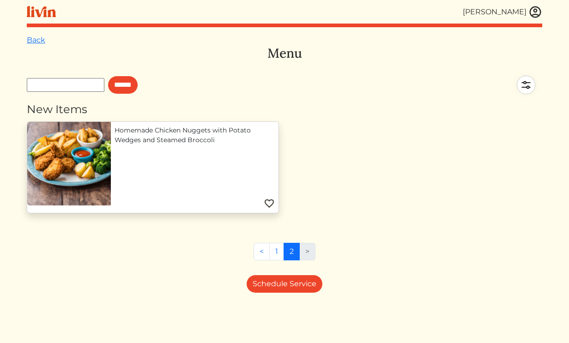
click at [27, 39] on link "Back" at bounding box center [36, 40] width 18 height 9
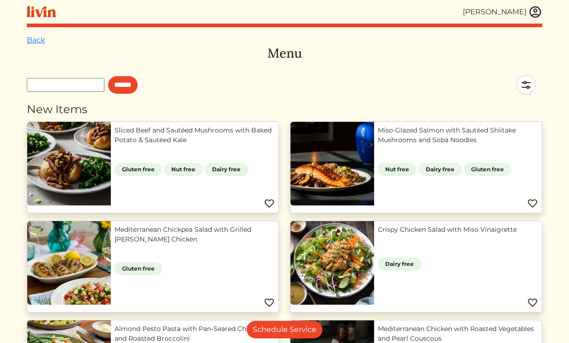
click at [27, 39] on link "Back" at bounding box center [36, 40] width 18 height 9
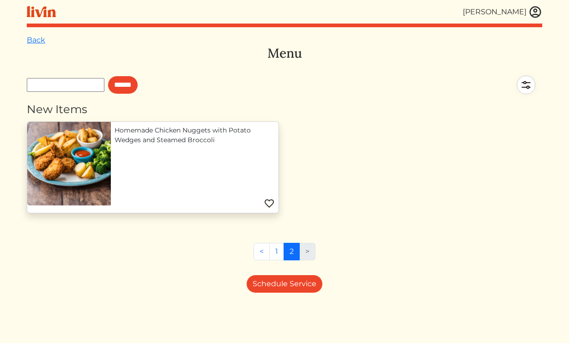
click at [27, 39] on link "Back" at bounding box center [36, 40] width 18 height 9
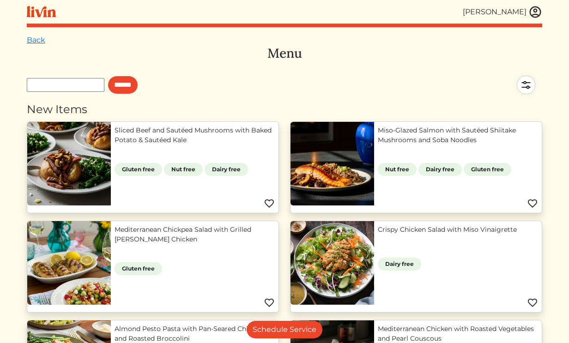
click at [27, 39] on link "Back" at bounding box center [36, 40] width 18 height 9
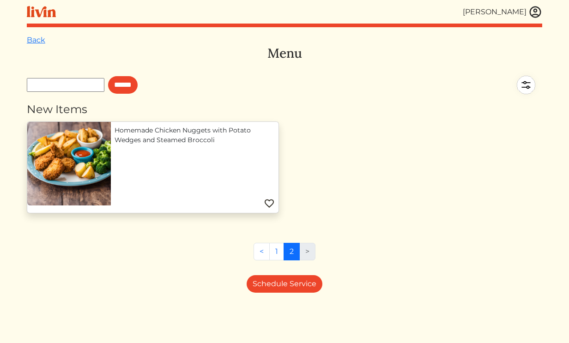
click at [27, 39] on link "Back" at bounding box center [36, 40] width 18 height 9
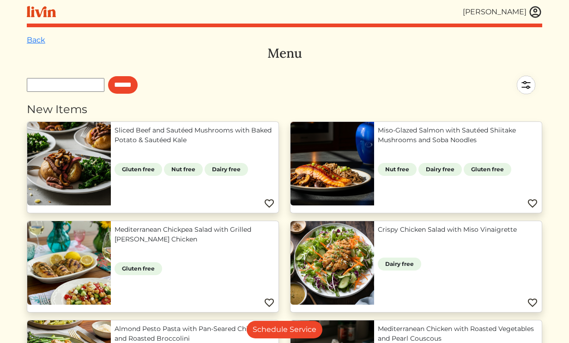
click at [27, 39] on link "Back" at bounding box center [36, 40] width 18 height 9
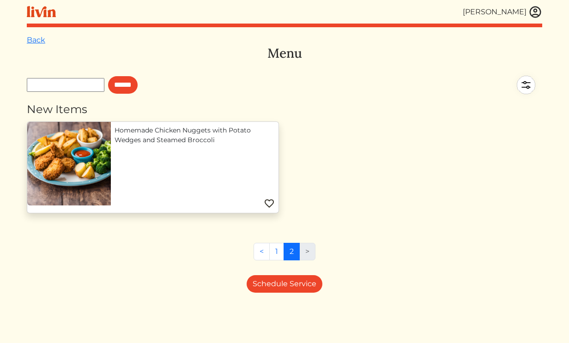
click at [27, 39] on link "Back" at bounding box center [36, 40] width 18 height 9
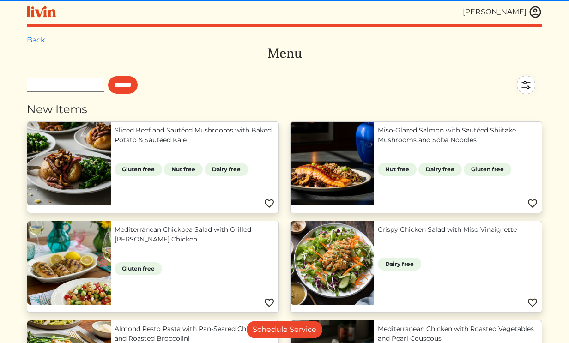
click at [512, 14] on div "[PERSON_NAME]" at bounding box center [495, 11] width 64 height 11
click at [536, 12] on img at bounding box center [536, 12] width 14 height 14
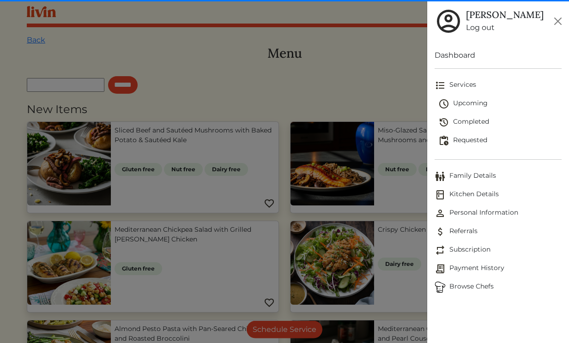
click at [476, 106] on span "Upcoming" at bounding box center [500, 103] width 123 height 11
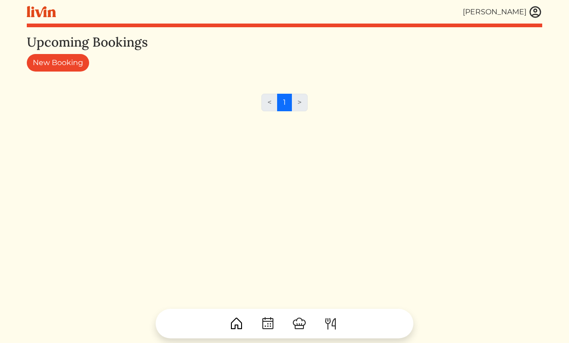
click at [293, 107] on li ">" at bounding box center [300, 103] width 16 height 18
click at [270, 103] on li "<" at bounding box center [270, 103] width 16 height 18
click at [533, 14] on img at bounding box center [536, 12] width 14 height 14
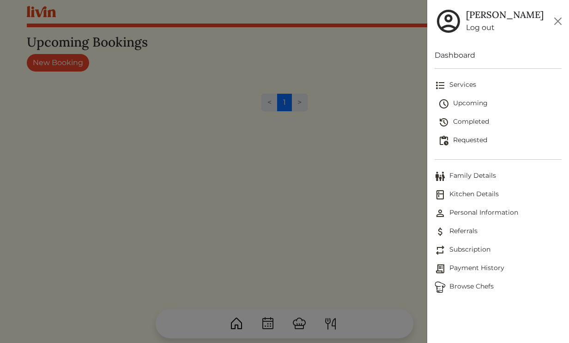
click at [475, 141] on span "Requested" at bounding box center [500, 140] width 123 height 11
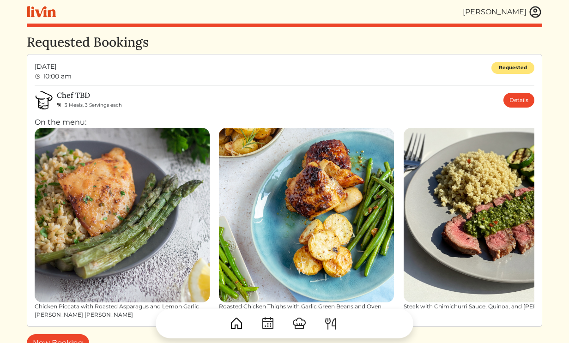
click at [299, 192] on img at bounding box center [306, 215] width 175 height 175
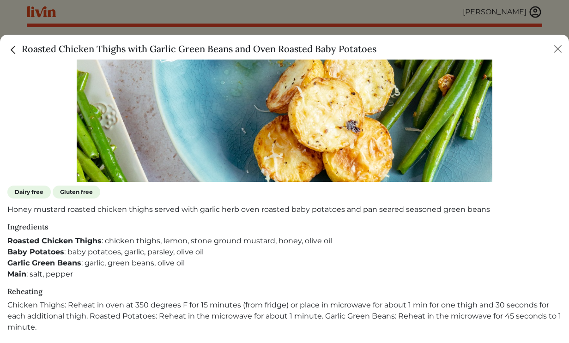
scroll to position [177, 0]
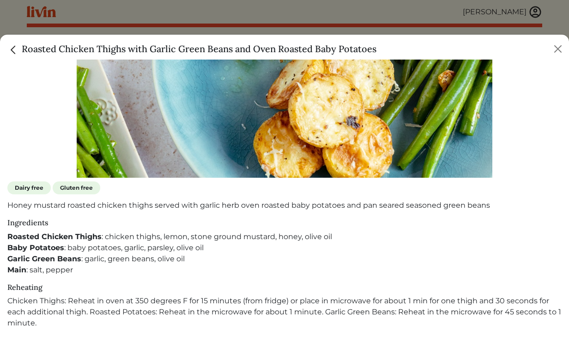
click at [16, 49] on img "Close" at bounding box center [13, 50] width 12 height 12
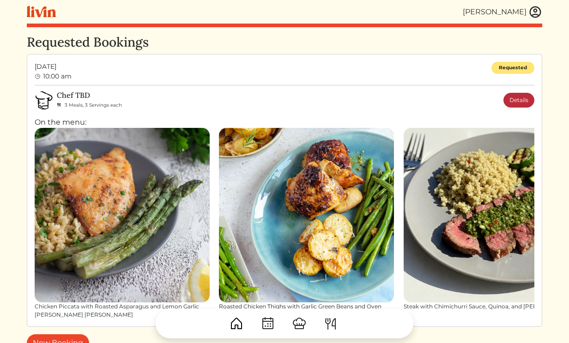
click at [513, 98] on link "Details" at bounding box center [519, 100] width 31 height 15
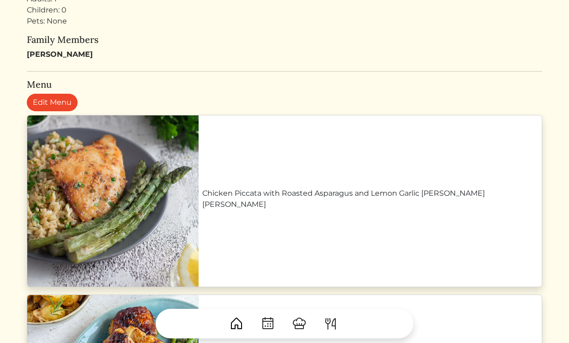
scroll to position [300, 0]
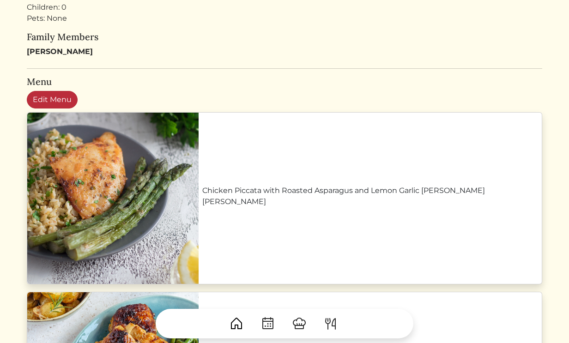
click at [43, 92] on link "Edit Menu" at bounding box center [52, 100] width 51 height 18
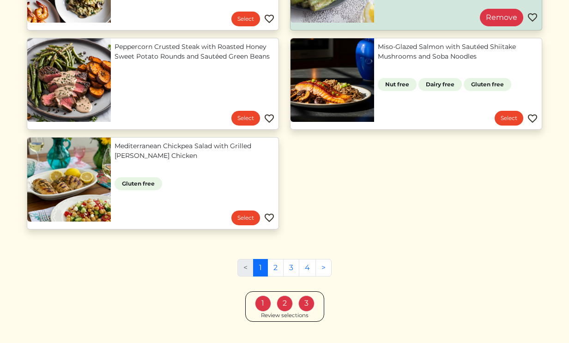
scroll to position [801, 0]
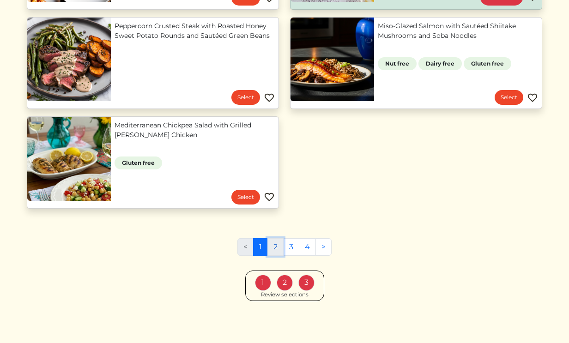
click at [279, 249] on link "2" at bounding box center [276, 247] width 16 height 18
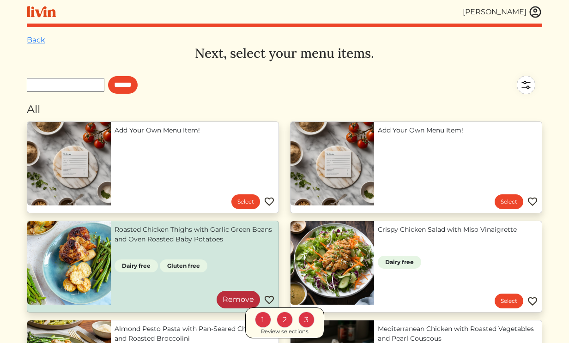
click at [230, 300] on link "Remove" at bounding box center [238, 300] width 43 height 18
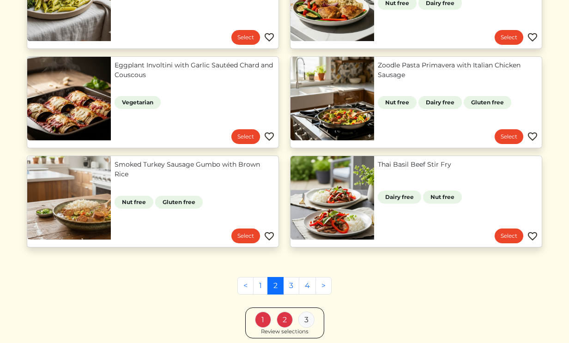
scroll to position [373, 0]
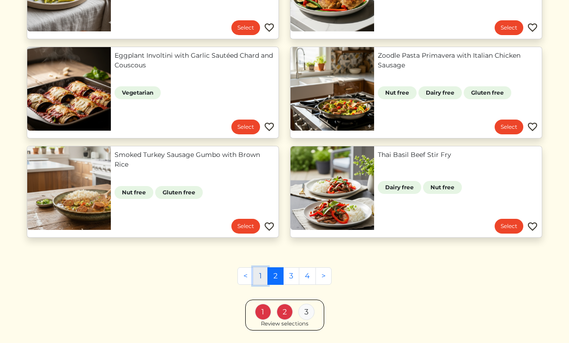
click at [260, 279] on link "1" at bounding box center [260, 277] width 15 height 18
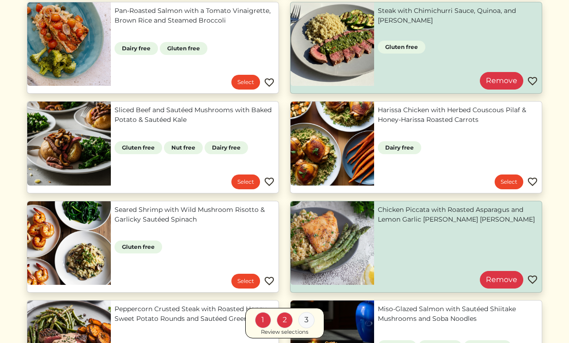
scroll to position [519, 0]
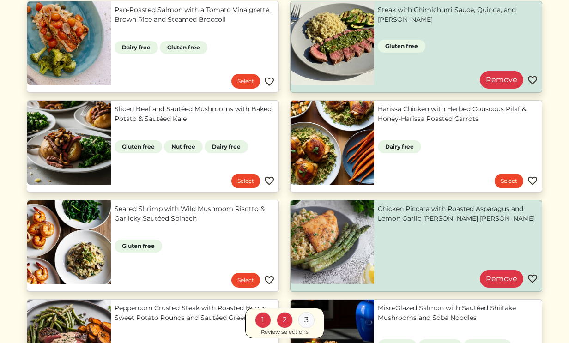
click at [181, 221] on link "Seared Shrimp with Wild Mushroom Risotto & Garlicky Sautéed Spinach" at bounding box center [195, 213] width 160 height 19
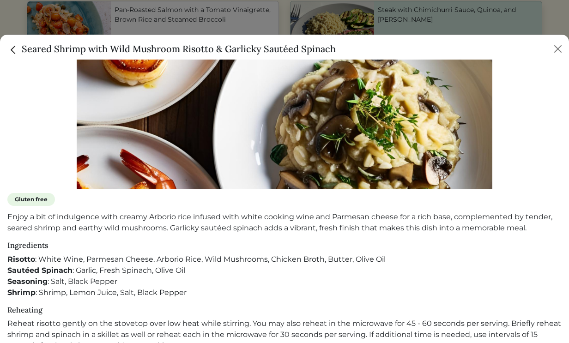
scroll to position [189, 0]
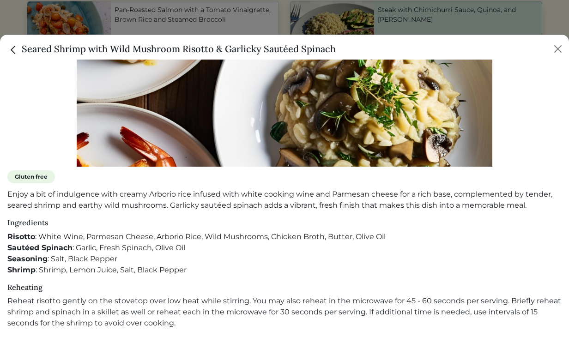
click at [17, 48] on img "Close" at bounding box center [13, 50] width 12 height 12
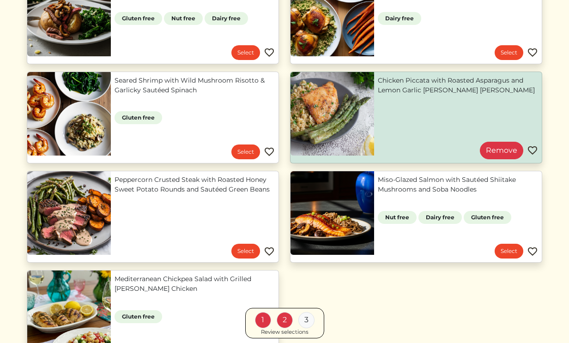
scroll to position [648, 0]
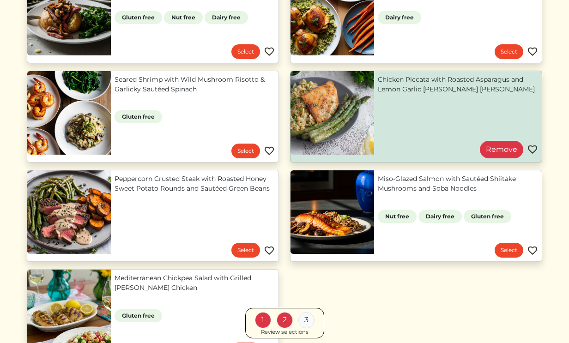
click at [378, 189] on link "Miso-Glazed Salmon with Sautéed Shiitake Mushrooms and Soba Noodles" at bounding box center [458, 183] width 160 height 19
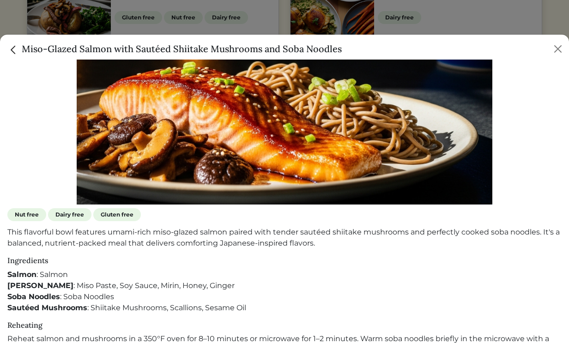
scroll to position [155, 0]
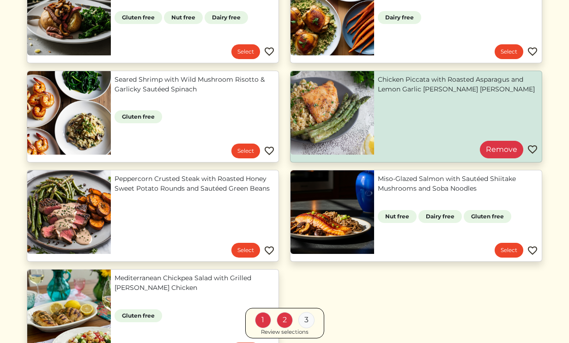
click at [403, 32] on div at bounding box center [284, 171] width 569 height 343
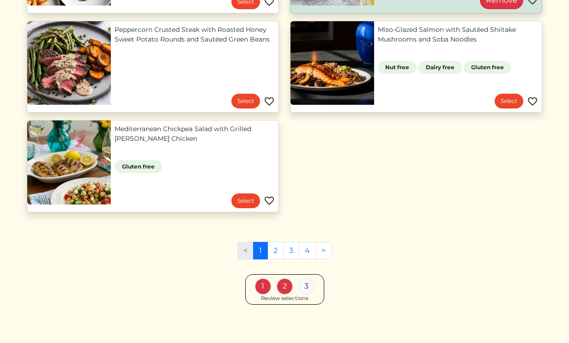
scroll to position [801, 0]
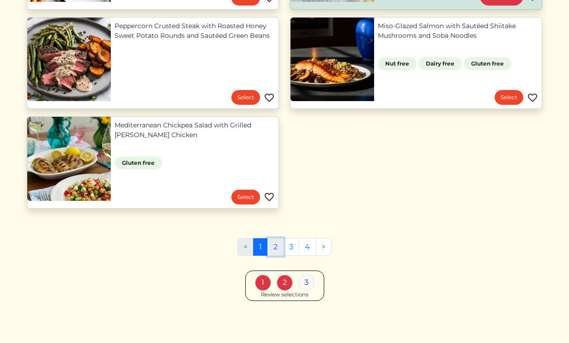
click at [280, 247] on link "2" at bounding box center [276, 247] width 16 height 18
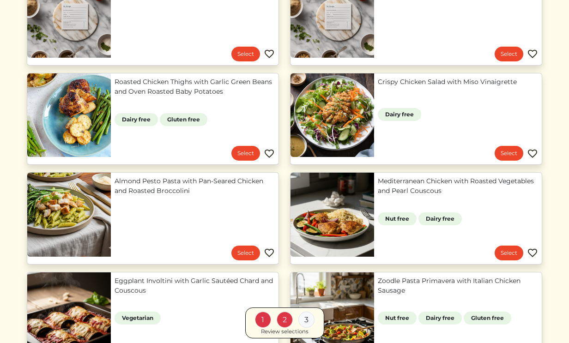
scroll to position [149, 0]
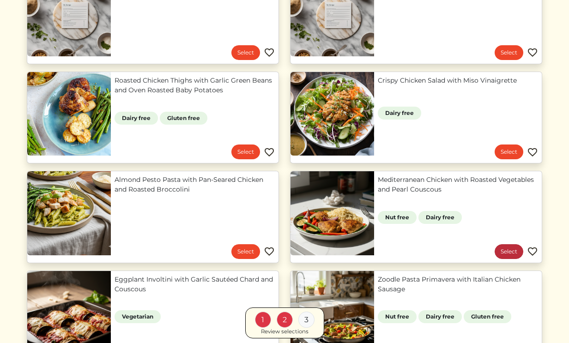
click at [506, 255] on link "Select" at bounding box center [509, 251] width 29 height 15
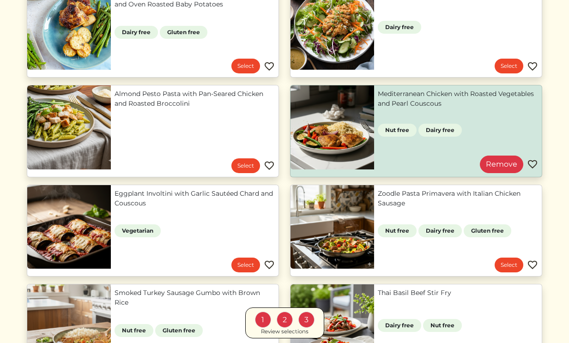
scroll to position [236, 0]
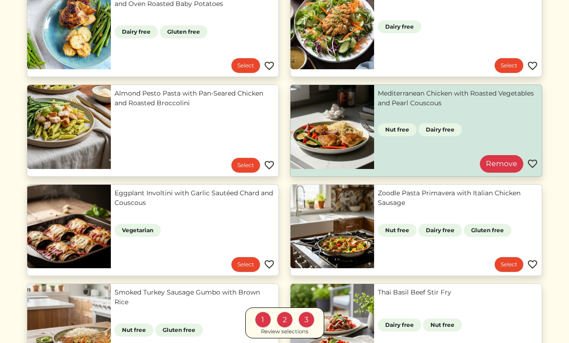
click at [378, 208] on link "Zoodle Pasta Primavera with Italian Chicken Sausage" at bounding box center [458, 198] width 160 height 19
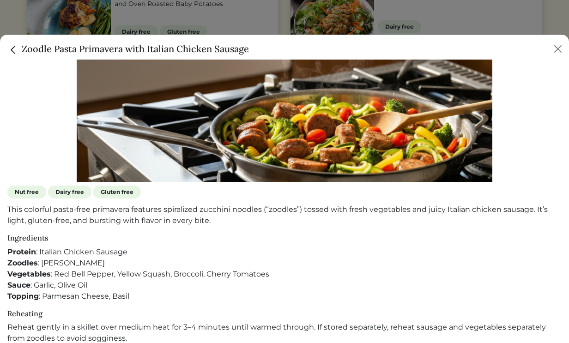
scroll to position [184, 0]
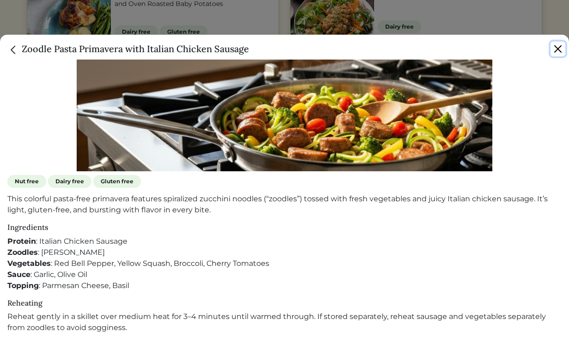
click at [558, 51] on button "Close" at bounding box center [558, 49] width 15 height 15
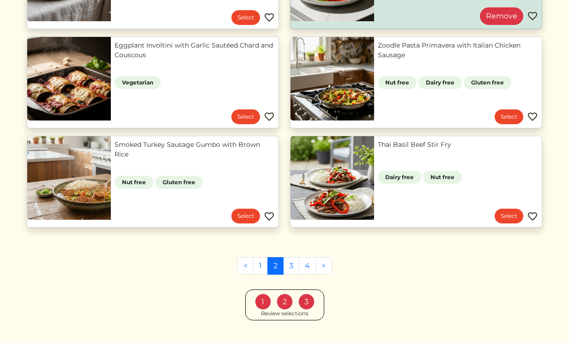
scroll to position [403, 0]
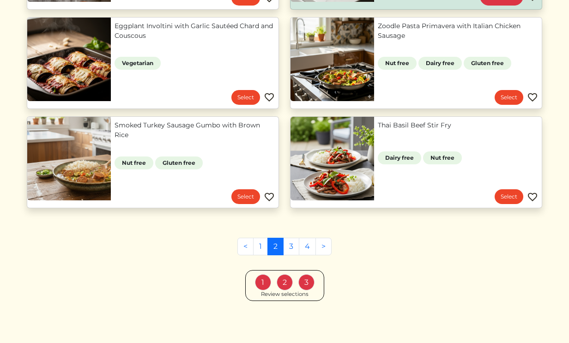
click at [306, 284] on div "3" at bounding box center [307, 283] width 16 height 16
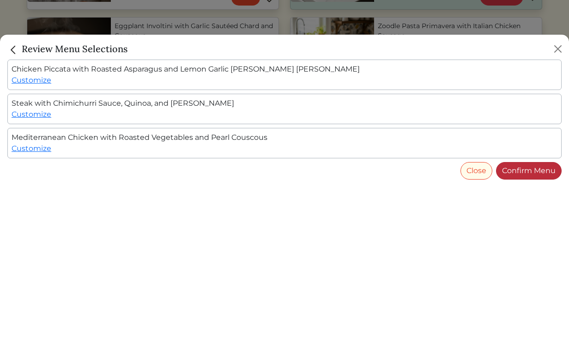
click at [523, 169] on link "Confirm Menu" at bounding box center [529, 171] width 66 height 18
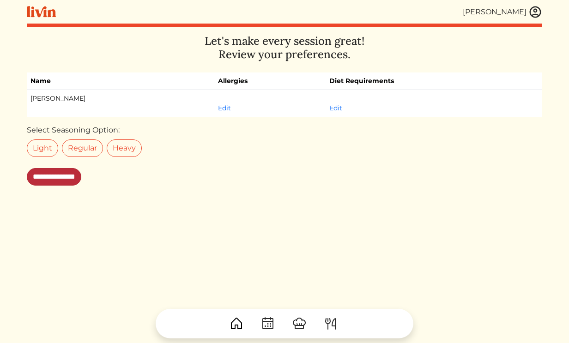
click at [81, 181] on input "**********" at bounding box center [54, 177] width 55 height 18
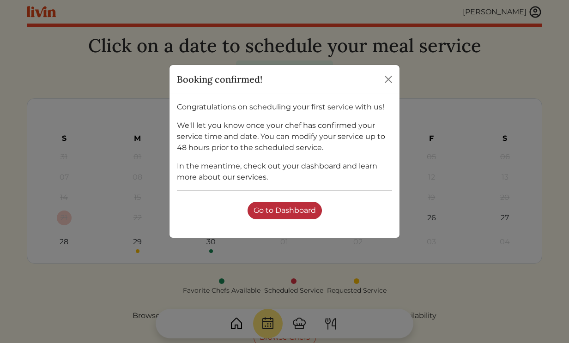
click at [301, 207] on link "Go to Dashboard" at bounding box center [285, 211] width 74 height 18
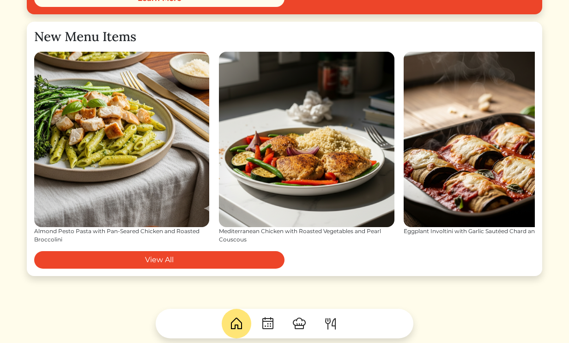
scroll to position [1370, 0]
